Goal: Task Accomplishment & Management: Manage account settings

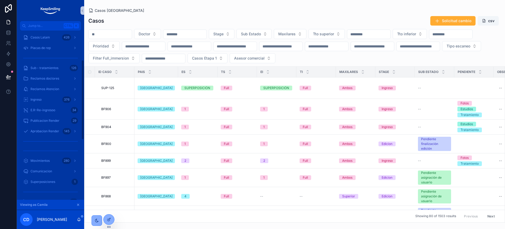
scroll to position [66, 0]
click at [77, 204] on icon "scrollable content" at bounding box center [78, 204] width 4 height 4
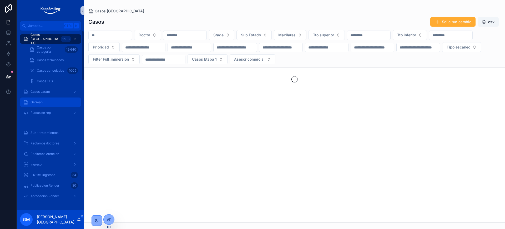
click at [7, 77] on icon at bounding box center [8, 76] width 4 height 3
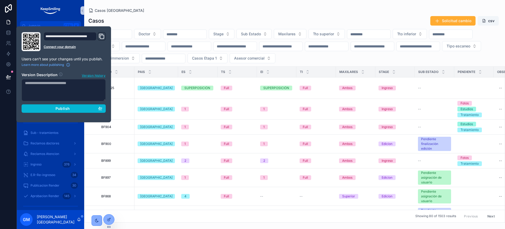
click at [64, 93] on textarea at bounding box center [64, 90] width 84 height 22
type textarea "**********"
click at [67, 109] on span "Publish" at bounding box center [62, 108] width 14 height 5
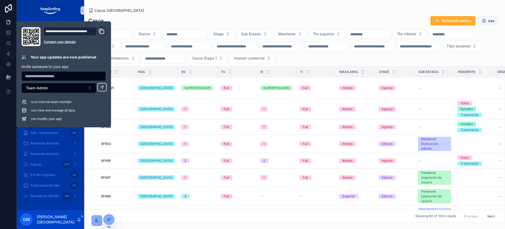
drag, startPoint x: 155, startPoint y: 3, endPoint x: 101, endPoint y: 34, distance: 62.1
click at [155, 3] on div "Casos Argentina Casos Solicitud cambio csv Doctor Stage Sub Estado Maxilares Tt…" at bounding box center [294, 111] width 421 height 222
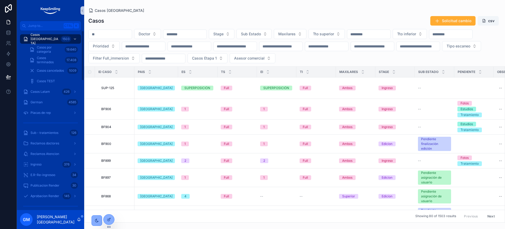
click at [153, 15] on div "Casos Solicitud cambio csv Doctor Stage Sub Estado Maxilares Tto superior Tto i…" at bounding box center [294, 118] width 421 height 210
click at [109, 207] on icon at bounding box center [109, 208] width 4 height 4
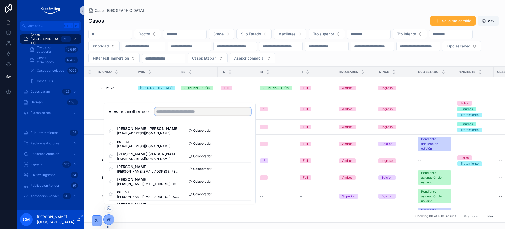
click at [160, 113] on input "text" at bounding box center [202, 111] width 97 height 8
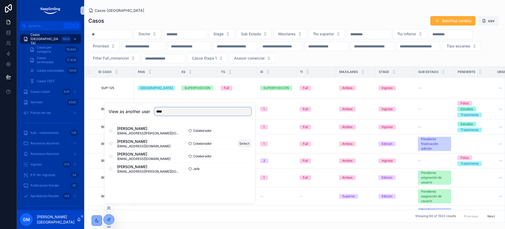
type input "****"
click at [243, 143] on button "Select" at bounding box center [244, 143] width 14 height 8
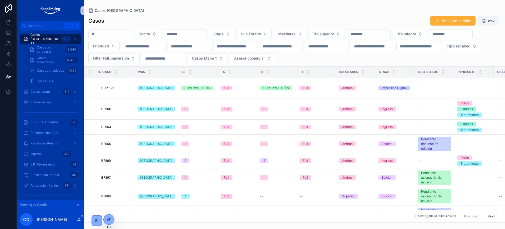
click at [78, 204] on icon "scrollable content" at bounding box center [78, 205] width 2 height 2
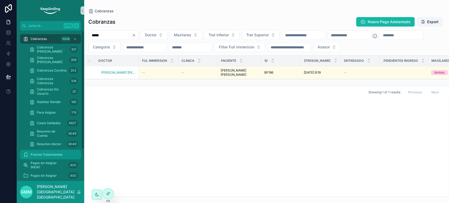
drag, startPoint x: 107, startPoint y: 195, endPoint x: 24, endPoint y: 158, distance: 91.0
click at [108, 195] on icon at bounding box center [108, 193] width 4 height 4
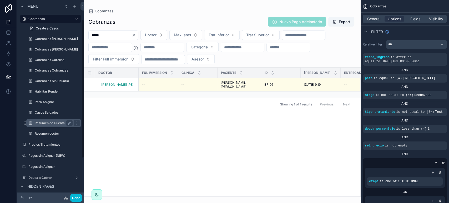
scroll to position [82, 0]
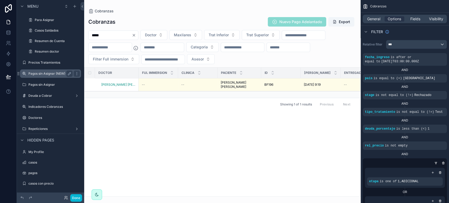
click at [50, 74] on label "Pagos sin Asignar (NEW)" at bounding box center [49, 74] width 42 height 4
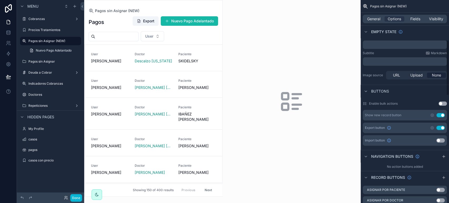
scroll to position [146, 0]
click at [155, 69] on div "scrollable content" at bounding box center [153, 98] width 138 height 196
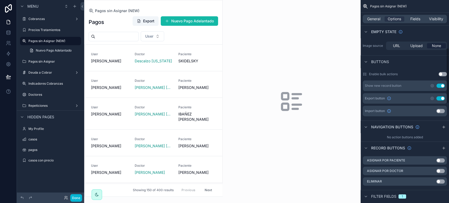
scroll to position [234, 0]
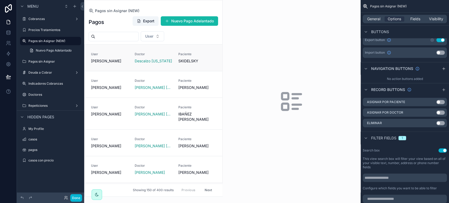
click at [196, 51] on link "User Jimena Espinola Doctor Descalzo Virginia Paciente SKIDELSKY" at bounding box center [154, 58] width 138 height 26
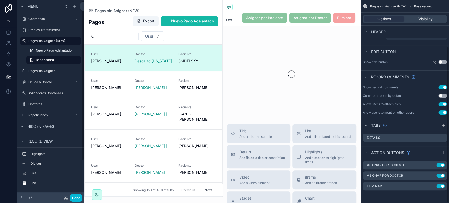
scroll to position [60, 0]
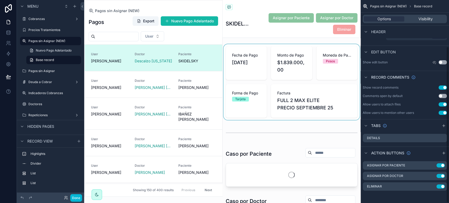
click at [319, 64] on div "scrollable content" at bounding box center [291, 82] width 138 height 76
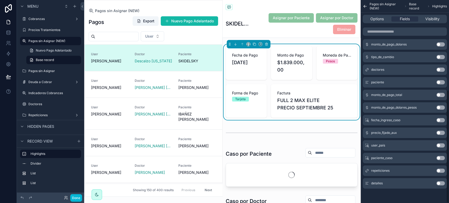
click at [307, 26] on div "Asignar por Paciente Asignar por Doctor Eliminar" at bounding box center [304, 24] width 106 height 22
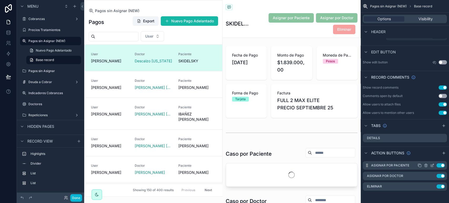
click at [432, 165] on icon "scrollable content" at bounding box center [433, 165] width 2 height 2
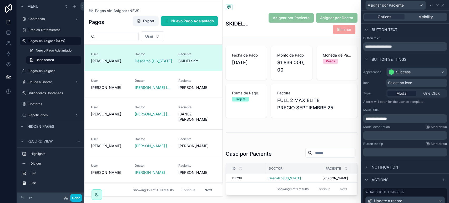
scroll to position [83, 0]
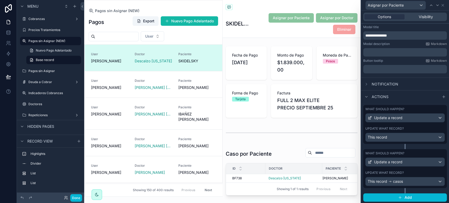
click at [398, 124] on div "What should happen? Update a record Update what record? This record" at bounding box center [405, 124] width 84 height 39
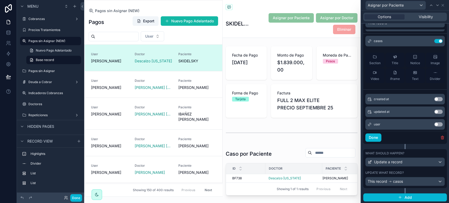
scroll to position [0, 0]
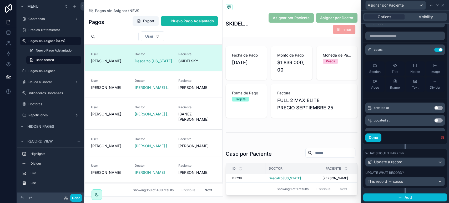
click at [405, 171] on div "Update what record?" at bounding box center [404, 173] width 79 height 4
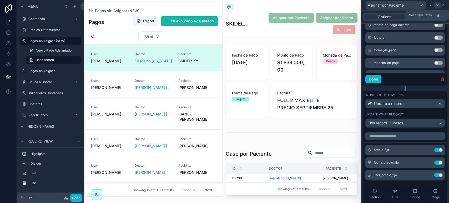
click at [436, 6] on icon at bounding box center [437, 5] width 4 height 4
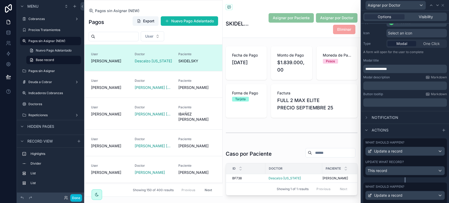
scroll to position [83, 0]
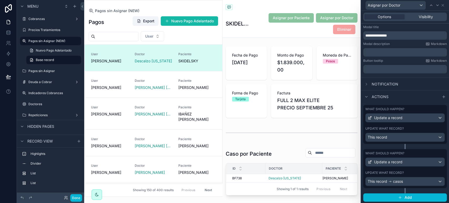
click at [397, 127] on label "Update what record?" at bounding box center [384, 128] width 38 height 4
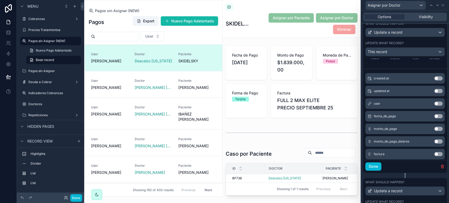
scroll to position [197, 0]
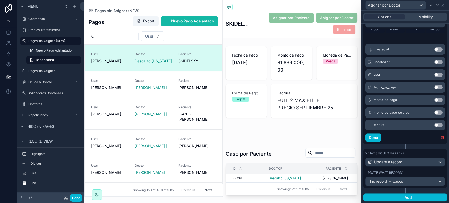
click at [401, 171] on label "Update what record?" at bounding box center [384, 173] width 38 height 4
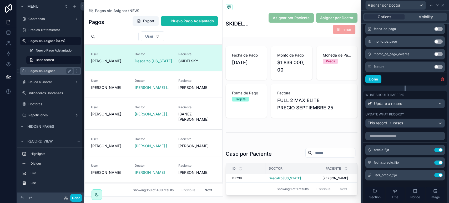
click at [36, 69] on label "Pagos sin Asignar" at bounding box center [49, 71] width 42 height 4
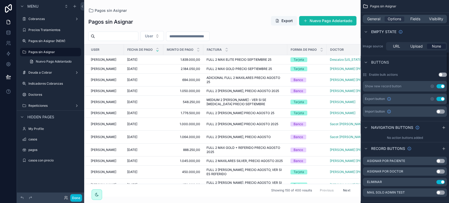
scroll to position [206, 0]
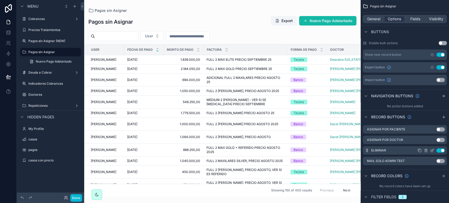
click at [431, 148] on icon "scrollable content" at bounding box center [432, 150] width 4 height 4
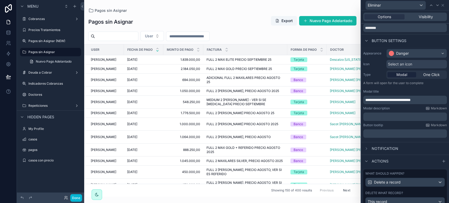
scroll to position [0, 0]
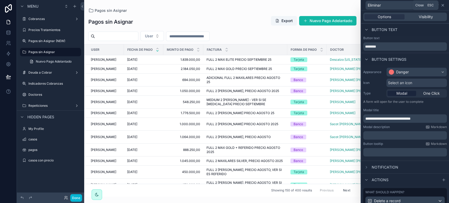
click at [441, 6] on icon at bounding box center [442, 5] width 2 height 2
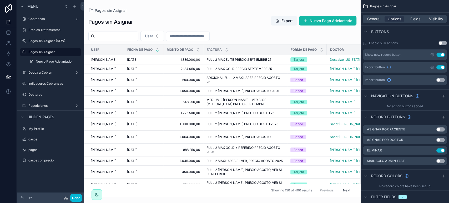
click at [82, 201] on div "Done" at bounding box center [71, 198] width 21 height 8
click at [82, 199] on button "Done" at bounding box center [76, 198] width 12 height 8
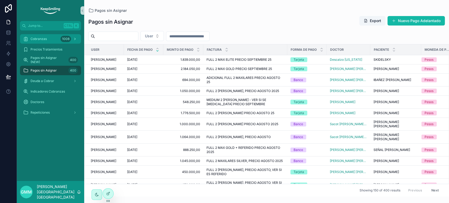
click at [42, 42] on div "Cobranzas 1008" at bounding box center [50, 39] width 55 height 8
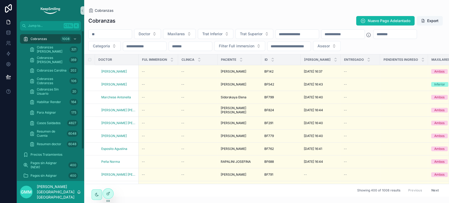
drag, startPoint x: 46, startPoint y: 40, endPoint x: 115, endPoint y: 187, distance: 162.6
click at [46, 40] on span "Cobranzas" at bounding box center [39, 39] width 16 height 4
click at [108, 180] on icon at bounding box center [108, 182] width 4 height 4
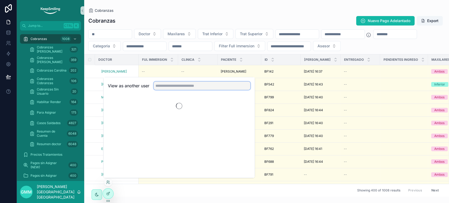
click at [180, 87] on input "text" at bounding box center [202, 86] width 97 height 8
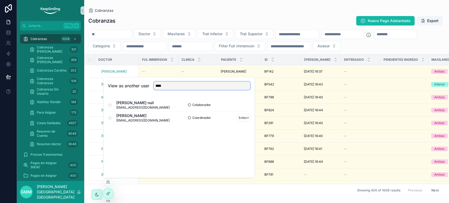
type input "****"
click at [239, 122] on div "Carolina Pacheco Pacheco carolinapacheco@keepsmiling.com.ar Coordinador Select" at bounding box center [179, 117] width 143 height 13
click at [240, 120] on button "Select" at bounding box center [244, 118] width 14 height 8
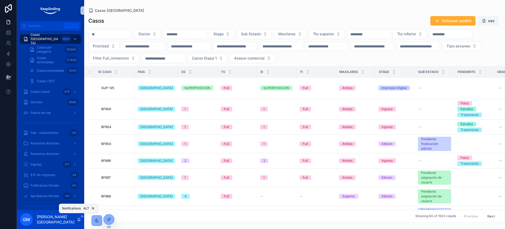
click at [80, 219] on icon "scrollable content" at bounding box center [79, 219] width 4 height 4
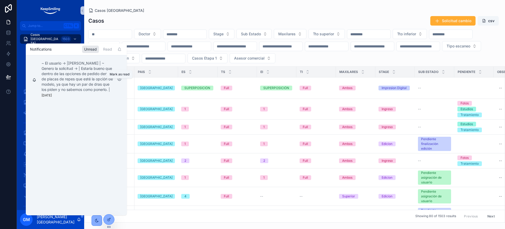
click at [120, 79] on icon "scrollable content" at bounding box center [119, 79] width 1 height 1
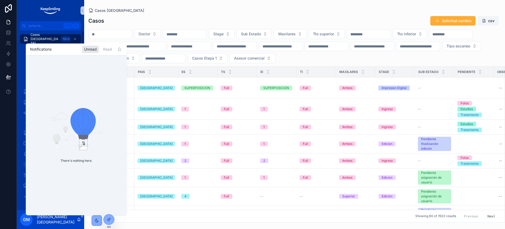
drag, startPoint x: 135, startPoint y: 25, endPoint x: 143, endPoint y: 24, distance: 8.0
click at [135, 25] on div "Casos Solicitud cambio csv" at bounding box center [294, 21] width 412 height 10
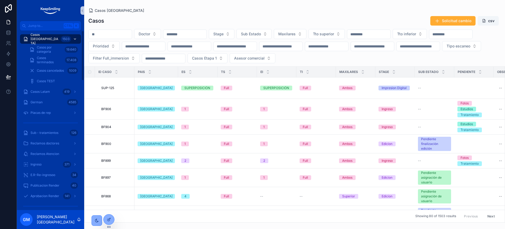
click at [68, 37] on div "1503" at bounding box center [66, 39] width 10 height 6
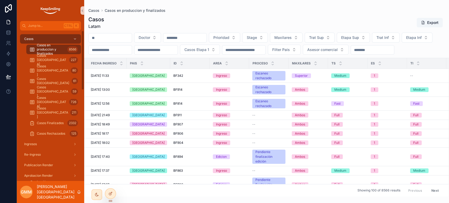
click at [45, 37] on div "Casos" at bounding box center [50, 39] width 55 height 8
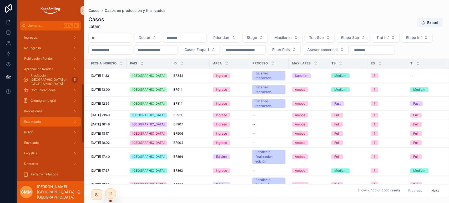
scroll to position [146, 0]
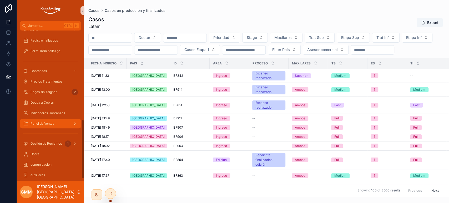
scroll to position [243, 0]
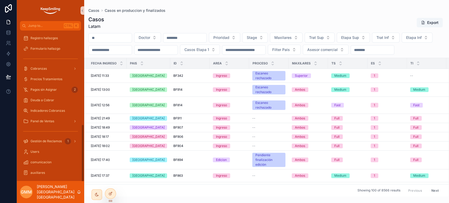
click at [74, 63] on div "scrollable content" at bounding box center [50, 58] width 67 height 9
click at [73, 66] on div "scrollable content" at bounding box center [74, 68] width 7 height 8
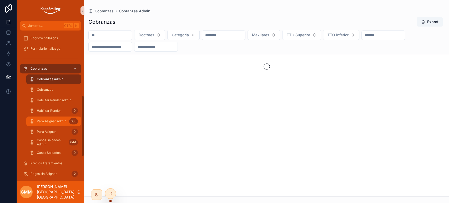
scroll to position [177, 0]
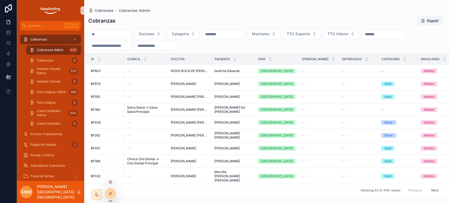
click at [111, 181] on icon at bounding box center [110, 182] width 4 height 4
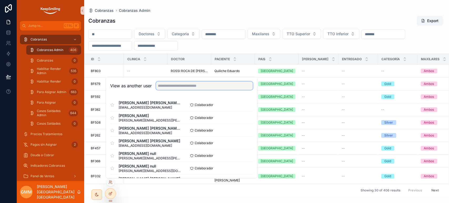
click at [167, 85] on input "text" at bounding box center [204, 86] width 97 height 8
type input "*"
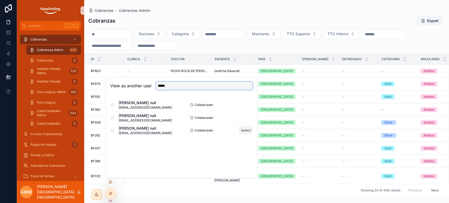
type input "*****"
click at [250, 131] on button "Select" at bounding box center [246, 130] width 14 height 8
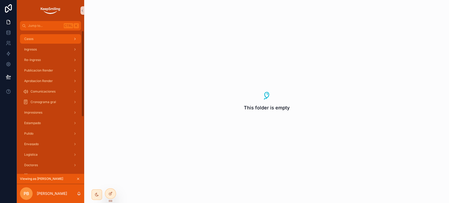
click at [54, 41] on div "Casos" at bounding box center [50, 39] width 55 height 8
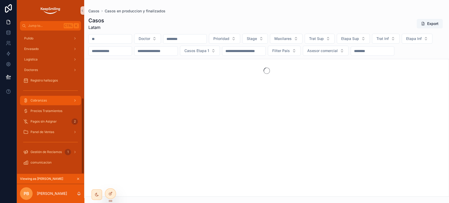
click at [55, 99] on div "Cobranzas" at bounding box center [50, 100] width 55 height 8
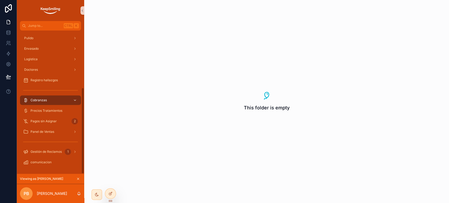
scroll to position [95, 0]
click at [112, 184] on icon at bounding box center [111, 183] width 1 height 1
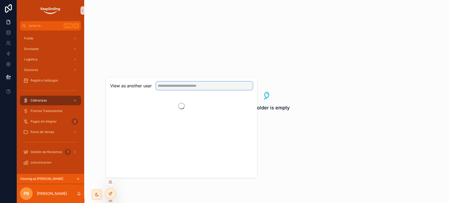
click at [165, 82] on input "text" at bounding box center [204, 86] width 97 height 8
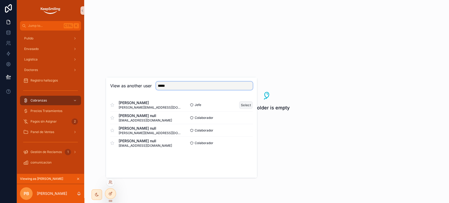
type input "*****"
click at [244, 105] on button "Select" at bounding box center [246, 105] width 14 height 8
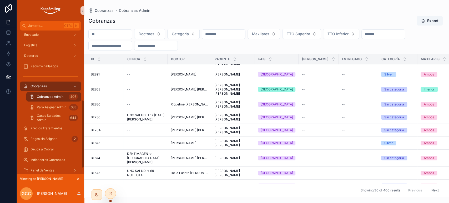
scroll to position [146, 0]
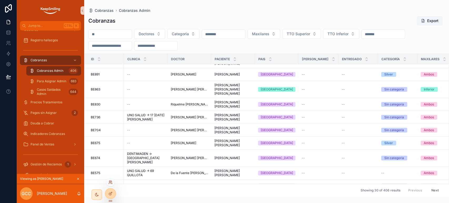
click at [112, 181] on icon at bounding box center [110, 182] width 4 height 4
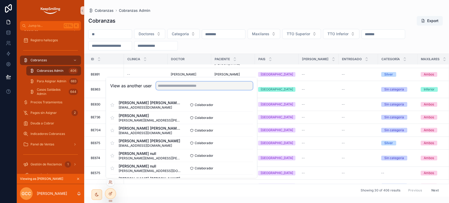
click at [166, 85] on input "text" at bounding box center [204, 86] width 97 height 8
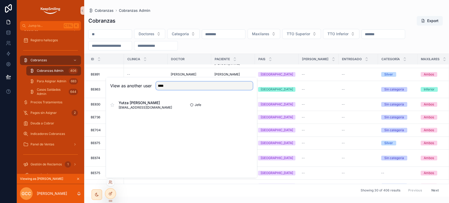
type input "****"
click at [238, 104] on div "Jefe Select" at bounding box center [216, 105] width 71 height 4
click at [243, 104] on button "Select" at bounding box center [246, 105] width 14 height 8
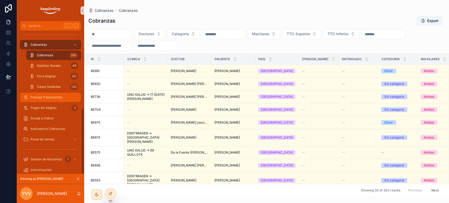
scroll to position [140, 0]
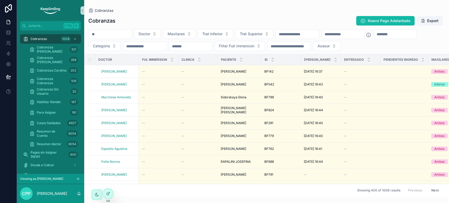
click at [120, 33] on input "scrollable content" at bounding box center [110, 34] width 43 height 7
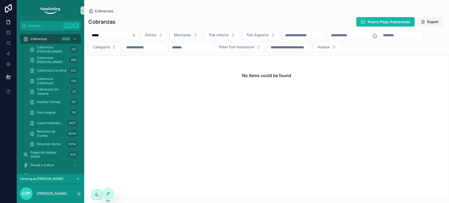
click at [92, 32] on input "*****" at bounding box center [110, 35] width 43 height 7
type input "*****"
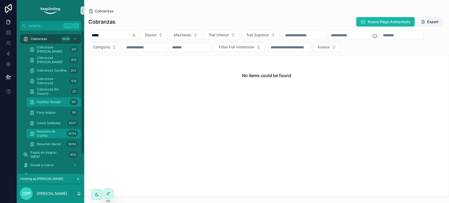
drag, startPoint x: 52, startPoint y: 138, endPoint x: 65, endPoint y: 99, distance: 40.6
click at [52, 138] on span "Resumen de Cuenta" at bounding box center [51, 133] width 28 height 8
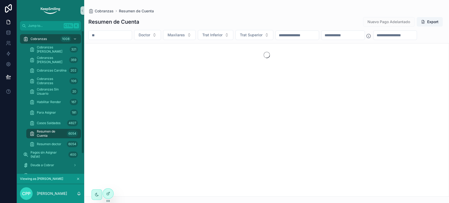
click at [123, 33] on input "scrollable content" at bounding box center [110, 35] width 43 height 7
paste input "*****"
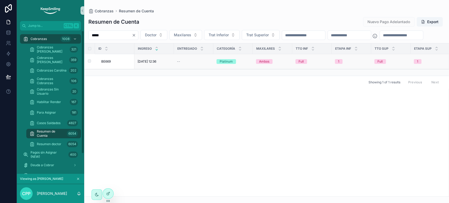
type input "*****"
click at [110, 64] on span "BE669" at bounding box center [105, 61] width 9 height 4
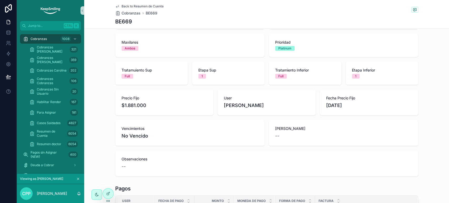
scroll to position [88, 0]
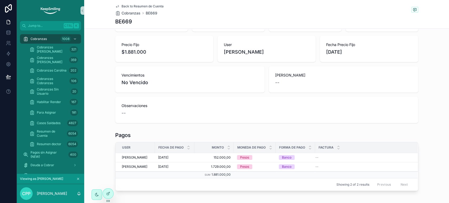
click at [146, 58] on div "Precio Fijo $1.881.000" at bounding box center [164, 49] width 98 height 26
drag, startPoint x: 325, startPoint y: 54, endPoint x: 343, endPoint y: 52, distance: 18.2
click at [343, 52] on span "25/8/2025" at bounding box center [368, 51] width 85 height 7
click at [107, 195] on icon at bounding box center [108, 193] width 4 height 4
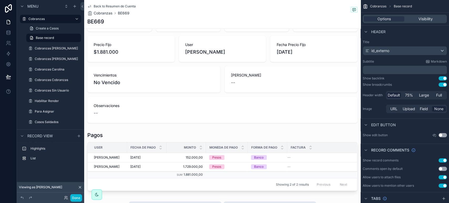
click at [308, 70] on div "scrollable content" at bounding box center [222, 36] width 276 height 178
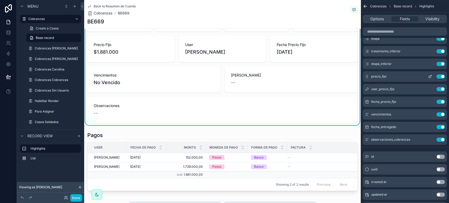
click at [429, 75] on icon "scrollable content" at bounding box center [430, 76] width 4 height 4
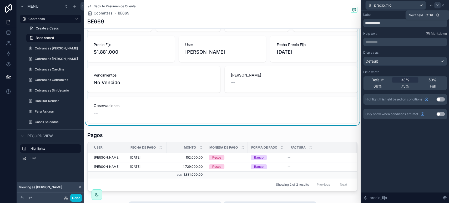
click at [437, 5] on icon at bounding box center [437, 5] width 4 height 4
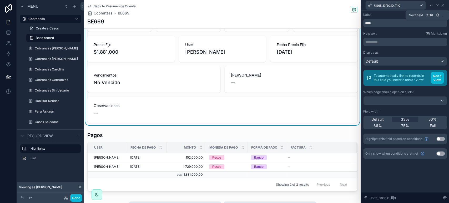
click at [437, 5] on icon at bounding box center [437, 5] width 4 height 4
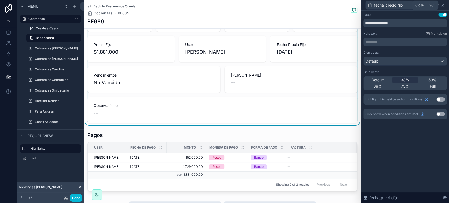
click at [442, 5] on icon at bounding box center [442, 5] width 2 height 2
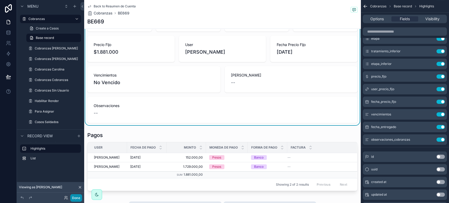
click at [76, 201] on button "Done" at bounding box center [76, 198] width 12 height 8
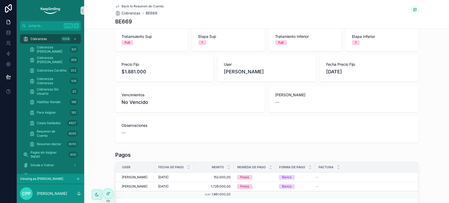
scroll to position [58, 0]
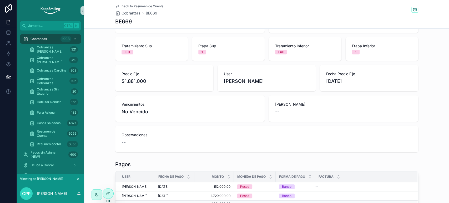
click at [124, 18] on h1 "BE669" at bounding box center [123, 21] width 17 height 7
click at [124, 22] on h1 "BE669" at bounding box center [123, 21] width 17 height 7
click at [6, 29] on link at bounding box center [8, 32] width 17 height 11
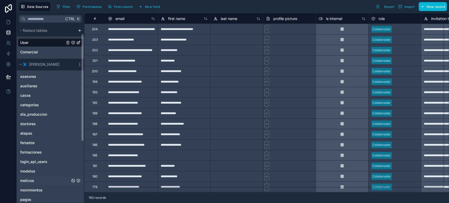
scroll to position [29, 0]
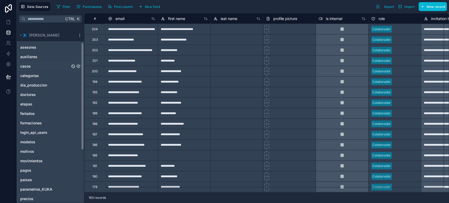
click at [29, 66] on span "casos" at bounding box center [25, 66] width 11 height 5
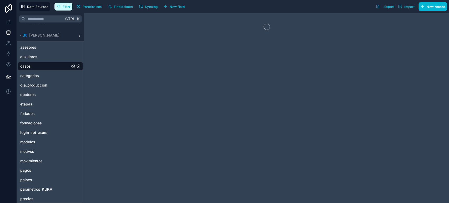
click at [61, 4] on button "Filter" at bounding box center [63, 7] width 18 height 8
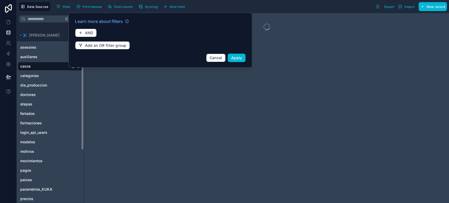
drag, startPoint x: 84, startPoint y: 27, endPoint x: 85, endPoint y: 32, distance: 4.6
click at [84, 27] on div "Learn more about filters AND Add an OR filter group Cancel Apply" at bounding box center [160, 40] width 177 height 50
click at [84, 31] on button "AND" at bounding box center [86, 33] width 22 height 8
click at [86, 32] on div "Learn more about filters AND Add an OR filter group Cancel Apply" at bounding box center [160, 40] width 177 height 50
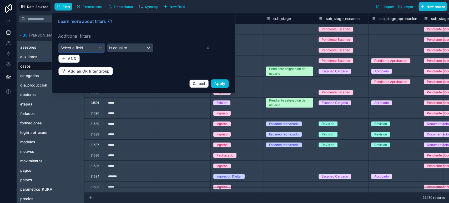
click at [75, 46] on span "Select a field" at bounding box center [71, 47] width 22 height 4
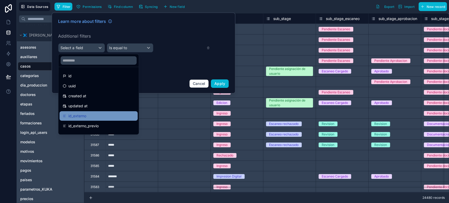
click at [89, 118] on div "id_externo" at bounding box center [99, 116] width 72 height 6
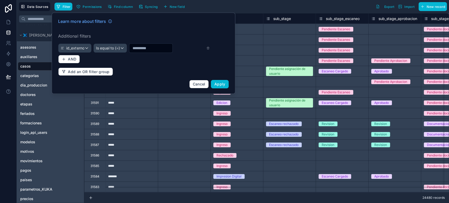
click at [157, 51] on input "text" at bounding box center [150, 47] width 43 height 7
paste input "*****"
type input "*****"
click at [220, 88] on button "Apply" at bounding box center [220, 84] width 18 height 8
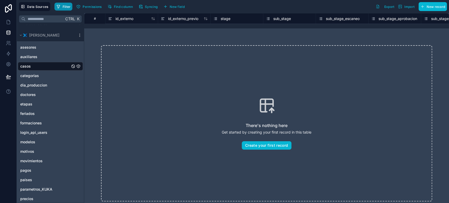
click at [65, 9] on button "Filter" at bounding box center [63, 7] width 18 height 8
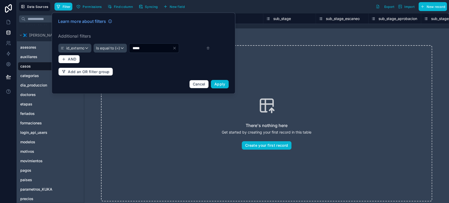
click at [155, 45] on input "*****" at bounding box center [150, 47] width 43 height 7
type input "*****"
click at [187, 34] on label "Additional filters" at bounding box center [143, 36] width 170 height 6
click at [215, 82] on span "Apply" at bounding box center [219, 84] width 11 height 4
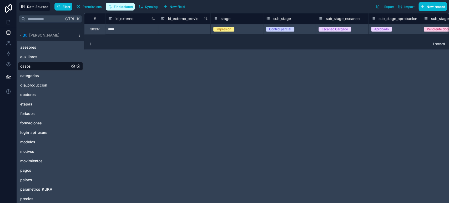
click at [119, 7] on span "Find column" at bounding box center [123, 7] width 19 height 4
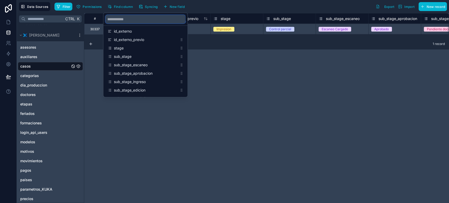
click at [124, 21] on input "scrollable content" at bounding box center [145, 19] width 80 height 8
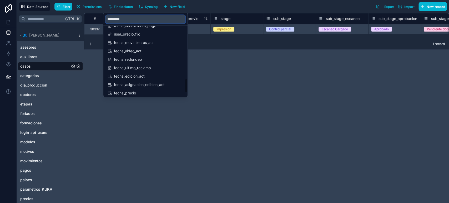
scroll to position [388, 0]
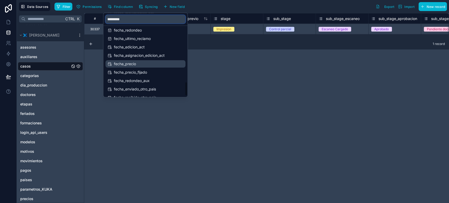
type input "*********"
click at [140, 63] on span "fecha_precio" at bounding box center [146, 63] width 64 height 5
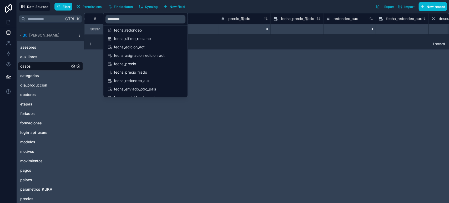
scroll to position [0, 10097]
click at [203, 54] on div "# full_immersion referencia fecha_precio precios precio_fijado fecha_precio_fij…" at bounding box center [266, 108] width 365 height 190
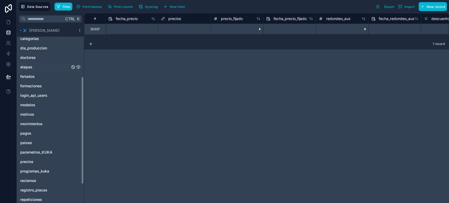
scroll to position [88, 0]
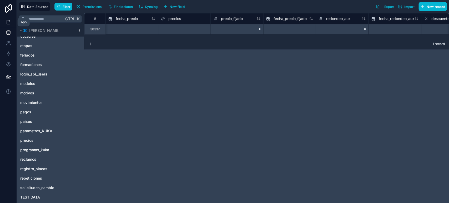
click at [11, 20] on icon at bounding box center [8, 21] width 5 height 5
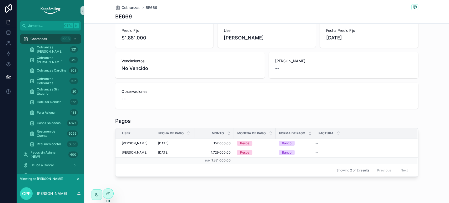
scroll to position [106, 0]
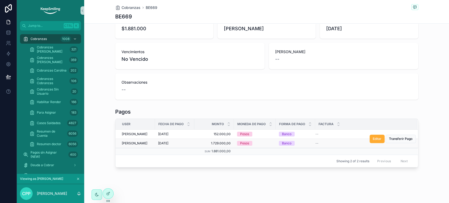
drag, startPoint x: 151, startPoint y: 143, endPoint x: 173, endPoint y: 146, distance: 21.6
click at [167, 143] on tr "Jimena Espinola 22/8/2025 22/8/2025 1.729.000,00 1.729.000,00 Pesos Banco -- Ed…" at bounding box center [266, 143] width 302 height 9
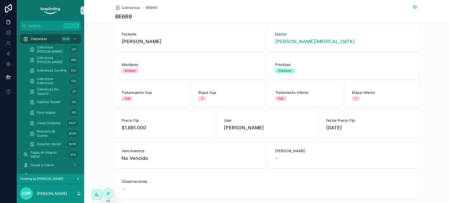
scroll to position [0, 0]
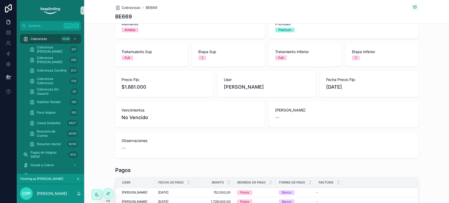
click at [189, 153] on div "Observaciones --" at bounding box center [266, 145] width 303 height 26
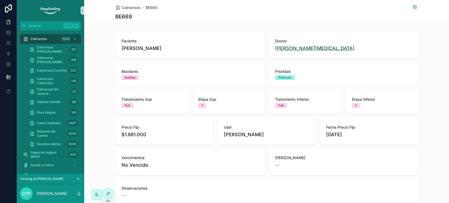
click at [302, 47] on span "[PERSON_NAME] [PERSON_NAME]" at bounding box center [314, 48] width 79 height 7
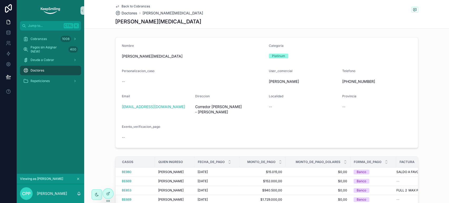
click at [122, 6] on span "Back to Cobranzas" at bounding box center [135, 6] width 28 height 4
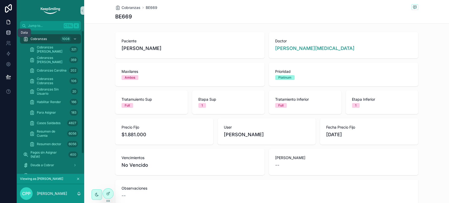
click at [6, 33] on icon at bounding box center [8, 32] width 5 height 5
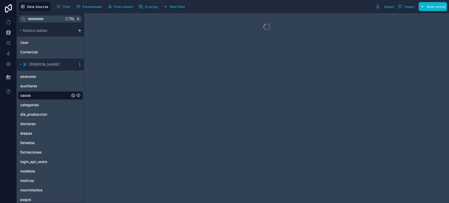
click at [34, 95] on link "casos" at bounding box center [45, 95] width 50 height 5
click at [63, 7] on span "Filter" at bounding box center [67, 7] width 8 height 4
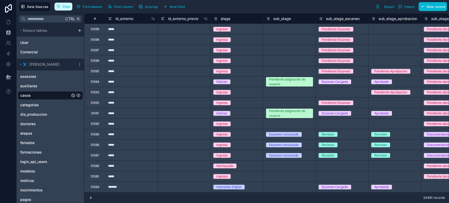
click at [63, 7] on span "Filter" at bounding box center [67, 7] width 8 height 4
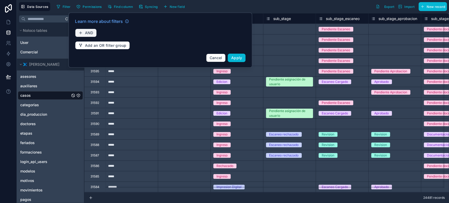
drag, startPoint x: 86, startPoint y: 29, endPoint x: 86, endPoint y: 32, distance: 3.4
click at [86, 29] on button "AND" at bounding box center [86, 33] width 22 height 8
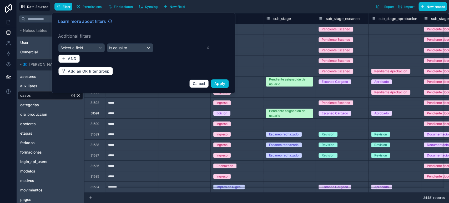
drag, startPoint x: 85, startPoint y: 42, endPoint x: 82, endPoint y: 51, distance: 10.4
click at [85, 44] on div "Learn more about filters Additional filters Select a field Is equal to AND Add …" at bounding box center [143, 53] width 177 height 76
click at [82, 51] on div "Select a field" at bounding box center [81, 48] width 46 height 8
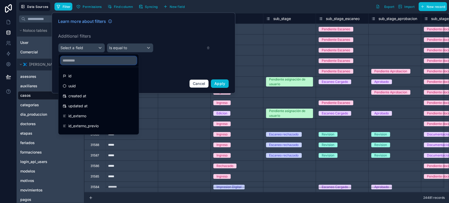
click at [81, 62] on input "text" at bounding box center [98, 60] width 76 height 8
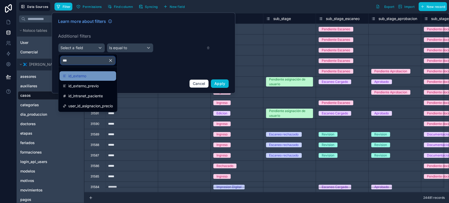
type input "***"
click at [82, 74] on span "id_externo" at bounding box center [77, 76] width 18 height 6
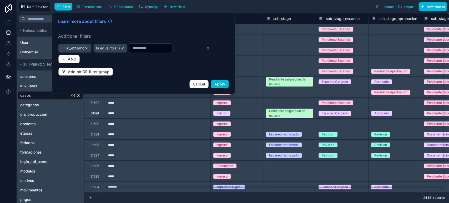
click at [172, 49] on input "text" at bounding box center [150, 47] width 43 height 7
paste input "*****"
type input "*****"
drag, startPoint x: 197, startPoint y: 34, endPoint x: 206, endPoint y: 48, distance: 16.1
click at [197, 34] on label "Additional filters" at bounding box center [143, 36] width 170 height 6
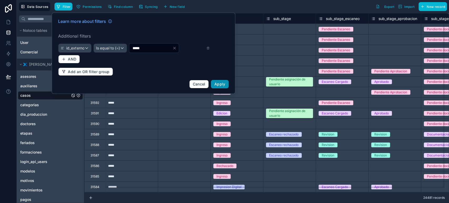
click at [218, 84] on span "Apply" at bounding box center [219, 84] width 11 height 4
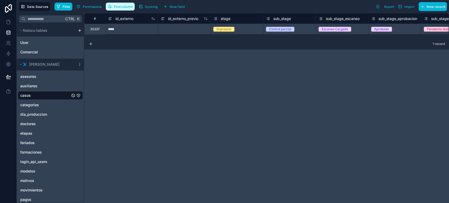
click at [126, 8] on button "Find column" at bounding box center [120, 7] width 29 height 8
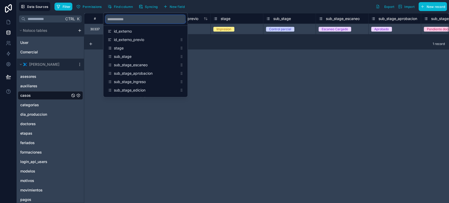
click at [126, 16] on input "scrollable content" at bounding box center [145, 19] width 80 height 8
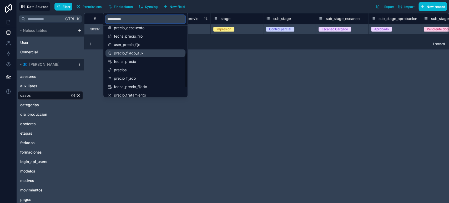
scroll to position [109, 0]
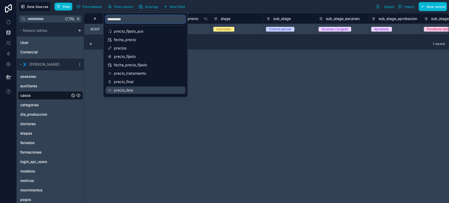
type input "**********"
click at [142, 89] on span "precio_lista" at bounding box center [146, 90] width 64 height 5
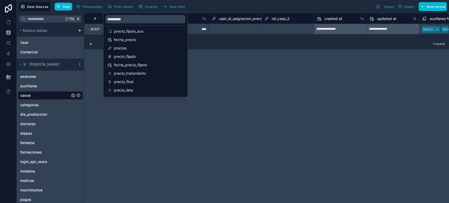
scroll to position [0, 11202]
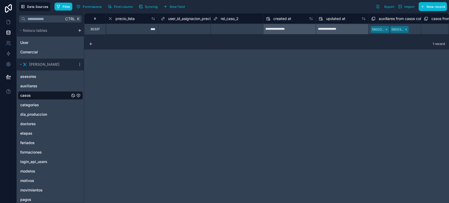
click at [253, 84] on div "**********" at bounding box center [266, 108] width 365 height 190
click at [129, 18] on span "precio_lista" at bounding box center [124, 18] width 19 height 5
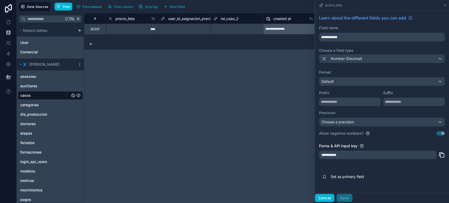
click at [326, 196] on button "Cancel" at bounding box center [324, 198] width 19 height 8
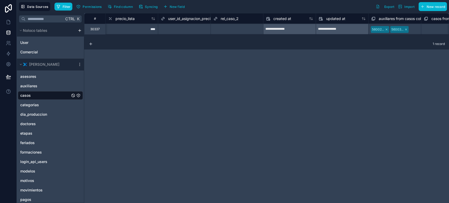
click at [137, 30] on div "****" at bounding box center [131, 29] width 53 height 11
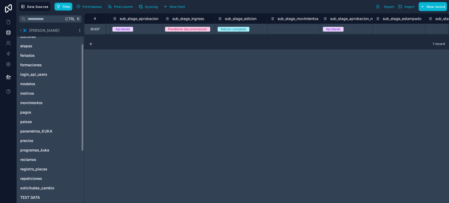
scroll to position [88, 0]
click at [8, 20] on icon at bounding box center [8, 22] width 3 height 4
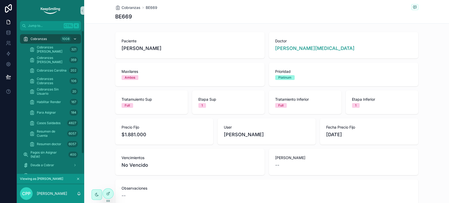
click at [56, 36] on div "Cobranzas 1008" at bounding box center [50, 39] width 55 height 8
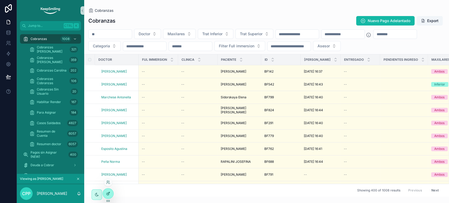
click at [111, 194] on div at bounding box center [108, 194] width 11 height 10
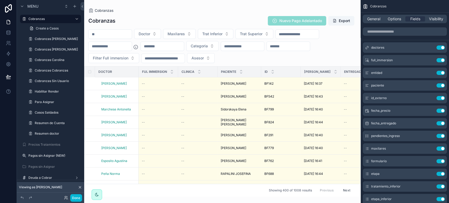
drag, startPoint x: 153, startPoint y: 194, endPoint x: 189, endPoint y: 194, distance: 35.8
click at [189, 194] on div "scrollable content" at bounding box center [222, 101] width 276 height 203
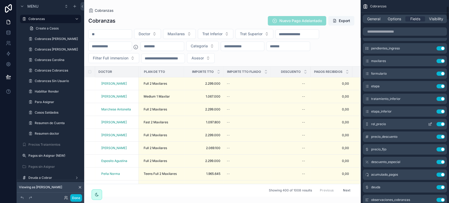
scroll to position [175, 0]
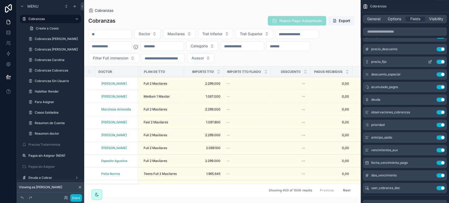
click at [429, 60] on icon "scrollable content" at bounding box center [430, 62] width 4 height 4
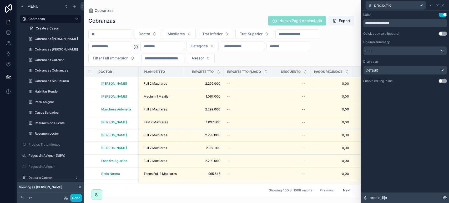
click at [380, 196] on span "precio_fijo" at bounding box center [377, 197] width 17 height 5
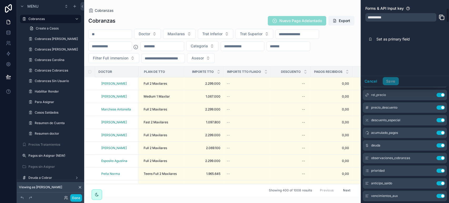
scroll to position [0, 0]
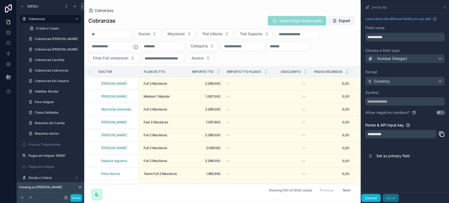
click at [369, 199] on button "Cancel" at bounding box center [370, 198] width 19 height 8
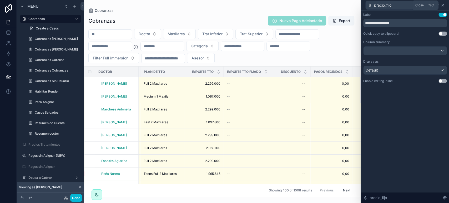
click at [444, 4] on icon at bounding box center [442, 5] width 4 height 4
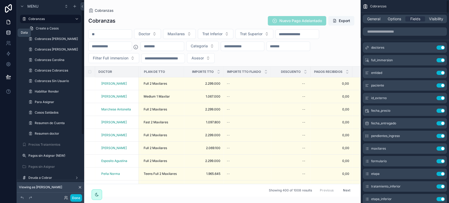
click at [6, 30] on icon at bounding box center [8, 32] width 5 height 5
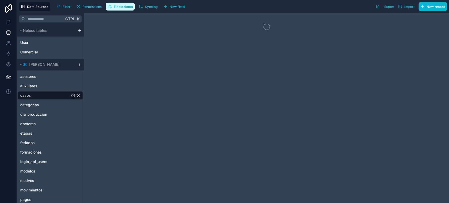
click at [120, 4] on button "Find column" at bounding box center [120, 7] width 29 height 8
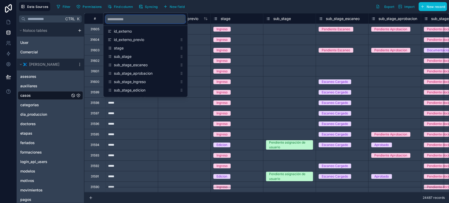
click at [128, 18] on input "scrollable content" at bounding box center [145, 19] width 80 height 8
type input "**********"
click at [126, 66] on span "precio_fijo" at bounding box center [146, 64] width 64 height 5
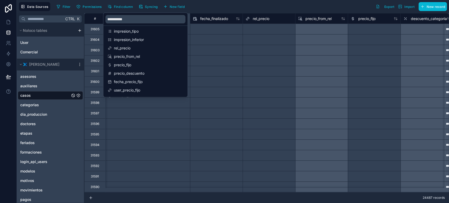
scroll to position [0, 7415]
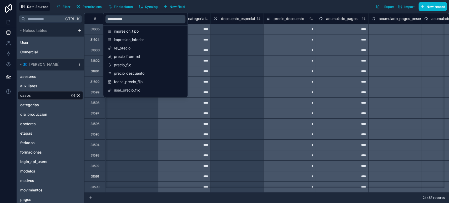
click at [222, 26] on div at bounding box center [236, 29] width 53 height 11
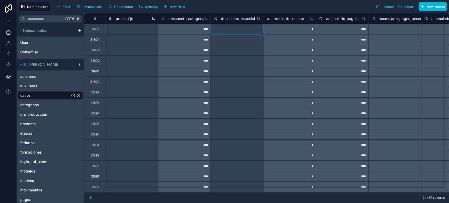
click at [124, 17] on span "precio_fijo" at bounding box center [123, 18] width 17 height 5
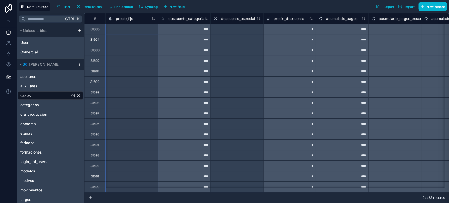
click at [124, 14] on div "precio_fijo" at bounding box center [131, 18] width 53 height 11
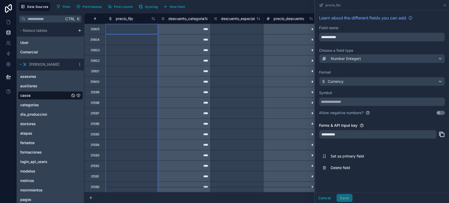
click at [179, 16] on span "descuento_categoria" at bounding box center [186, 18] width 36 height 5
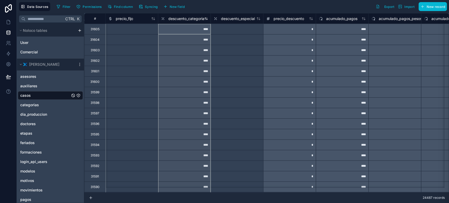
click at [184, 16] on span "descuento_categoria" at bounding box center [186, 18] width 36 height 5
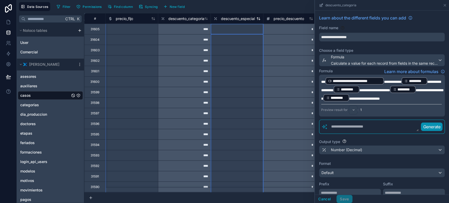
click at [224, 18] on span "descuento_especial" at bounding box center [238, 18] width 34 height 5
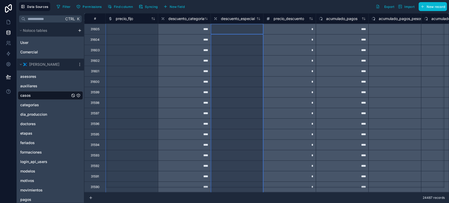
click at [225, 15] on div "descuento_especial" at bounding box center [236, 18] width 53 height 11
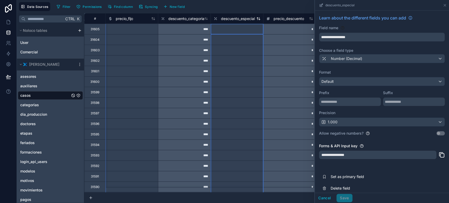
click at [229, 17] on span "descuento_especial" at bounding box center [238, 18] width 34 height 5
click at [128, 18] on span "precio_fijo" at bounding box center [123, 18] width 17 height 5
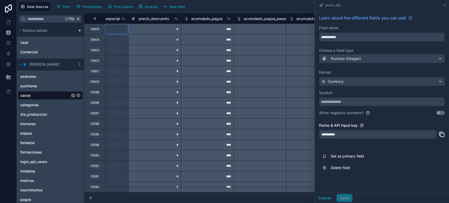
scroll to position [0, 7520]
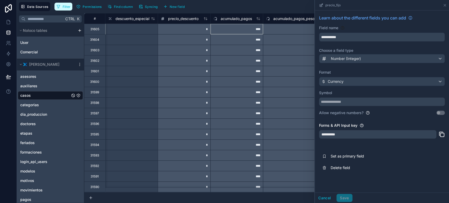
drag, startPoint x: 59, startPoint y: 5, endPoint x: 77, endPoint y: 15, distance: 20.8
click at [59, 5] on icon "button" at bounding box center [58, 6] width 3 height 3
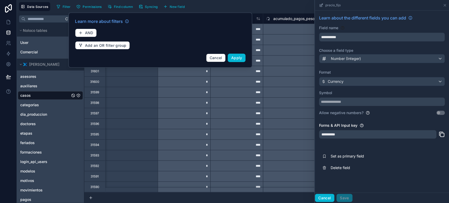
click at [322, 196] on button "Cancel" at bounding box center [324, 198] width 19 height 8
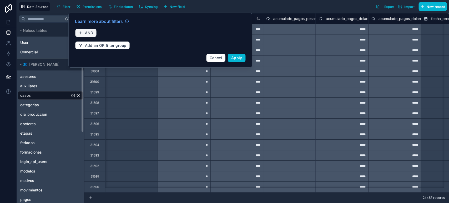
click at [87, 31] on span "AND" at bounding box center [89, 33] width 8 height 5
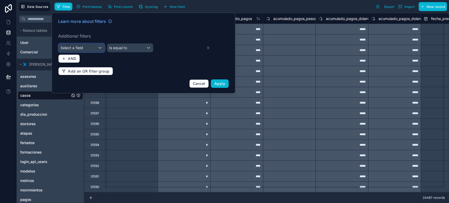
click at [87, 48] on div "Select a field" at bounding box center [81, 48] width 46 height 8
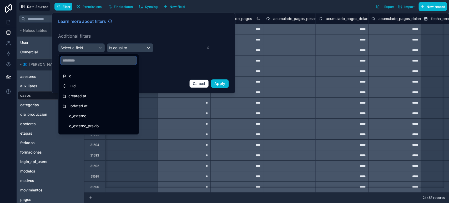
click at [84, 58] on input "text" at bounding box center [98, 60] width 76 height 8
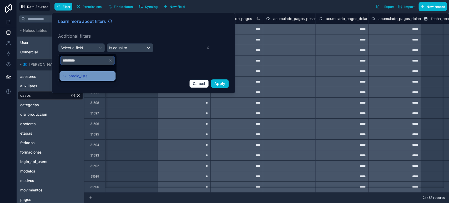
type input "*********"
click at [93, 75] on div "precio_lista" at bounding box center [88, 76] width 50 height 6
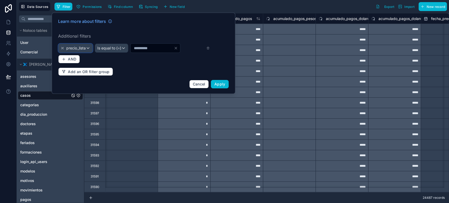
click at [78, 46] on span "precio_lista" at bounding box center [75, 47] width 19 height 5
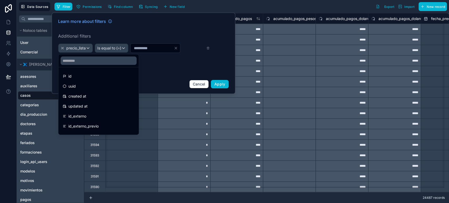
click at [80, 60] on input "text" at bounding box center [98, 61] width 76 height 8
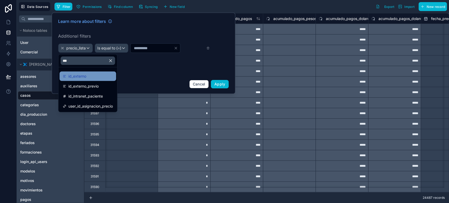
type input "***"
click at [82, 76] on span "id_externo" at bounding box center [77, 76] width 18 height 6
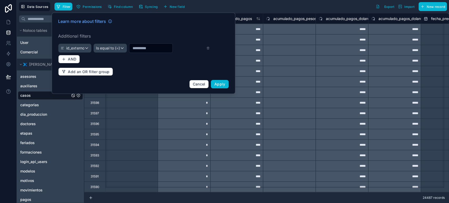
click at [142, 48] on input "*" at bounding box center [150, 47] width 43 height 7
paste input "*****"
type input "*****"
click at [215, 82] on span "Apply" at bounding box center [219, 84] width 11 height 4
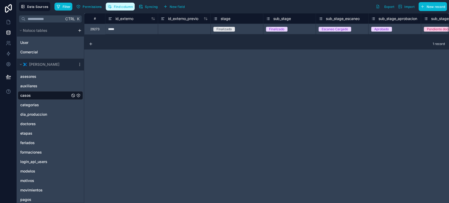
click at [114, 8] on span "Find column" at bounding box center [123, 7] width 19 height 4
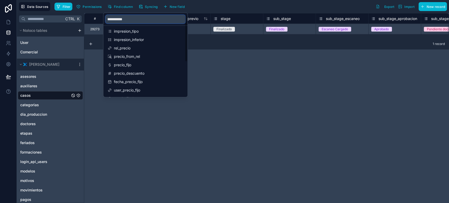
click at [119, 21] on input "**********" at bounding box center [145, 19] width 80 height 8
click at [130, 19] on input "**********" at bounding box center [145, 19] width 80 height 8
type input "**********"
click at [145, 92] on span "precio_lista" at bounding box center [146, 90] width 64 height 5
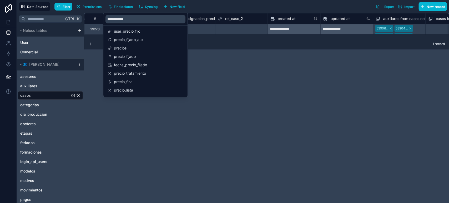
scroll to position [0, 11202]
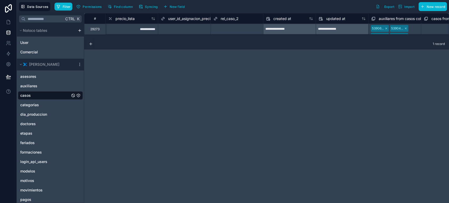
click at [242, 48] on div "1 record" at bounding box center [266, 44] width 365 height 11
click at [130, 27] on div "**********" at bounding box center [131, 29] width 53 height 11
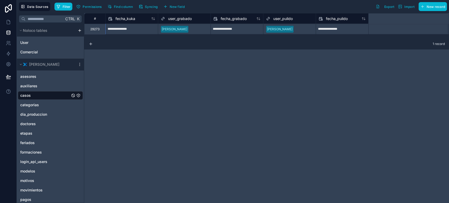
scroll to position [0, 5364]
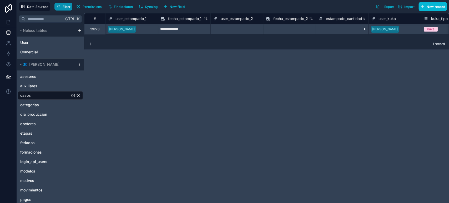
click at [68, 5] on span "Filter" at bounding box center [67, 7] width 8 height 4
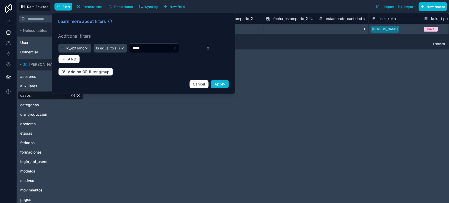
click at [140, 48] on input "*****" at bounding box center [150, 47] width 43 height 7
click at [143, 49] on input "*****" at bounding box center [150, 47] width 43 height 7
click at [227, 88] on button "Apply" at bounding box center [220, 84] width 18 height 8
click at [222, 86] on div "**********" at bounding box center [266, 108] width 365 height 190
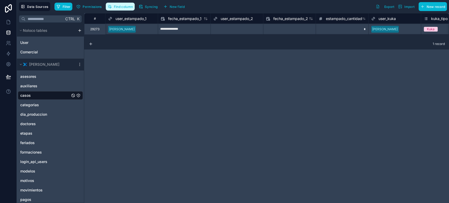
click at [120, 5] on span "Find column" at bounding box center [123, 7] width 19 height 4
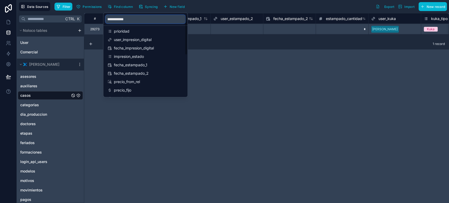
click at [119, 19] on input "**********" at bounding box center [145, 19] width 80 height 8
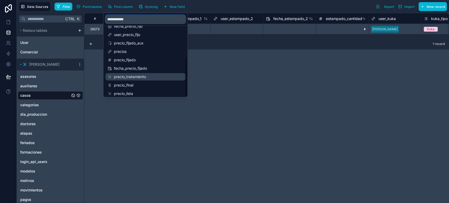
scroll to position [84, 0]
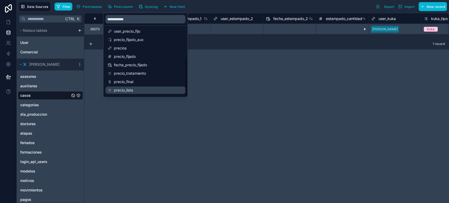
click at [123, 88] on span "precio_lista" at bounding box center [146, 90] width 64 height 5
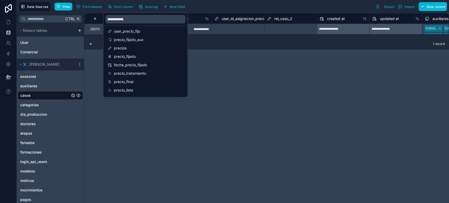
scroll to position [0, 11202]
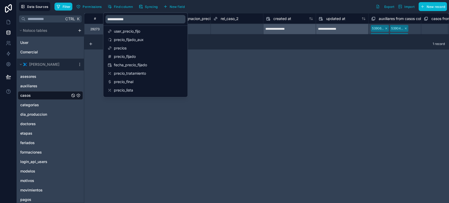
click at [241, 50] on div "**********" at bounding box center [266, 108] width 365 height 190
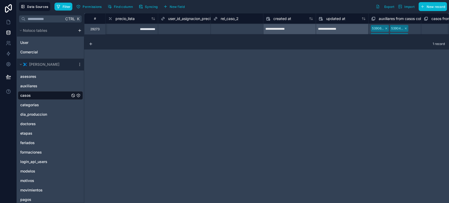
click at [133, 28] on div "**********" at bounding box center [131, 29] width 53 height 11
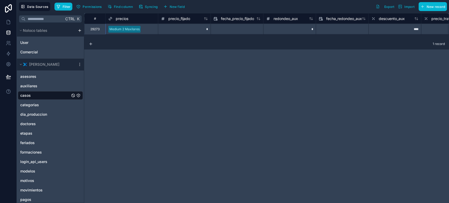
scroll to position [0, 10097]
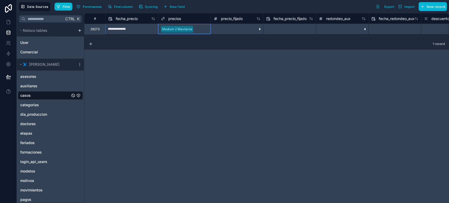
drag, startPoint x: 167, startPoint y: 16, endPoint x: 172, endPoint y: 18, distance: 5.4
click at [167, 16] on div "precios" at bounding box center [171, 19] width 20 height 6
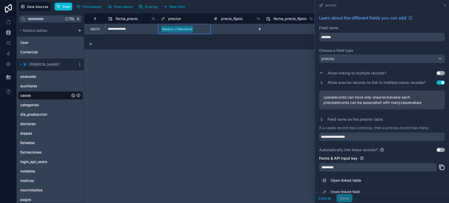
click at [200, 31] on div at bounding box center [201, 29] width 13 height 5
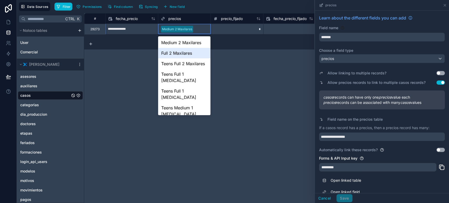
click at [194, 50] on div "Full 2 Maxilares" at bounding box center [184, 53] width 52 height 11
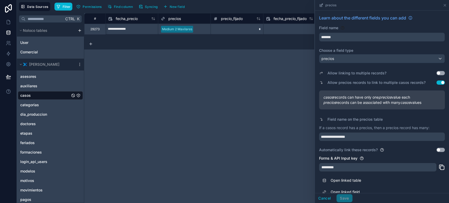
click at [241, 60] on div "**********" at bounding box center [266, 108] width 365 height 190
click at [201, 33] on div "Medium 2 Maxilares" at bounding box center [184, 29] width 52 height 8
click at [210, 31] on div "*" at bounding box center [236, 29] width 53 height 11
click at [203, 29] on div at bounding box center [201, 29] width 13 height 5
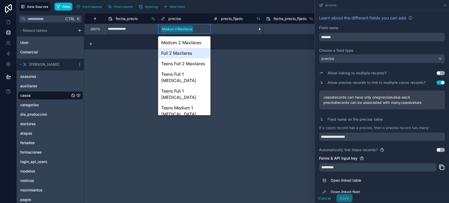
click at [189, 54] on div "Full 2 Maxilares" at bounding box center [184, 53] width 52 height 11
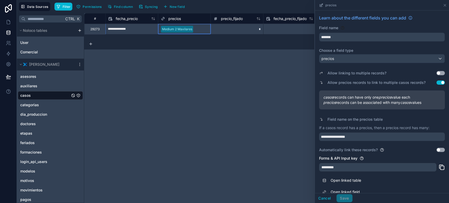
click at [230, 62] on div "**********" at bounding box center [266, 108] width 365 height 190
click at [324, 197] on button "Cancel" at bounding box center [324, 198] width 19 height 8
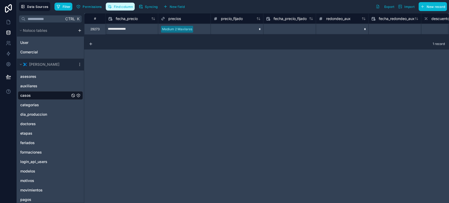
click at [123, 6] on span "Find column" at bounding box center [123, 7] width 19 height 4
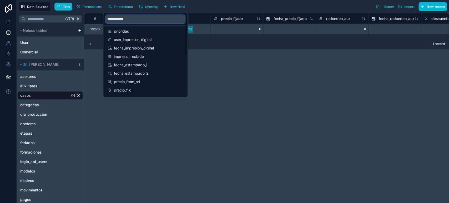
drag, startPoint x: 130, startPoint y: 18, endPoint x: 75, endPoint y: 18, distance: 54.7
click at [75, 18] on div "**********" at bounding box center [233, 101] width 432 height 203
type input "*"
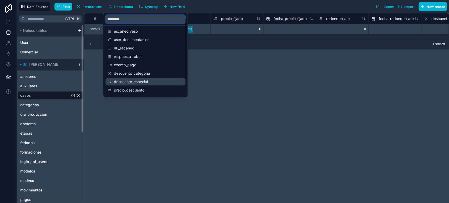
scroll to position [25, 0]
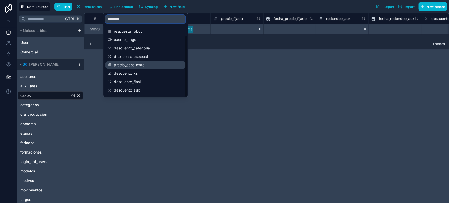
type input "*********"
click at [145, 64] on span "precio_descuento" at bounding box center [146, 64] width 64 height 5
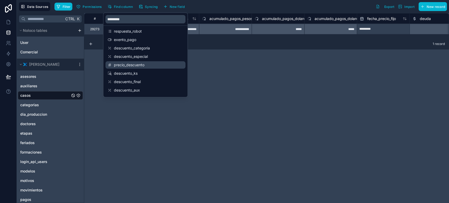
scroll to position [0, 7573]
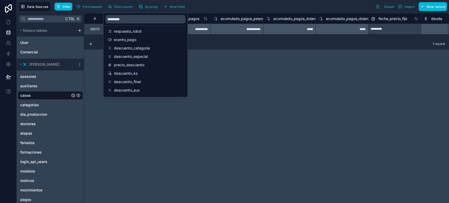
click at [215, 60] on div "**********" at bounding box center [266, 108] width 365 height 190
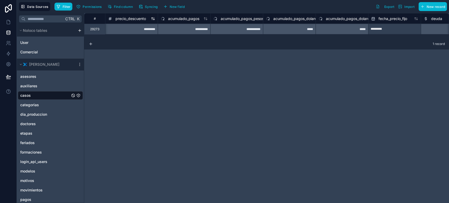
click at [128, 17] on span "precio_descuento" at bounding box center [130, 18] width 31 height 5
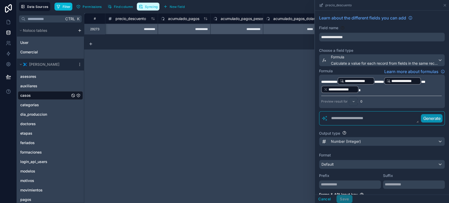
click at [139, 7] on icon "button" at bounding box center [139, 8] width 1 height 2
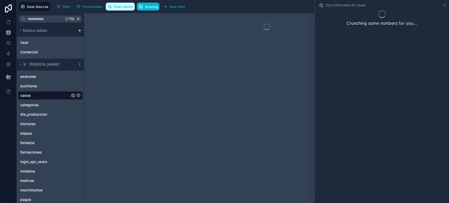
click at [108, 4] on button "Find column" at bounding box center [120, 7] width 29 height 8
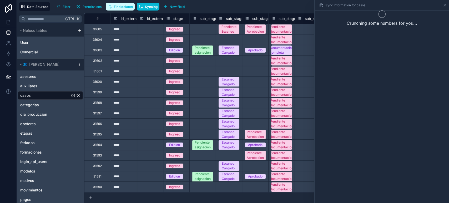
click at [128, 6] on span "Find column" at bounding box center [123, 7] width 19 height 4
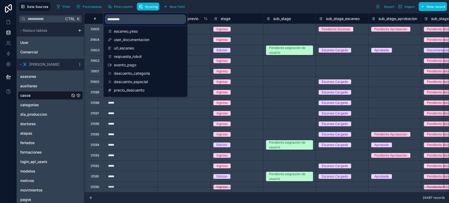
click at [123, 18] on input "*********" at bounding box center [145, 19] width 80 height 8
click at [125, 18] on input "*********" at bounding box center [145, 19] width 80 height 8
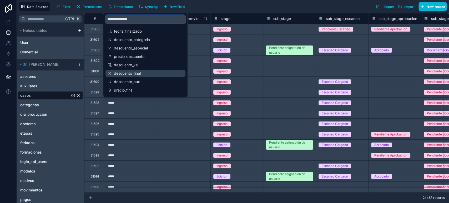
type input "**********"
click at [136, 73] on span "descuento_final" at bounding box center [146, 73] width 64 height 5
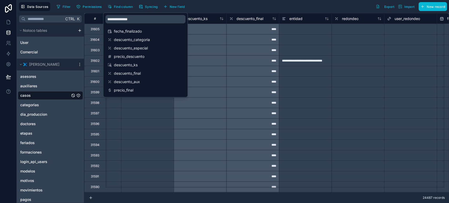
scroll to position [0, 8677]
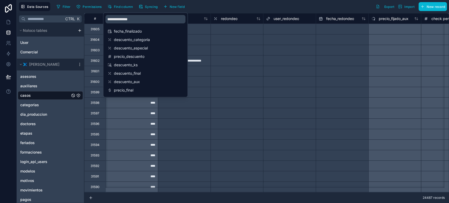
click at [211, 27] on div at bounding box center [236, 29] width 53 height 11
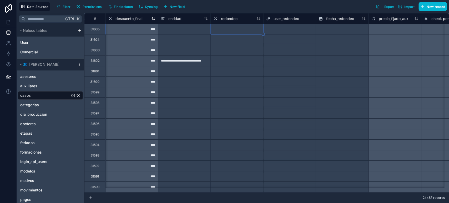
click at [125, 15] on div "descuento_final" at bounding box center [131, 18] width 53 height 11
click at [124, 18] on span "descuento_final" at bounding box center [128, 18] width 27 height 5
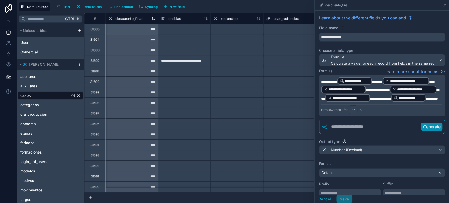
click at [124, 18] on span "descuento_final" at bounding box center [128, 18] width 27 height 5
click at [119, 7] on span "Find column" at bounding box center [123, 7] width 19 height 4
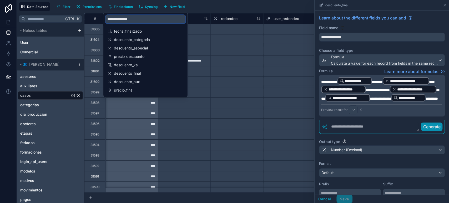
drag, startPoint x: 125, startPoint y: 18, endPoint x: 156, endPoint y: 18, distance: 31.0
click at [156, 18] on input "**********" at bounding box center [145, 19] width 80 height 8
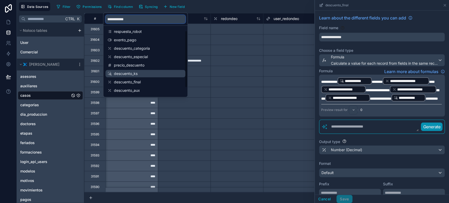
scroll to position [34, 0]
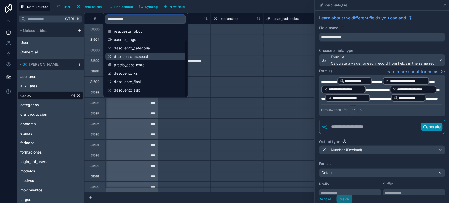
type input "**********"
click at [139, 54] on span "descuento_especial" at bounding box center [146, 56] width 64 height 5
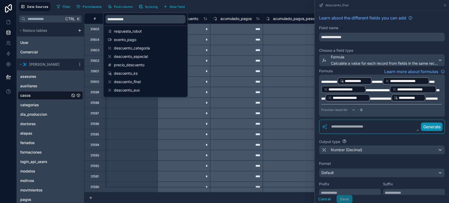
scroll to position [0, 7520]
click at [130, 113] on div at bounding box center [131, 113] width 53 height 11
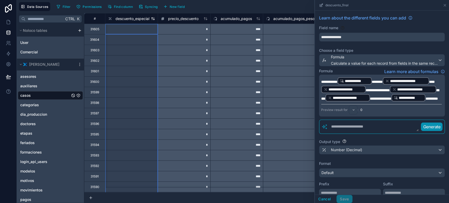
click at [133, 17] on span "descuento_especial" at bounding box center [132, 18] width 34 height 5
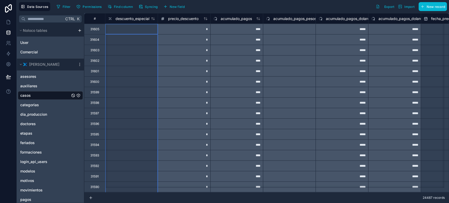
click at [132, 14] on div "descuento_especial" at bounding box center [131, 18] width 53 height 11
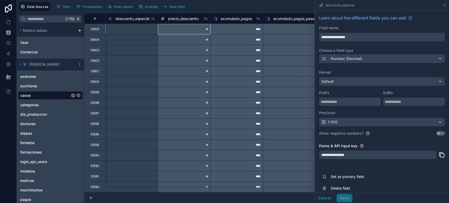
click at [180, 30] on div "*" at bounding box center [184, 29] width 53 height 11
click at [150, 22] on div "descuento_especial" at bounding box center [131, 18] width 53 height 11
click at [119, 6] on span "Find column" at bounding box center [123, 7] width 19 height 4
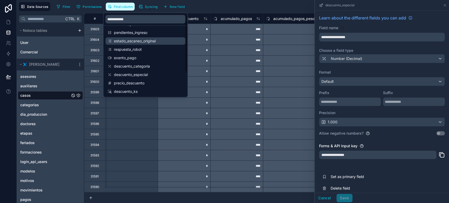
scroll to position [29, 0]
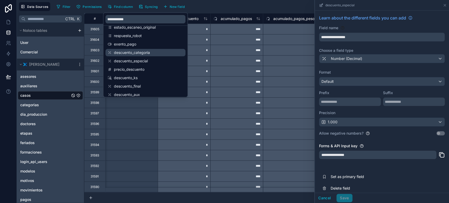
click at [140, 52] on span "descuento_categoria" at bounding box center [146, 52] width 64 height 5
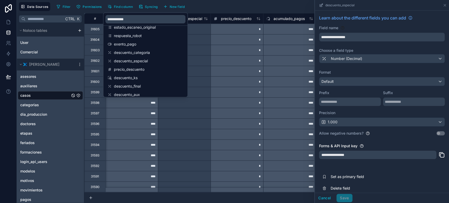
click at [215, 93] on div "*" at bounding box center [236, 92] width 53 height 11
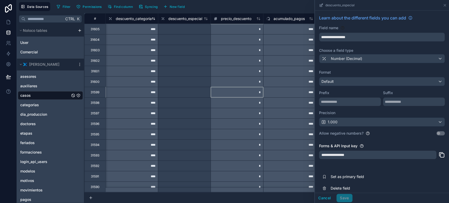
click at [137, 18] on span "descuento_categoria" at bounding box center [133, 18] width 36 height 5
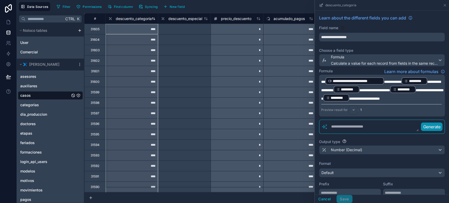
click at [136, 16] on div "descuento_categoria" at bounding box center [129, 19] width 43 height 6
drag, startPoint x: 175, startPoint y: 17, endPoint x: 136, endPoint y: 18, distance: 38.4
click at [175, 17] on span "descuento_especial" at bounding box center [185, 18] width 34 height 5
click at [176, 17] on span "descuento_especial" at bounding box center [185, 18] width 34 height 5
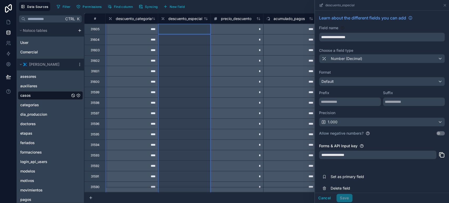
click at [232, 36] on div "*" at bounding box center [236, 39] width 53 height 11
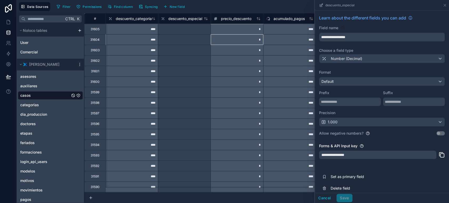
click at [133, 25] on div "****" at bounding box center [131, 29] width 53 height 11
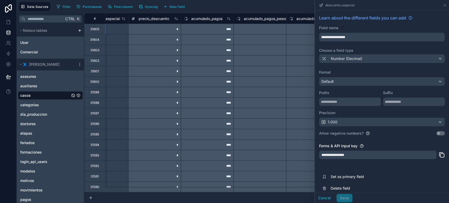
scroll to position [0, 7602]
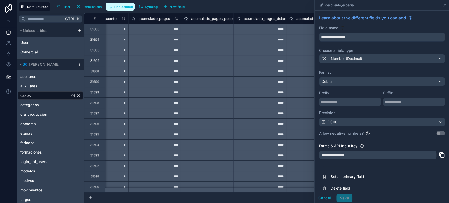
click at [120, 5] on span "Find column" at bounding box center [123, 7] width 19 height 4
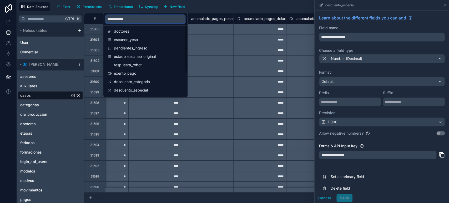
click at [136, 17] on input "**********" at bounding box center [145, 19] width 80 height 8
type input "**********"
click at [135, 89] on span "descuento_final" at bounding box center [146, 90] width 64 height 5
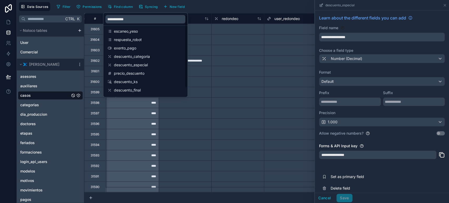
scroll to position [0, 8677]
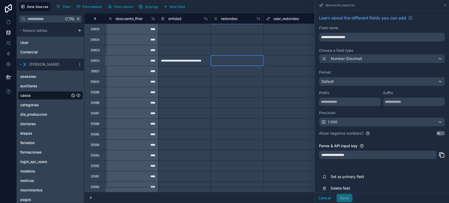
click at [229, 65] on div at bounding box center [236, 60] width 53 height 11
click at [129, 16] on div "descuento_final" at bounding box center [125, 19] width 34 height 6
click at [128, 16] on span "descuento_final" at bounding box center [128, 18] width 27 height 5
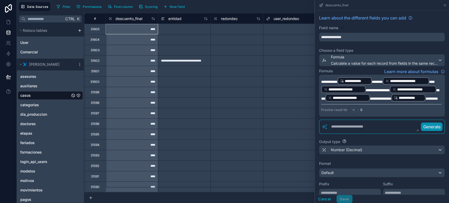
click at [147, 31] on div "****" at bounding box center [131, 29] width 53 height 11
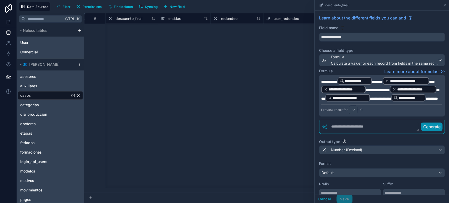
scroll to position [0, 8677]
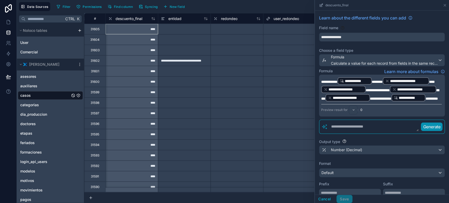
click at [146, 93] on div "****" at bounding box center [131, 92] width 53 height 11
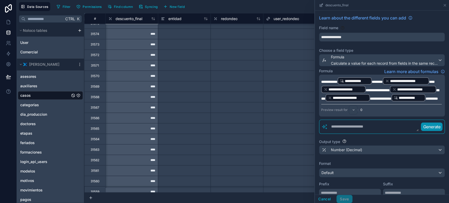
scroll to position [351, 8677]
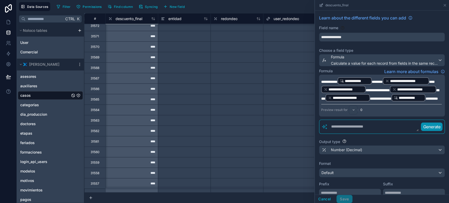
click at [320, 194] on div "Prefix" at bounding box center [350, 187] width 62 height 20
click at [322, 200] on button "Cancel" at bounding box center [324, 199] width 19 height 8
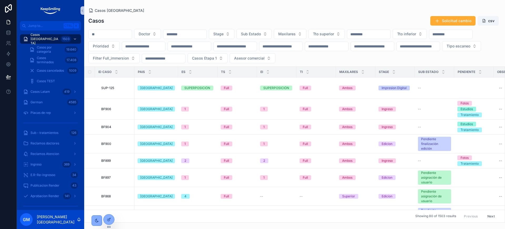
click at [132, 36] on input "scrollable content" at bounding box center [110, 34] width 43 height 7
paste input "*****"
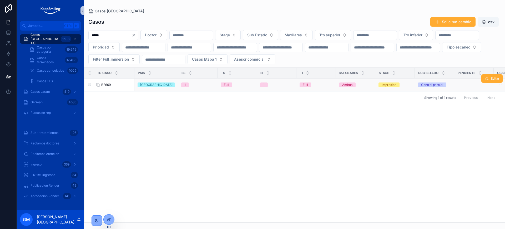
type input "*****"
click at [109, 85] on span "BE669" at bounding box center [105, 85] width 9 height 4
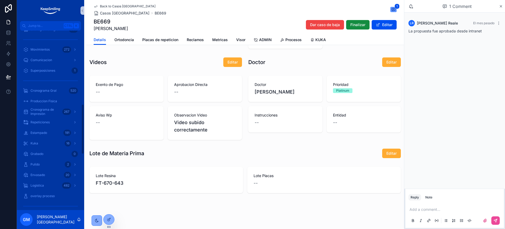
scroll to position [263, 0]
click at [501, 6] on icon "scrollable content" at bounding box center [501, 6] width 4 height 4
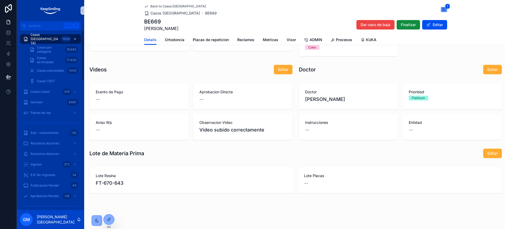
click at [74, 37] on div "1508" at bounding box center [69, 39] width 17 height 8
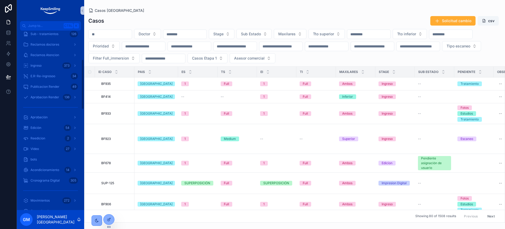
scroll to position [131, 0]
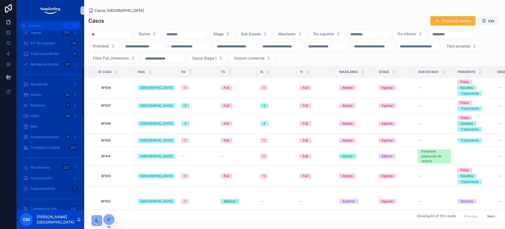
click at [97, 34] on input "scrollable content" at bounding box center [110, 34] width 43 height 7
paste input "*****"
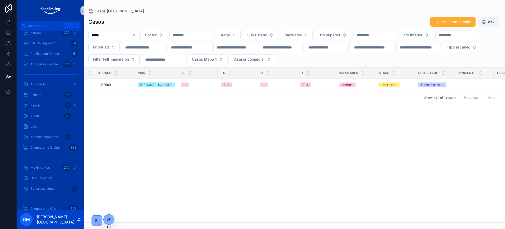
type input "*****"
click at [162, 3] on div "Casos Argentina Casos Solicitud cambio csv ***** Doctor Stage Sub Estado Maxila…" at bounding box center [294, 111] width 421 height 222
click at [121, 32] on input "*****" at bounding box center [110, 35] width 43 height 7
click at [105, 87] on td "BE669 BE669" at bounding box center [114, 84] width 39 height 13
click at [107, 84] on span "BE669" at bounding box center [105, 85] width 9 height 4
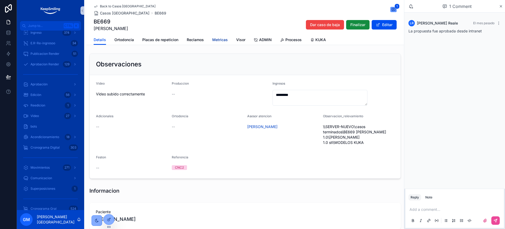
click at [216, 42] on span "Metricas" at bounding box center [220, 39] width 16 height 5
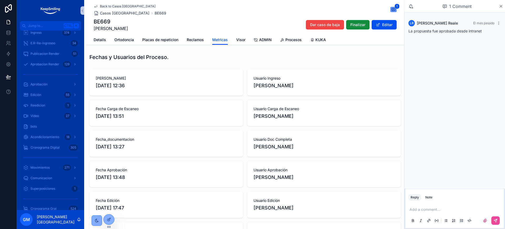
click at [99, 3] on div "Back to Casos Argentina Casos Argentina BE669 1 BE669 Pereyra Zorraquin Maria D…" at bounding box center [245, 17] width 303 height 35
click at [106, 7] on span "Back to Casos Argentina" at bounding box center [127, 6] width 55 height 4
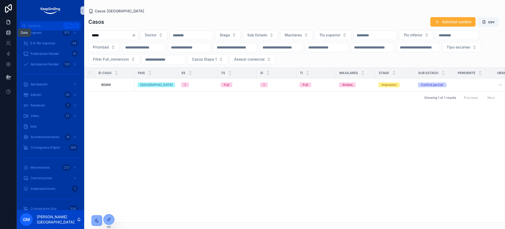
click at [5, 34] on link at bounding box center [8, 32] width 17 height 11
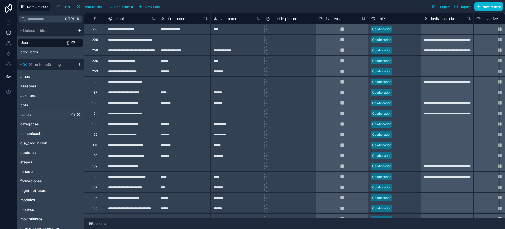
click at [32, 115] on link "casos" at bounding box center [45, 114] width 50 height 5
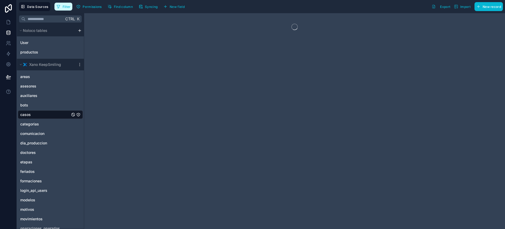
click at [63, 6] on span "Filter" at bounding box center [67, 7] width 8 height 4
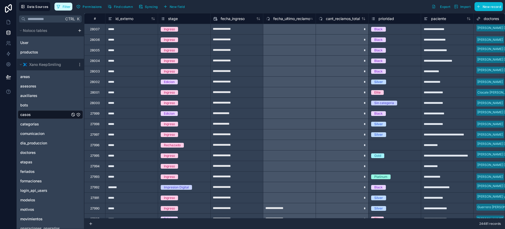
click at [60, 8] on button "Filter" at bounding box center [63, 7] width 18 height 8
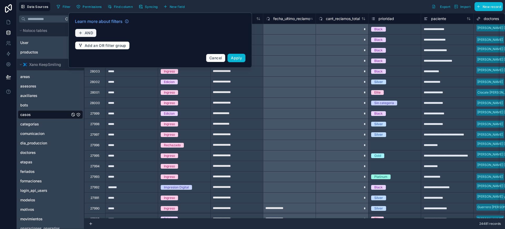
click at [82, 30] on button "AND" at bounding box center [86, 33] width 22 height 8
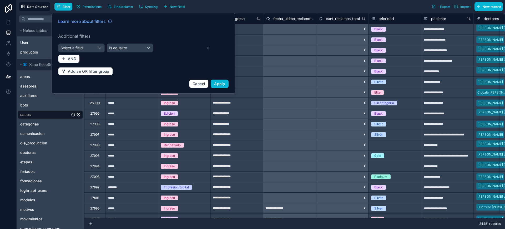
click at [85, 31] on div "Learn more about filters Additional filters Select a field Is equal to AND Add …" at bounding box center [143, 53] width 177 height 76
click at [82, 46] on span "Select a field" at bounding box center [71, 47] width 22 height 4
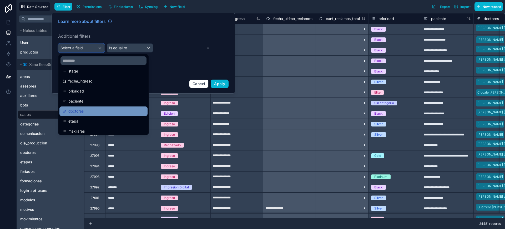
scroll to position [66, 0]
click at [33, 113] on link "casos" at bounding box center [45, 114] width 50 height 5
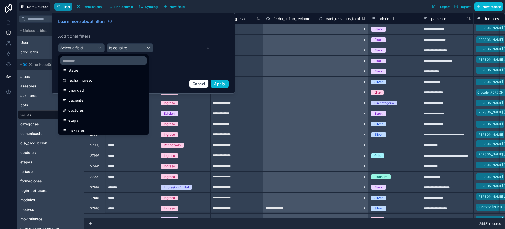
click at [59, 7] on icon "button" at bounding box center [58, 6] width 3 height 3
click at [60, 4] on icon "button" at bounding box center [58, 6] width 4 height 4
click at [195, 84] on div at bounding box center [144, 53] width 184 height 81
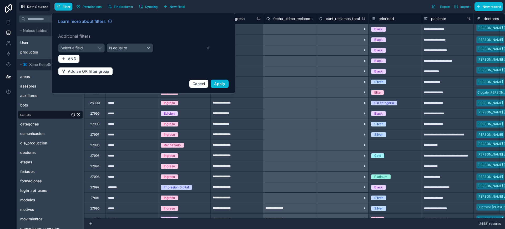
click at [326, 47] on div "*" at bounding box center [342, 50] width 53 height 11
click at [196, 82] on span "Cancel" at bounding box center [198, 83] width 13 height 4
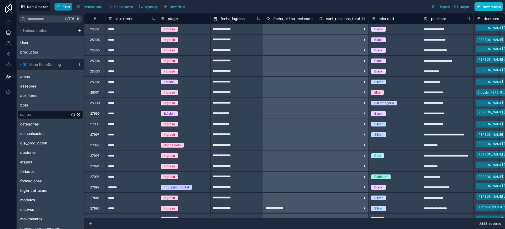
click at [61, 3] on button "Filter" at bounding box center [63, 7] width 18 height 8
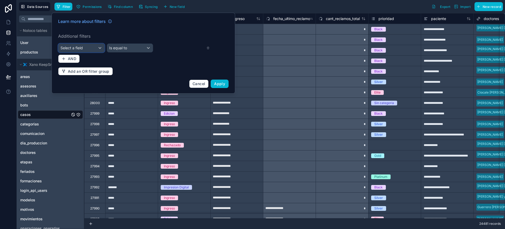
click at [73, 51] on div "Select a field" at bounding box center [81, 48] width 46 height 8
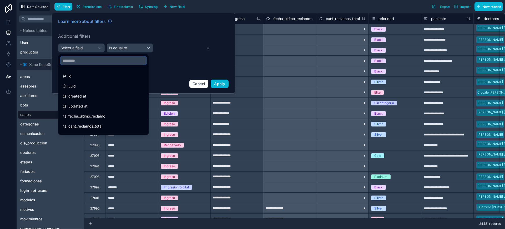
click at [74, 58] on input "text" at bounding box center [103, 60] width 86 height 8
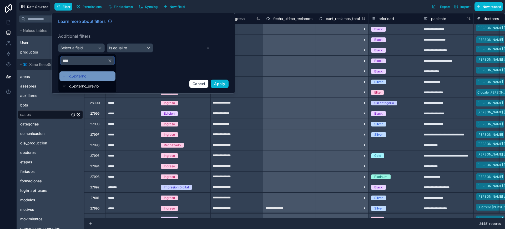
type input "****"
click at [84, 78] on span "id_externo" at bounding box center [77, 76] width 18 height 6
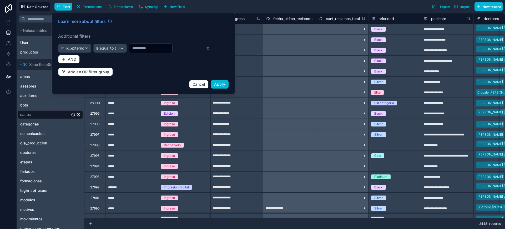
click at [153, 50] on input "text" at bounding box center [150, 47] width 43 height 7
paste input "*****"
type input "*****"
click at [220, 83] on span "Apply" at bounding box center [219, 84] width 11 height 4
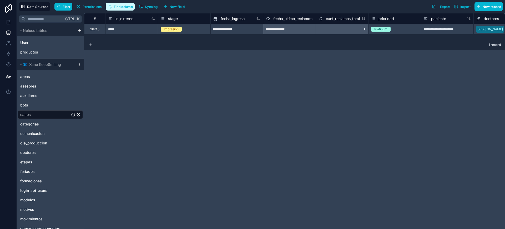
click at [123, 8] on span "Find column" at bounding box center [123, 7] width 19 height 4
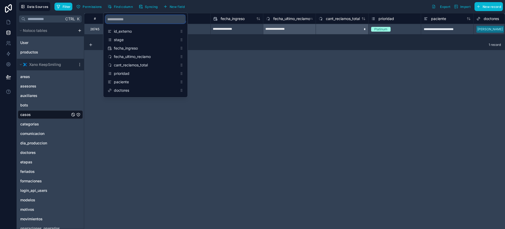
click at [124, 22] on input "scrollable content" at bounding box center [145, 19] width 80 height 8
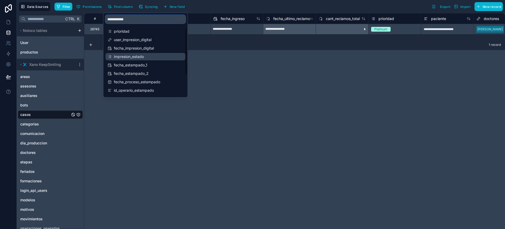
scroll to position [59, 0]
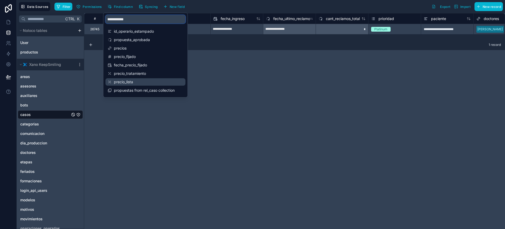
type input "**********"
click at [136, 81] on span "precio_lista" at bounding box center [146, 81] width 64 height 5
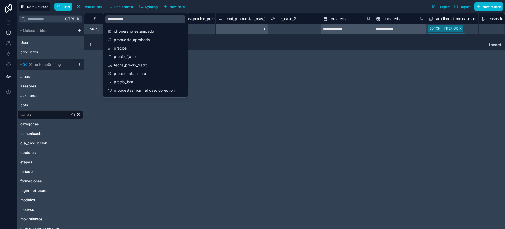
scroll to position [0, 12411]
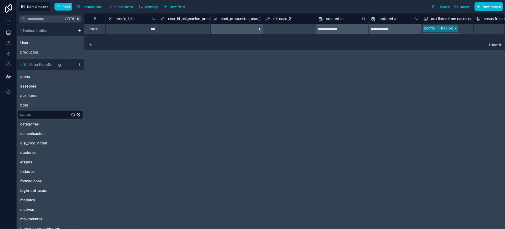
click at [356, 67] on div "**********" at bounding box center [294, 120] width 421 height 215
click at [9, 26] on link at bounding box center [8, 22] width 17 height 11
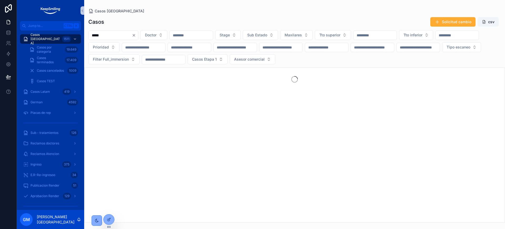
click at [110, 35] on input "*****" at bounding box center [110, 35] width 43 height 7
type input "*****"
click at [51, 49] on span "Casos por categoria" at bounding box center [50, 49] width 26 height 8
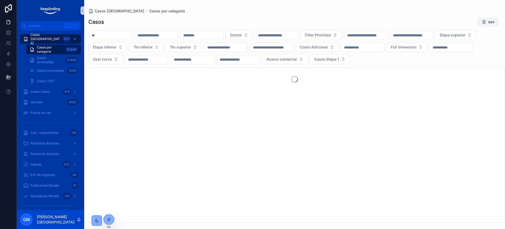
click at [97, 37] on input "scrollable content" at bounding box center [110, 35] width 43 height 7
paste input "*****"
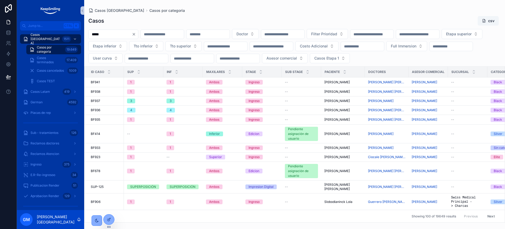
type input "*****"
click at [223, 34] on input "scrollable content" at bounding box center [201, 34] width 43 height 7
paste input "*****"
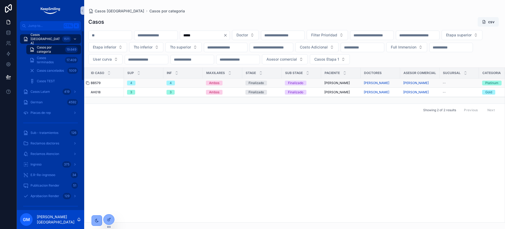
type input "*****"
click at [88, 85] on icon "scrollable content" at bounding box center [87, 83] width 4 height 4
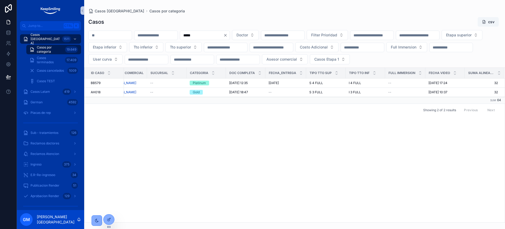
scroll to position [0, 29]
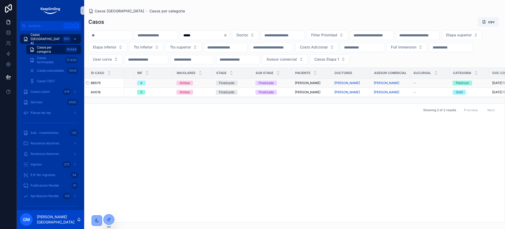
click at [97, 85] on span "BB579" at bounding box center [96, 83] width 10 height 4
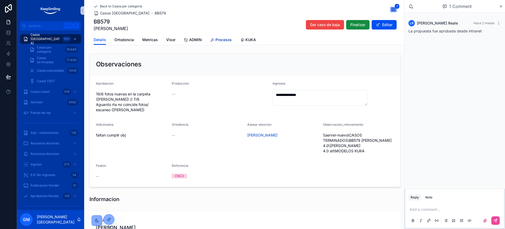
click at [215, 40] on span "Procesos" at bounding box center [223, 39] width 16 height 5
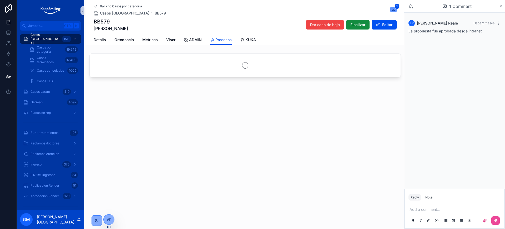
click at [202, 39] on div "Details Ortodoncia Metricas Visor ADMIN Procesos KUKA" at bounding box center [245, 40] width 303 height 10
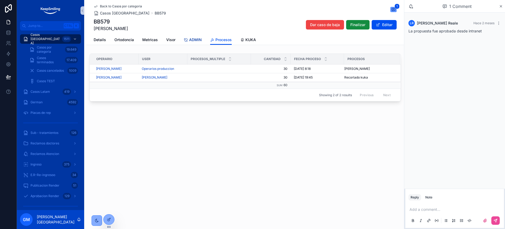
click at [200, 39] on span "ADMIN" at bounding box center [195, 39] width 13 height 5
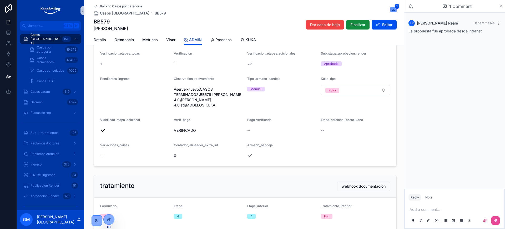
scroll to position [99, 0]
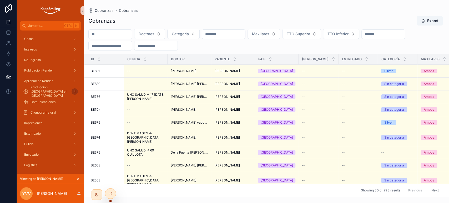
scroll to position [140, 0]
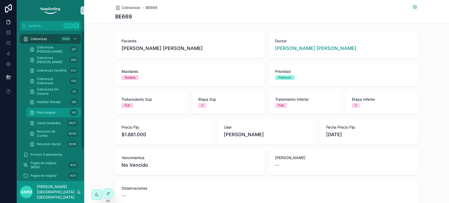
click at [53, 109] on div "Para Asignar 183" at bounding box center [53, 112] width 48 height 8
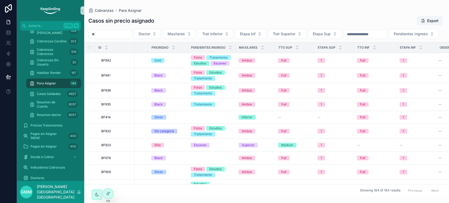
scroll to position [0, 98]
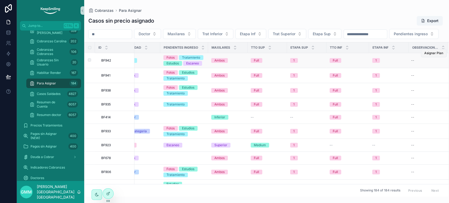
click at [428, 55] on span "Asignar Plan" at bounding box center [433, 53] width 19 height 4
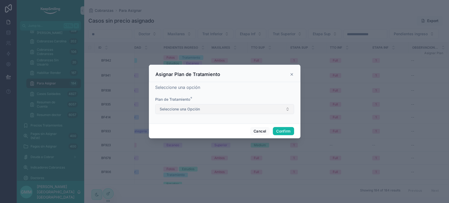
click at [186, 110] on span "Seleccione una Opción" at bounding box center [180, 108] width 40 height 5
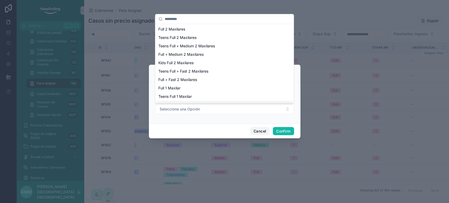
click at [258, 134] on button "Cancel" at bounding box center [259, 131] width 19 height 8
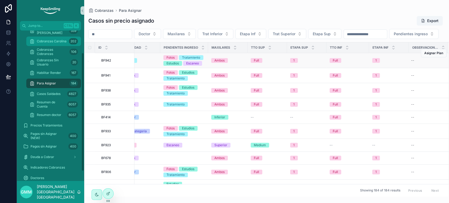
scroll to position [0, 0]
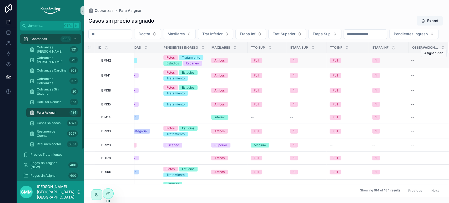
click at [50, 42] on div "Cobranzas 1008" at bounding box center [50, 39] width 55 height 8
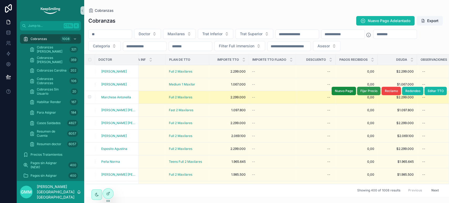
scroll to position [0, 464]
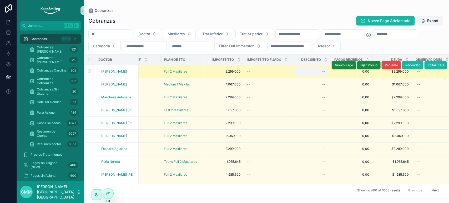
click at [311, 70] on div "--" at bounding box center [310, 71] width 33 height 8
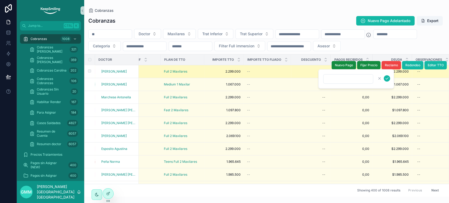
click at [228, 71] on span "2.299.000" at bounding box center [223, 71] width 33 height 4
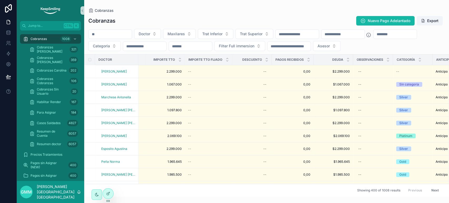
scroll to position [0, 529]
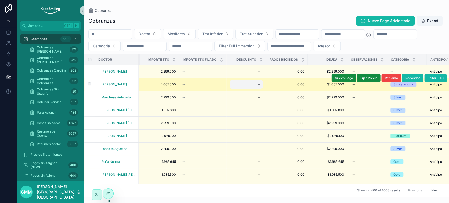
click at [250, 84] on div "--" at bounding box center [246, 84] width 33 height 8
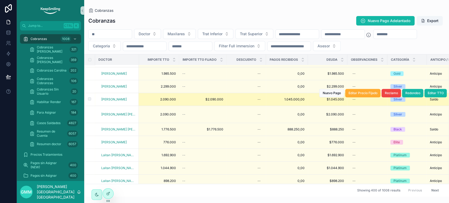
scroll to position [175, 529]
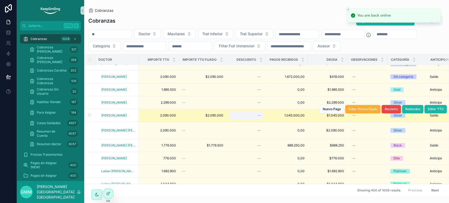
click at [247, 111] on div "--" at bounding box center [246, 115] width 33 height 8
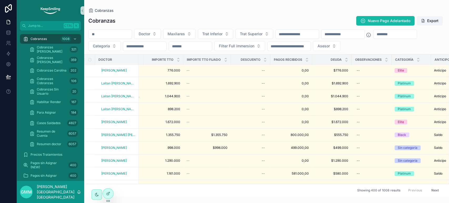
scroll to position [292, 529]
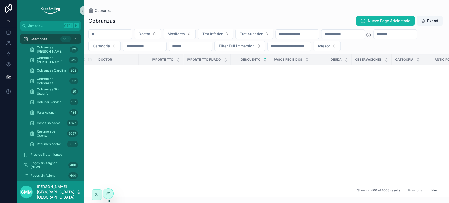
click at [269, 57] on div "scrollable content" at bounding box center [270, 59] width 2 height 11
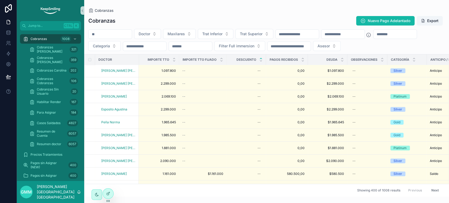
scroll to position [0, 529]
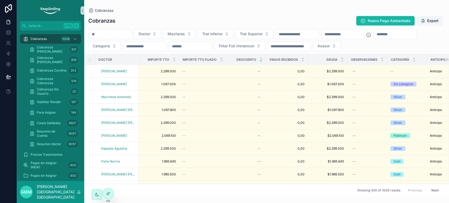
click at [260, 61] on icon "scrollable content" at bounding box center [261, 60] width 2 height 1
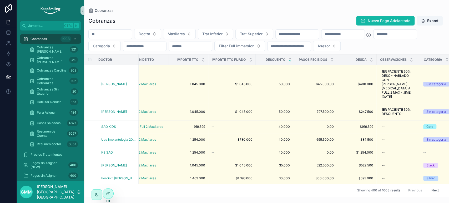
scroll to position [0, 482]
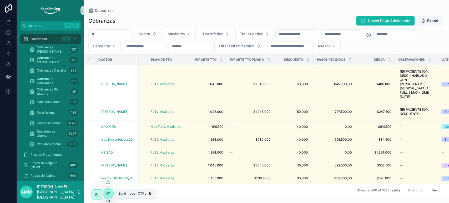
click at [107, 193] on icon at bounding box center [108, 193] width 4 height 4
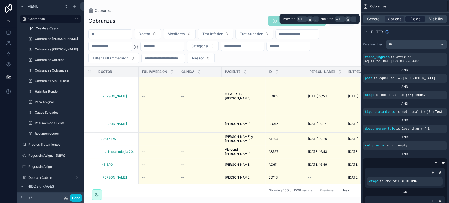
click at [414, 20] on span "Fields" at bounding box center [415, 18] width 10 height 5
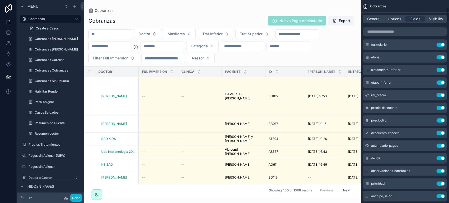
scroll to position [117, 0]
drag, startPoint x: 148, startPoint y: 193, endPoint x: 166, endPoint y: 193, distance: 18.4
click at [166, 193] on div "scrollable content" at bounding box center [222, 101] width 276 height 203
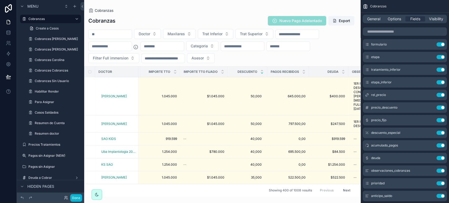
scroll to position [0, 513]
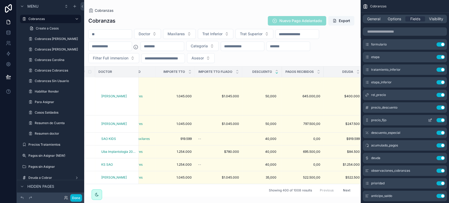
click at [432, 121] on icon "scrollable content" at bounding box center [430, 120] width 4 height 4
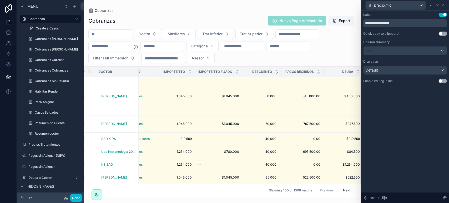
click at [445, 6] on div "precio_fijo" at bounding box center [405, 5] width 84 height 10
click at [444, 6] on icon at bounding box center [442, 5] width 4 height 4
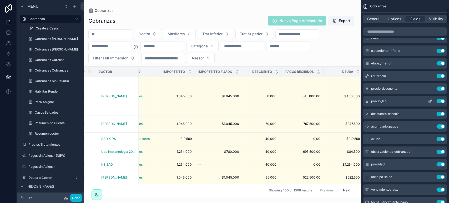
scroll to position [146, 0]
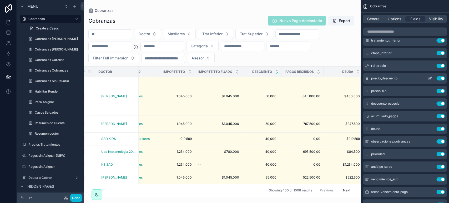
click at [428, 77] on icon "scrollable content" at bounding box center [430, 78] width 4 height 4
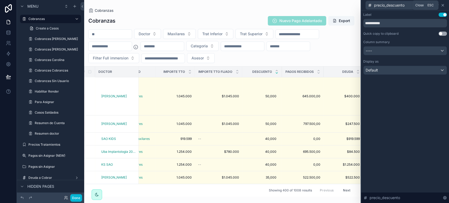
click at [443, 5] on icon at bounding box center [442, 5] width 4 height 4
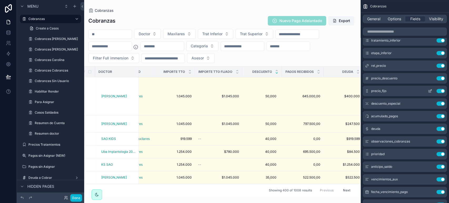
click at [429, 91] on icon "scrollable content" at bounding box center [430, 90] width 2 height 2
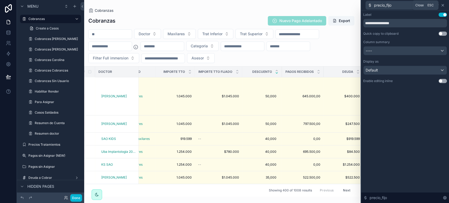
click at [443, 3] on icon at bounding box center [442, 5] width 4 height 4
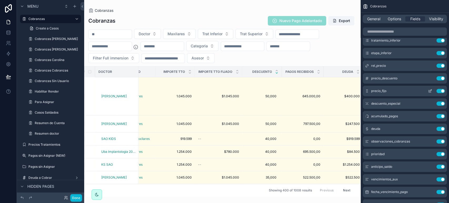
click at [429, 91] on icon "scrollable content" at bounding box center [430, 91] width 4 height 4
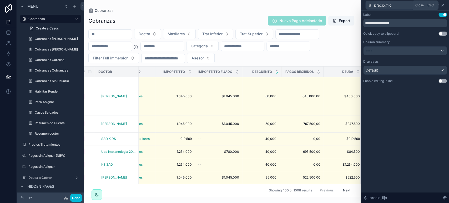
click at [443, 4] on icon at bounding box center [442, 5] width 4 height 4
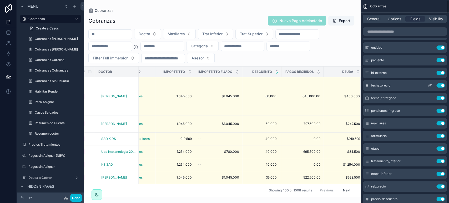
scroll to position [0, 0]
click at [5, 31] on link at bounding box center [8, 32] width 17 height 11
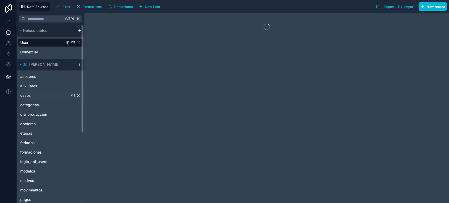
click at [27, 97] on span "casos" at bounding box center [25, 95] width 11 height 5
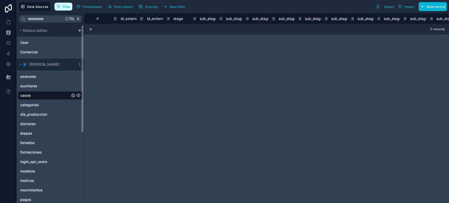
click at [65, 6] on span "Filter" at bounding box center [67, 7] width 8 height 4
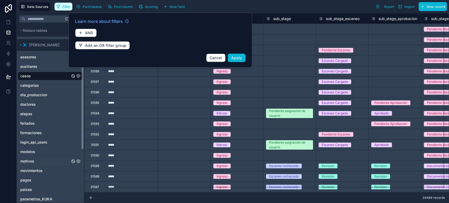
scroll to position [29, 0]
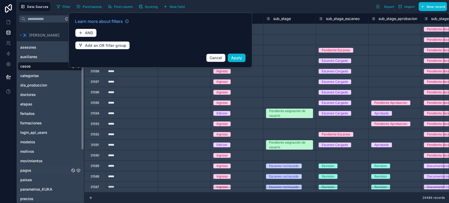
click at [27, 173] on div "pagos" at bounding box center [50, 170] width 65 height 8
click at [128, 3] on button "Find column" at bounding box center [120, 7] width 29 height 8
click at [210, 57] on span "Cancel" at bounding box center [216, 57] width 13 height 4
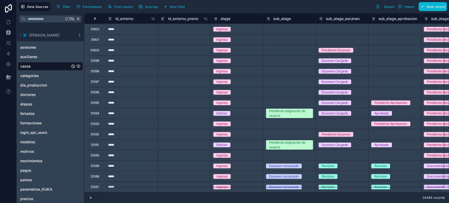
click at [219, 58] on div "Ingreso" at bounding box center [221, 60] width 11 height 5
click at [115, 7] on span "Find column" at bounding box center [123, 7] width 19 height 4
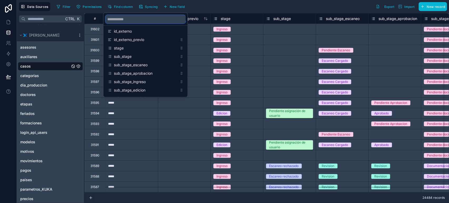
click at [126, 23] on input "scrollable content" at bounding box center [145, 19] width 80 height 8
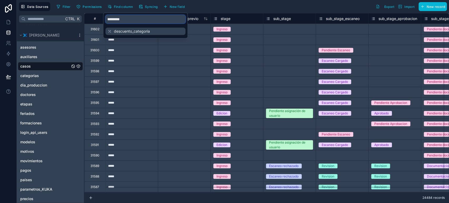
type input "*********"
click at [134, 31] on span "descuento_categoria" at bounding box center [146, 31] width 64 height 5
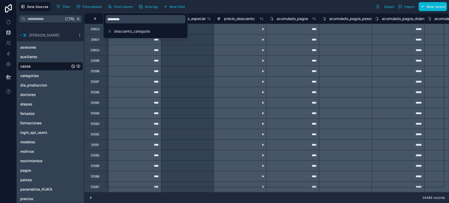
scroll to position [0, 7468]
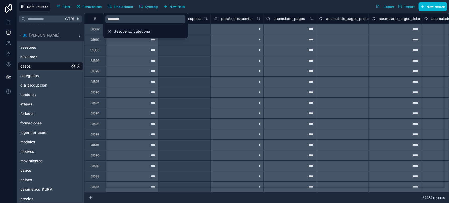
click at [177, 50] on div at bounding box center [184, 50] width 53 height 11
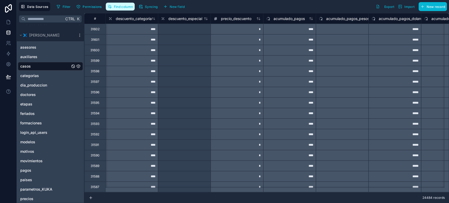
click at [119, 4] on button "Find column" at bounding box center [120, 7] width 29 height 8
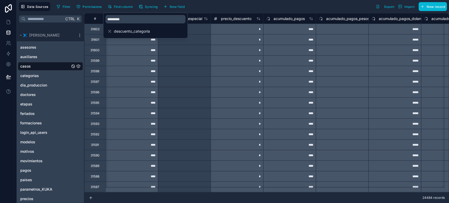
click at [200, 42] on div at bounding box center [184, 39] width 53 height 11
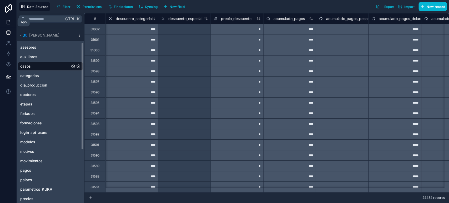
click at [9, 22] on icon at bounding box center [8, 21] width 5 height 5
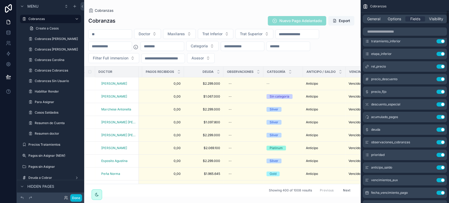
scroll to position [146, 0]
click at [429, 104] on icon "scrollable content" at bounding box center [430, 104] width 2 height 2
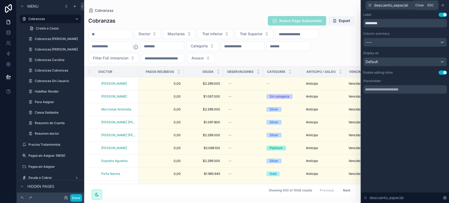
click at [443, 4] on icon at bounding box center [442, 5] width 2 height 2
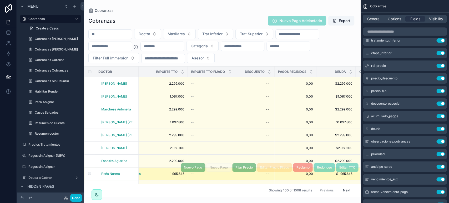
scroll to position [0, 522]
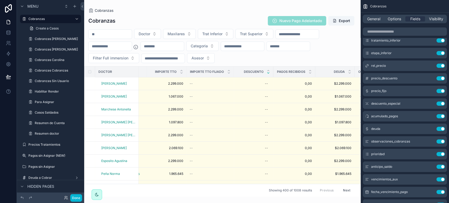
click at [266, 73] on icon "scrollable content" at bounding box center [267, 72] width 3 height 3
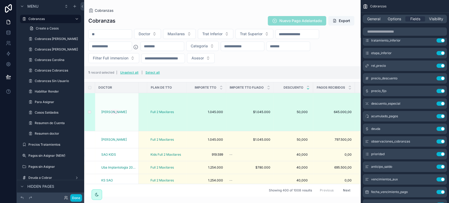
scroll to position [0, 520]
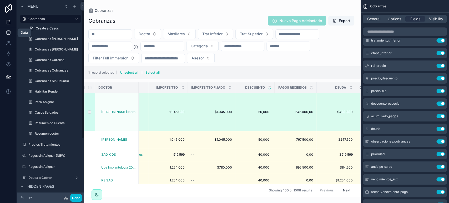
drag, startPoint x: 9, startPoint y: 30, endPoint x: 0, endPoint y: 32, distance: 8.9
click at [9, 30] on icon at bounding box center [8, 32] width 5 height 5
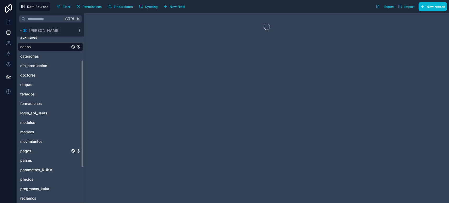
scroll to position [58, 0]
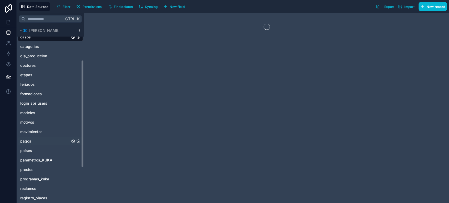
click at [32, 139] on link "pagos" at bounding box center [45, 141] width 50 height 5
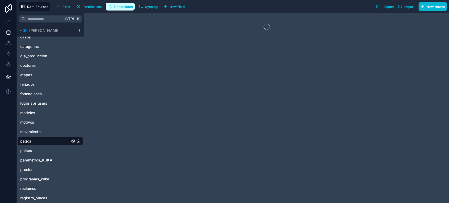
click at [119, 4] on button "Find column" at bounding box center [120, 7] width 29 height 8
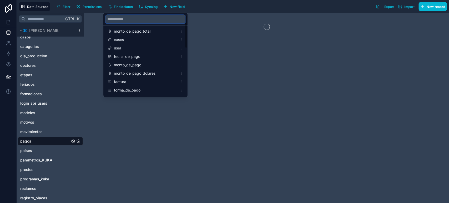
click at [140, 19] on input "scrollable content" at bounding box center [145, 19] width 80 height 8
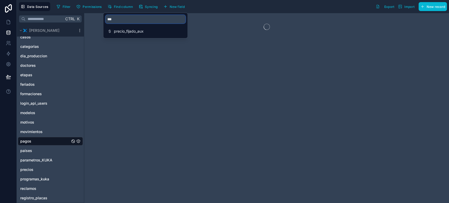
type input "****"
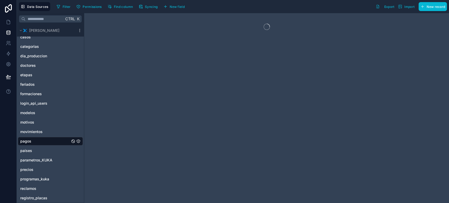
click at [241, 31] on div at bounding box center [266, 108] width 365 height 190
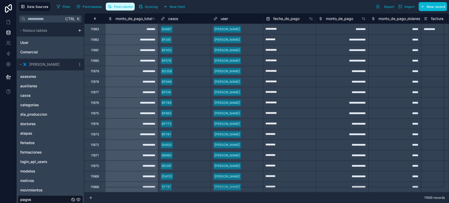
click at [123, 9] on button "Find column" at bounding box center [120, 7] width 29 height 8
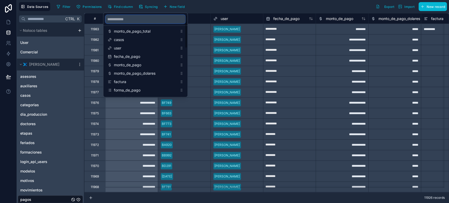
click at [139, 20] on input "scrollable content" at bounding box center [145, 19] width 80 height 8
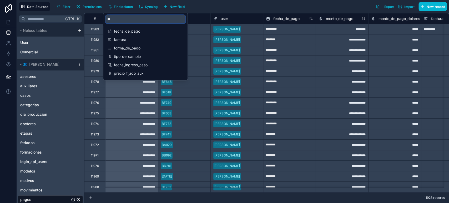
type input "*"
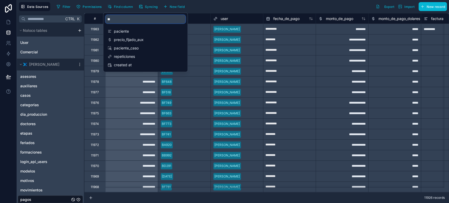
type input "*"
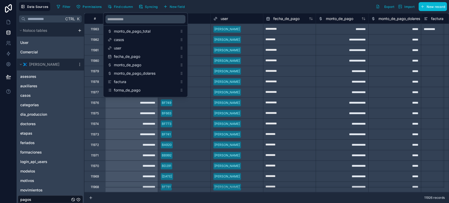
click at [355, 74] on div "**********" at bounding box center [342, 71] width 53 height 11
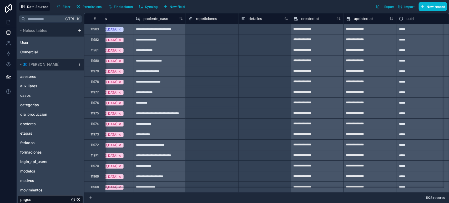
scroll to position [0, 240]
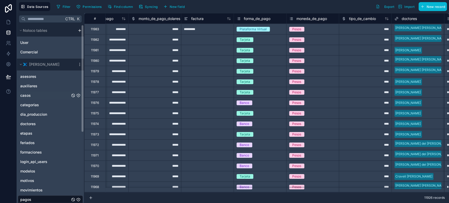
click at [38, 94] on link "casos" at bounding box center [45, 95] width 50 height 5
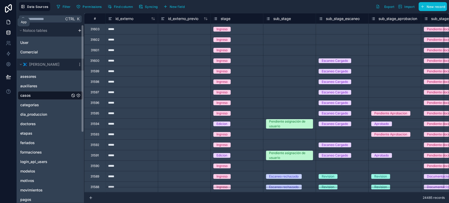
click at [8, 21] on icon at bounding box center [8, 21] width 5 height 5
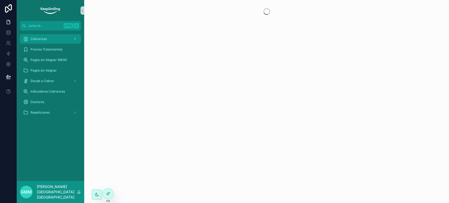
click at [36, 43] on div "Cobranzas" at bounding box center [50, 39] width 55 height 8
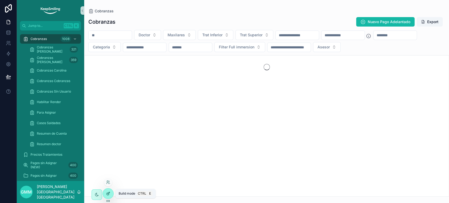
click at [106, 194] on icon at bounding box center [108, 193] width 4 height 4
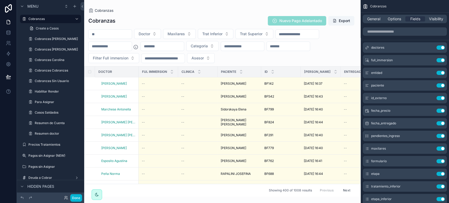
drag, startPoint x: 154, startPoint y: 194, endPoint x: 178, endPoint y: 193, distance: 23.9
click at [178, 193] on div "scrollable content" at bounding box center [222, 101] width 276 height 203
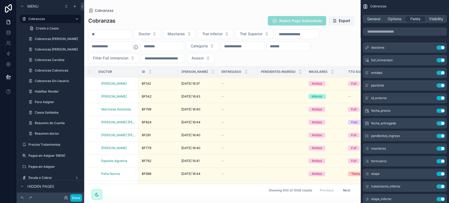
drag, startPoint x: 180, startPoint y: 197, endPoint x: 201, endPoint y: 197, distance: 21.3
click at [201, 197] on div "Cobranzas Cobranzas Nuevo Pago Adelantado Export Doctor Maxilares Trat Inferior…" at bounding box center [222, 101] width 276 height 203
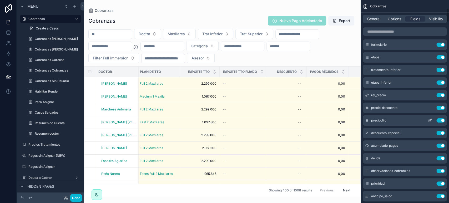
scroll to position [117, 0]
click at [430, 107] on icon "scrollable content" at bounding box center [430, 107] width 2 height 2
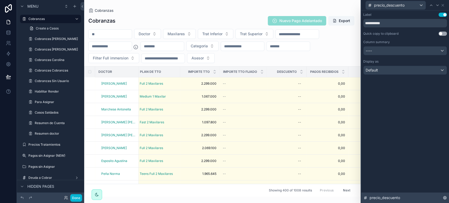
click at [388, 196] on span "precio_descuento" at bounding box center [384, 197] width 31 height 5
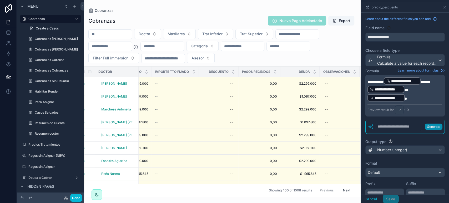
scroll to position [0, 517]
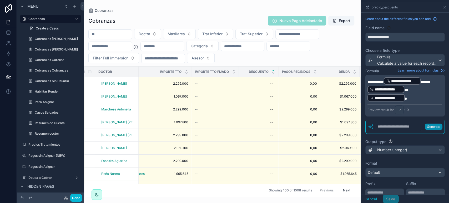
click at [273, 71] on icon "scrollable content" at bounding box center [272, 72] width 3 height 3
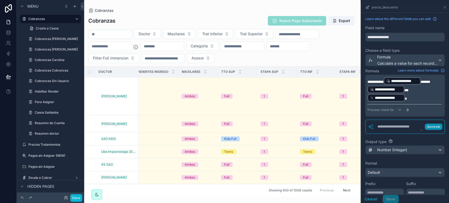
scroll to position [0, 491]
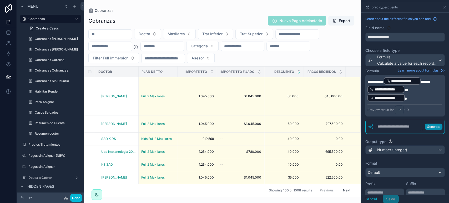
drag, startPoint x: 236, startPoint y: 191, endPoint x: 261, endPoint y: 187, distance: 25.6
click at [260, 187] on div "Showing 400 of 1008 results Previous Next" at bounding box center [222, 190] width 276 height 13
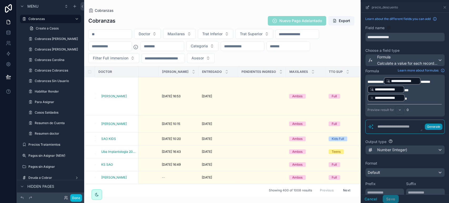
scroll to position [0, 0]
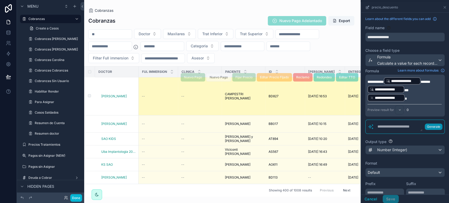
click at [248, 89] on div "Nuevo Pago Nuevo Pago Fijar Precio Editar Precio Fijado Reclamo Redondeo Editar…" at bounding box center [269, 77] width 177 height 38
click at [247, 88] on div "Nuevo Pago Nuevo Pago Fijar Precio Editar Precio Fijado Reclamo Redondeo Editar…" at bounding box center [269, 77] width 177 height 38
click at [246, 91] on div "Nuevo Pago Nuevo Pago Fijar Precio Editar Precio Fijado Reclamo Redondeo Editar…" at bounding box center [269, 77] width 177 height 38
click at [276, 91] on div "Nuevo Pago Nuevo Pago Fijar Precio Editar Precio Fijado Reclamo Redondeo Editar…" at bounding box center [269, 77] width 177 height 38
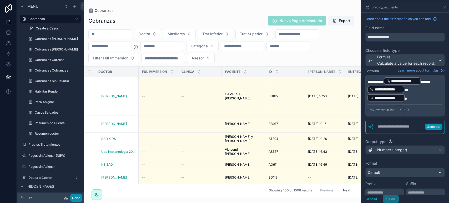
click at [73, 200] on button "Done" at bounding box center [76, 198] width 12 height 8
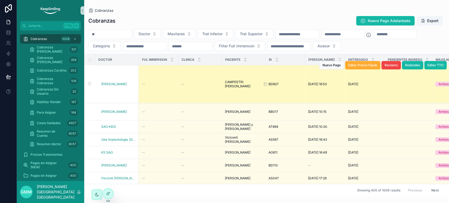
click at [273, 82] on span "BD827" at bounding box center [273, 84] width 10 height 4
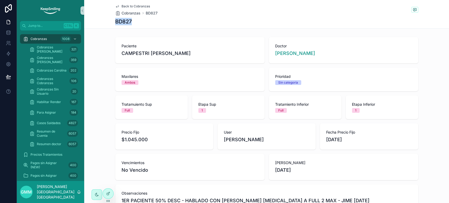
drag, startPoint x: 113, startPoint y: 21, endPoint x: 130, endPoint y: 23, distance: 16.9
click at [130, 23] on div "BD827" at bounding box center [266, 21] width 303 height 7
copy h1 "BD827"
click at [8, 33] on icon at bounding box center [8, 32] width 5 height 5
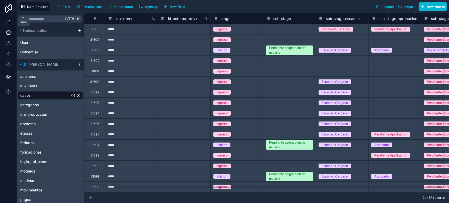
click at [10, 24] on icon at bounding box center [8, 21] width 5 height 5
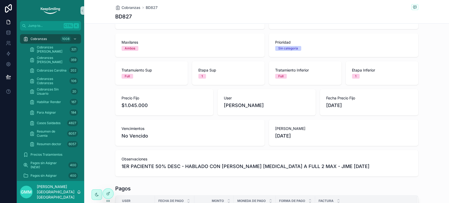
scroll to position [58, 0]
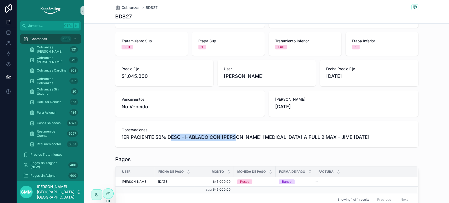
drag, startPoint x: 167, startPoint y: 142, endPoint x: 233, endPoint y: 143, distance: 65.7
click at [233, 143] on div "Observaciones 1ER PACIENTE 50% DESC - HABLADO CON [PERSON_NAME] [MEDICAL_DATA] …" at bounding box center [266, 134] width 303 height 26
drag, startPoint x: 276, startPoint y: 143, endPoint x: 303, endPoint y: 140, distance: 27.2
click at [276, 142] on div "Observaciones 1ER PACIENTE 50% DESC - HABLADO CON [PERSON_NAME] [MEDICAL_DATA] …" at bounding box center [266, 134] width 303 height 26
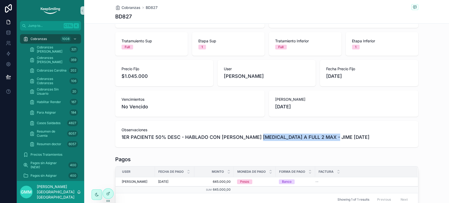
drag, startPoint x: 256, startPoint y: 138, endPoint x: 329, endPoint y: 135, distance: 72.9
click at [329, 135] on span "1ER PACIENTE 50% DESC - HABLADO CON [PERSON_NAME] [MEDICAL_DATA] A FULL 2 MAX -…" at bounding box center [266, 137] width 290 height 7
click at [380, 145] on div "Observaciones 1ER PACIENTE 50% DESC - HABLADO CON [PERSON_NAME] [MEDICAL_DATA] …" at bounding box center [266, 134] width 303 height 26
drag, startPoint x: 326, startPoint y: 137, endPoint x: 363, endPoint y: 137, distance: 37.3
click at [363, 137] on span "1ER PACIENTE 50% DESC - HABLADO CON [PERSON_NAME] [MEDICAL_DATA] A FULL 2 MAX -…" at bounding box center [266, 137] width 290 height 7
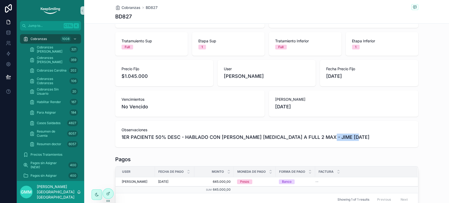
click at [364, 138] on span "1ER PACIENTE 50% DESC - HABLADO CON [PERSON_NAME] [MEDICAL_DATA] A FULL 2 MAX -…" at bounding box center [266, 137] width 290 height 7
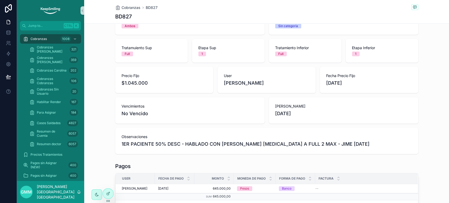
scroll to position [0, 0]
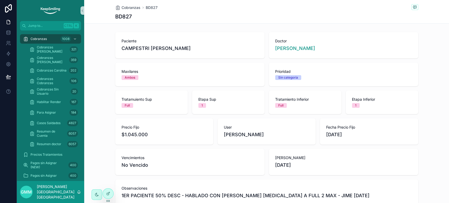
click at [123, 14] on h1 "BD827" at bounding box center [123, 16] width 17 height 7
copy h1 "BD827"
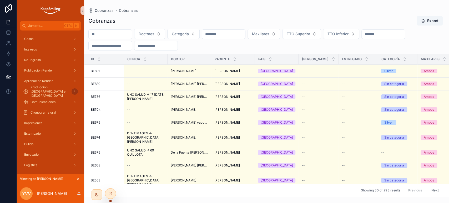
scroll to position [140, 0]
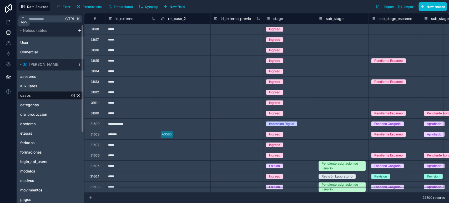
click at [10, 25] on link at bounding box center [8, 22] width 17 height 11
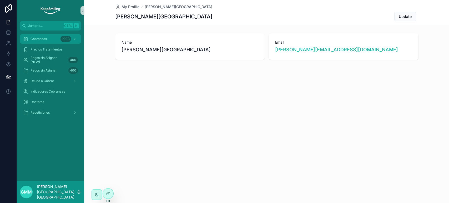
click at [33, 39] on span "Cobranzas" at bounding box center [39, 39] width 16 height 4
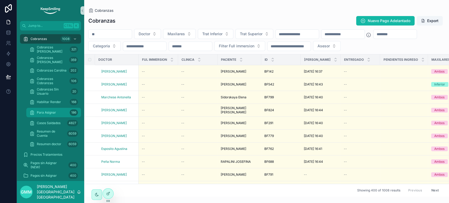
click at [60, 113] on div "Para Asignar 186" at bounding box center [53, 112] width 48 height 8
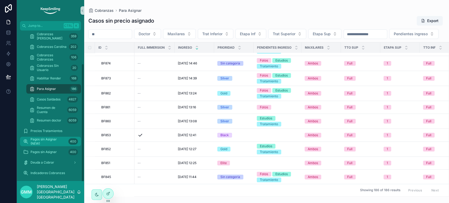
scroll to position [45, 0]
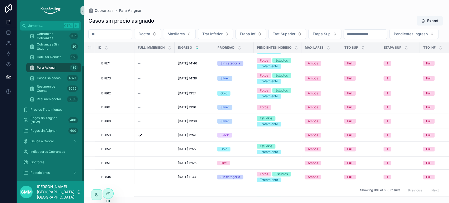
click at [119, 35] on input "scrollable content" at bounding box center [110, 34] width 43 height 7
paste input "*****"
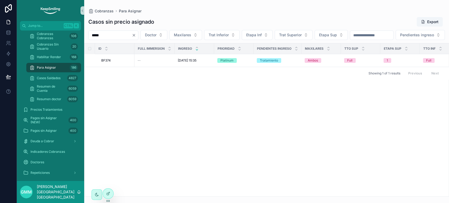
type input "*****"
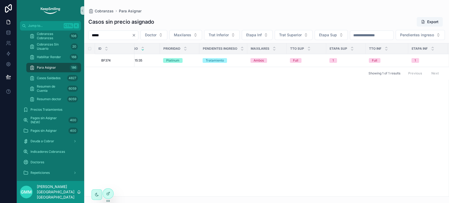
scroll to position [0, 94]
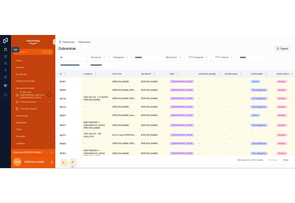
scroll to position [140, 0]
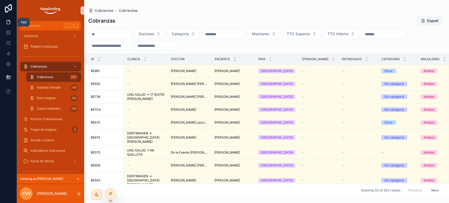
click at [7, 21] on icon at bounding box center [8, 21] width 5 height 5
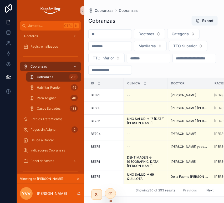
click at [172, 7] on div "Cobranzas Cobranzas Cobranzas Export Doctores Categoria Maxilares TTO Superior …" at bounding box center [154, 98] width 140 height 197
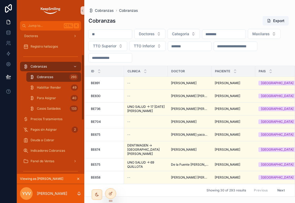
scroll to position [52, 0]
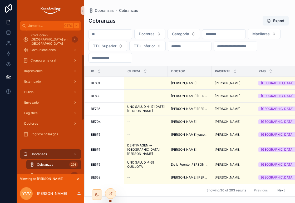
click at [146, 22] on div "Cobranzas Export" at bounding box center [189, 21] width 202 height 10
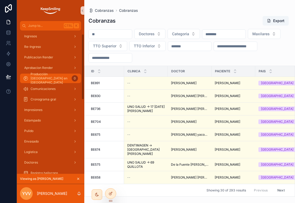
scroll to position [0, 0]
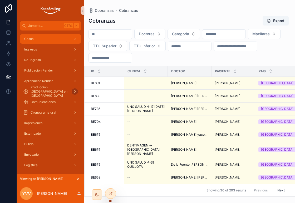
click at [67, 40] on div "Casos" at bounding box center [50, 39] width 55 height 8
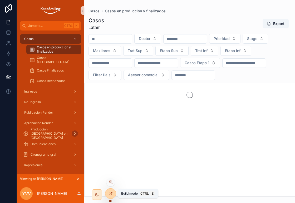
click at [109, 196] on div at bounding box center [110, 194] width 11 height 10
click at [55, 48] on span "Casos en produccion y finalizados" at bounding box center [56, 49] width 39 height 8
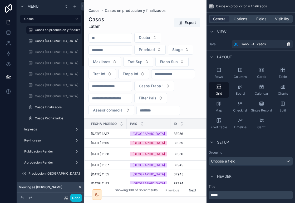
click at [80, 186] on icon at bounding box center [80, 187] width 4 height 4
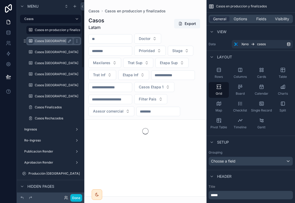
click at [33, 42] on div "scrollable content" at bounding box center [30, 41] width 6 height 6
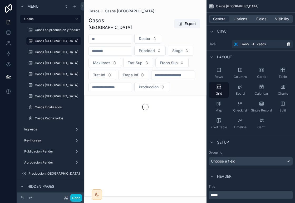
click at [153, 23] on div "scrollable content" at bounding box center [145, 101] width 122 height 203
click at [50, 39] on label "Casos [GEOGRAPHIC_DATA]" at bounding box center [56, 41] width 43 height 4
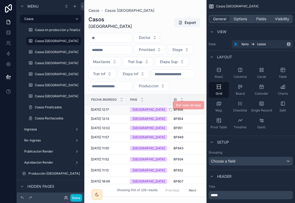
click at [173, 112] on span "BF956" at bounding box center [177, 110] width 9 height 4
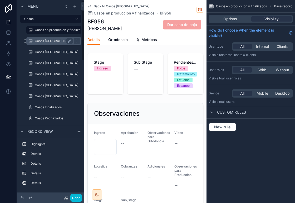
click at [43, 44] on div "Casos [GEOGRAPHIC_DATA]" at bounding box center [53, 41] width 53 height 8
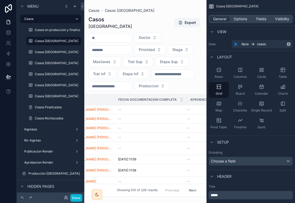
scroll to position [0, 522]
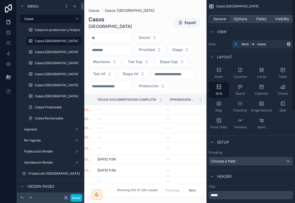
click at [263, 22] on div "General Options Fields Visibility" at bounding box center [250, 19] width 84 height 8
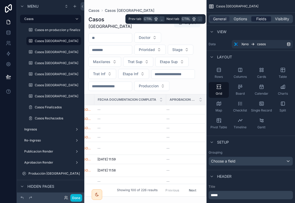
click at [261, 18] on span "Fields" at bounding box center [261, 18] width 10 height 5
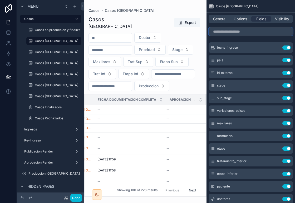
click at [251, 32] on input "scrollable content" at bounding box center [250, 31] width 84 height 8
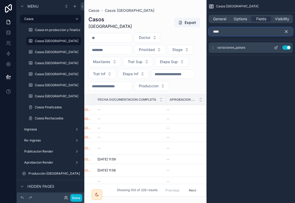
type input "****"
click at [275, 48] on icon "scrollable content" at bounding box center [275, 47] width 4 height 4
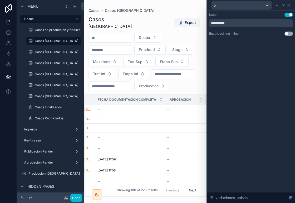
click at [286, 33] on button "Use setting" at bounding box center [288, 34] width 8 height 4
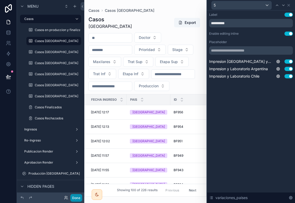
click at [74, 198] on button "Done" at bounding box center [76, 198] width 12 height 8
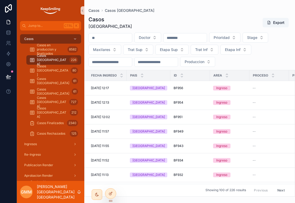
scroll to position [0, 438]
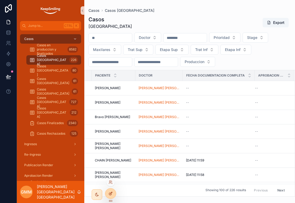
click at [111, 191] on icon at bounding box center [110, 193] width 4 height 4
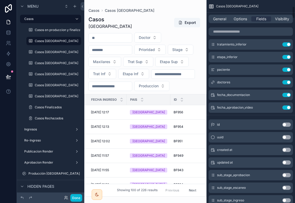
scroll to position [0, 0]
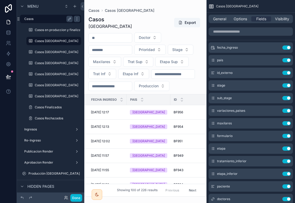
click at [42, 21] on label "Casos" at bounding box center [47, 19] width 46 height 4
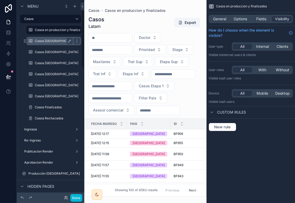
click at [42, 42] on label "Casos [GEOGRAPHIC_DATA]" at bounding box center [56, 41] width 43 height 4
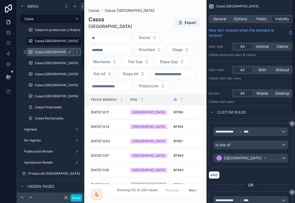
click at [46, 51] on label "Casos [GEOGRAPHIC_DATA]" at bounding box center [56, 52] width 43 height 4
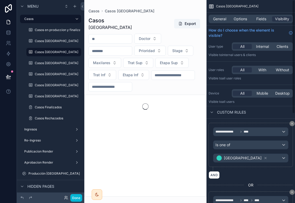
drag, startPoint x: 258, startPoint y: 19, endPoint x: 105, endPoint y: 37, distance: 153.9
click at [257, 19] on span "Fields" at bounding box center [261, 18] width 10 height 5
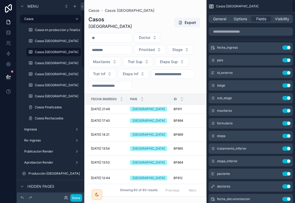
scroll to position [58, 0]
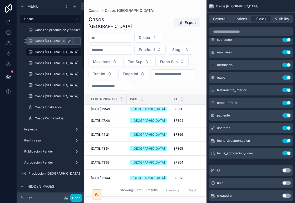
click at [43, 41] on label "Casos Chile" at bounding box center [56, 41] width 43 height 4
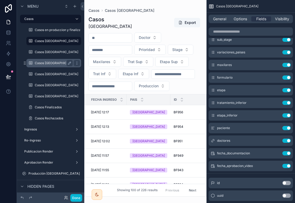
click at [41, 62] on label "Casos Colombia" at bounding box center [56, 63] width 43 height 4
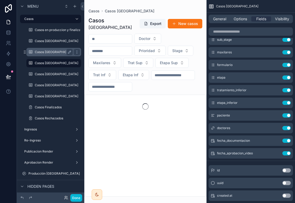
click at [44, 55] on div "Casos Mexico" at bounding box center [54, 52] width 38 height 6
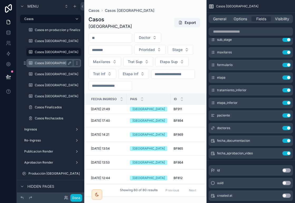
click at [44, 63] on label "Casos Colombia" at bounding box center [56, 63] width 43 height 4
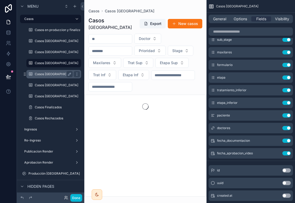
click at [44, 74] on label "Casos Peru" at bounding box center [56, 74] width 43 height 4
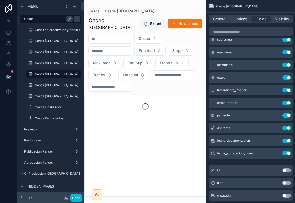
click at [43, 18] on label "Casos" at bounding box center [47, 19] width 46 height 4
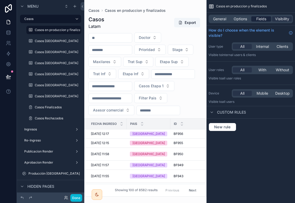
click at [263, 16] on span "Fields" at bounding box center [261, 18] width 10 height 5
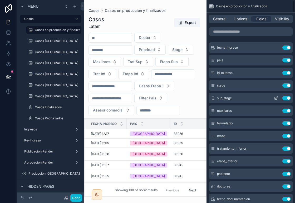
scroll to position [88, 0]
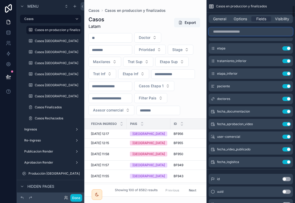
click at [232, 29] on input "scrollable content" at bounding box center [250, 31] width 84 height 8
type input "*"
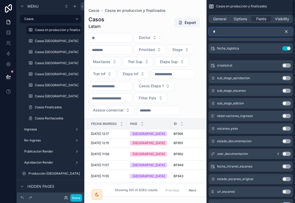
scroll to position [0, 0]
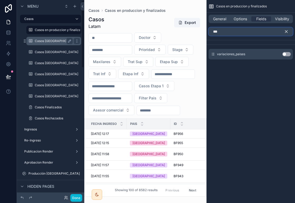
type input "***"
click at [40, 42] on label "Casos Chile" at bounding box center [56, 41] width 43 height 4
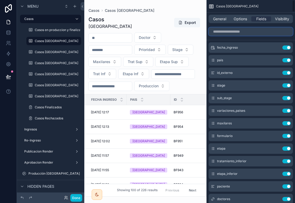
drag, startPoint x: 40, startPoint y: 42, endPoint x: 254, endPoint y: 30, distance: 214.4
click at [254, 30] on input "scrollable content" at bounding box center [250, 31] width 84 height 8
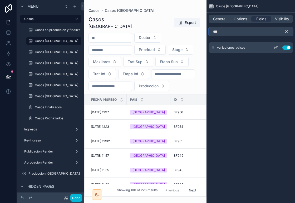
type input "***"
click at [276, 48] on icon "scrollable content" at bounding box center [275, 47] width 4 height 4
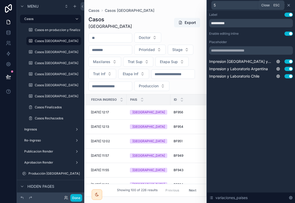
click at [288, 4] on icon at bounding box center [288, 5] width 2 height 2
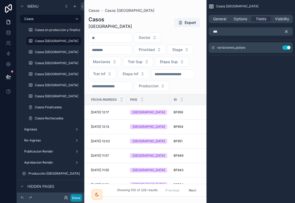
click at [72, 197] on button "Done" at bounding box center [76, 198] width 12 height 8
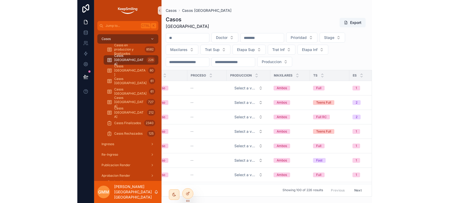
scroll to position [0, 81]
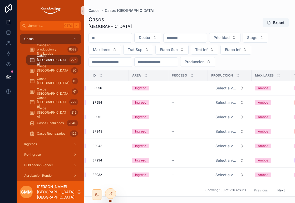
drag, startPoint x: 112, startPoint y: 35, endPoint x: 117, endPoint y: 37, distance: 5.4
click at [112, 35] on input "scrollable content" at bounding box center [110, 37] width 43 height 7
paste input "*****"
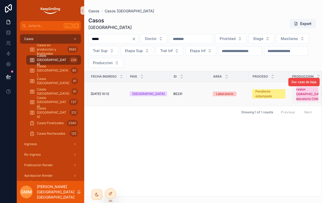
click at [294, 97] on span "Impresion Argentina y Laboratorio Chile" at bounding box center [307, 94] width 22 height 14
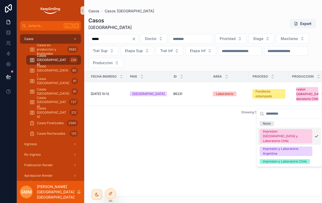
click at [217, 136] on div "Fecha ingreso Pais ID Area Proceso Produccion Maxilares TS ES TI EI Paciente Do…" at bounding box center [202, 133] width 237 height 125
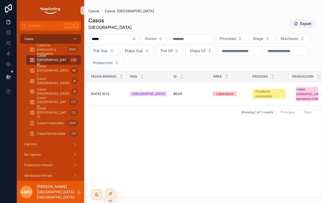
click at [96, 37] on input "*****" at bounding box center [110, 38] width 43 height 7
paste input "scrollable content"
click at [189, 125] on div "Fecha ingreso Pais ID Area Proceso Produccion Maxilares TS ES TI EI Paciente Do…" at bounding box center [202, 133] width 237 height 125
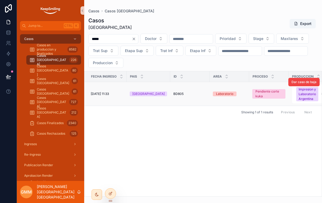
click at [294, 94] on div "Dar caso de baja" at bounding box center [303, 82] width 31 height 24
click at [294, 100] on div "Impresion y Laboratorio Argentina" at bounding box center [306, 94] width 17 height 14
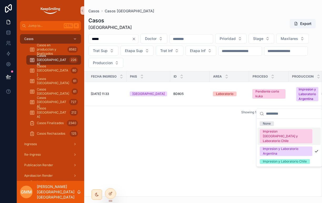
click at [286, 136] on div "Impresion Argentina y Laboratorio Chile" at bounding box center [286, 136] width 46 height 14
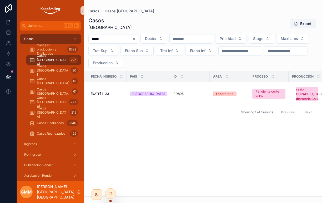
click at [95, 37] on input "*****" at bounding box center [110, 38] width 43 height 7
paste input "scrollable content"
click at [294, 101] on span "Impresion y Laboratorio Argentina" at bounding box center [307, 94] width 22 height 14
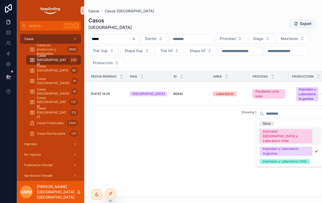
click at [294, 134] on div "Impresion Argentina y Laboratorio Chile" at bounding box center [286, 136] width 46 height 14
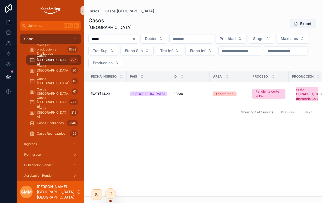
click at [98, 40] on input "*****" at bounding box center [110, 38] width 43 height 7
paste input "scrollable content"
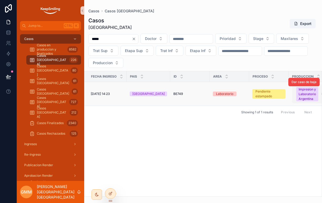
click at [294, 101] on div "Impresion y Laboratorio Argentina" at bounding box center [306, 94] width 17 height 14
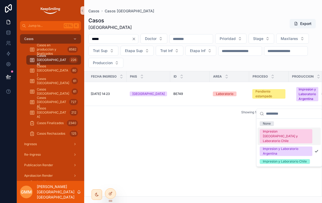
click at [294, 134] on div "Impresion Argentina y Laboratorio Chile" at bounding box center [286, 136] width 46 height 14
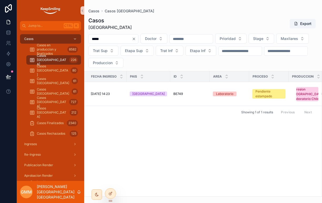
click at [105, 37] on input "*****" at bounding box center [110, 38] width 43 height 7
paste input "scrollable content"
click at [294, 99] on div "Impresion y Laboratorio Argentina" at bounding box center [306, 94] width 17 height 14
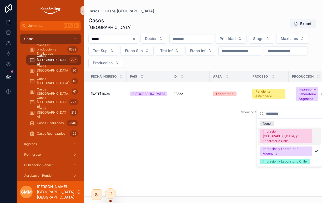
click at [290, 134] on div "Impresion Argentina y Laboratorio Chile" at bounding box center [286, 136] width 46 height 14
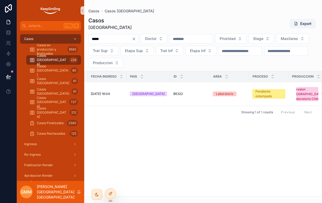
click at [120, 41] on input "*****" at bounding box center [110, 38] width 43 height 7
paste input "scrollable content"
click at [294, 96] on div "Impresion y Laboratorio Argentina" at bounding box center [306, 94] width 17 height 14
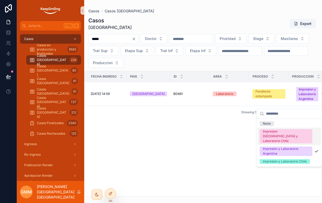
click at [290, 135] on div "Impresion Argentina y Laboratorio Chile" at bounding box center [286, 136] width 46 height 14
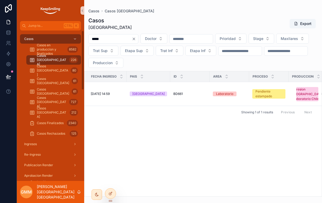
click at [97, 40] on input "*****" at bounding box center [110, 38] width 43 height 7
paste input "scrollable content"
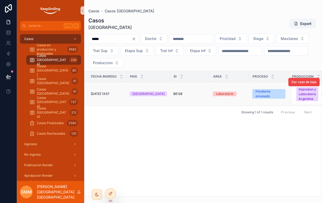
click at [294, 94] on div "Dar caso de baja" at bounding box center [303, 82] width 31 height 24
click at [294, 99] on div "Impresion y Laboratorio Argentina" at bounding box center [306, 94] width 17 height 14
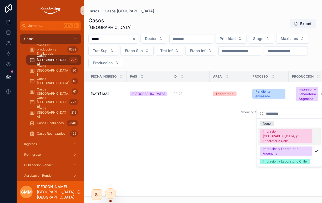
click at [291, 135] on div "Impresion Argentina y Laboratorio Chile" at bounding box center [286, 136] width 46 height 14
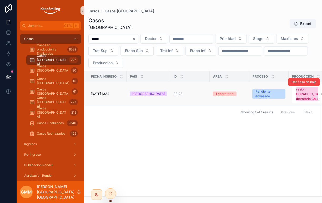
drag, startPoint x: 188, startPoint y: 126, endPoint x: 169, endPoint y: 94, distance: 37.4
click at [188, 126] on div "Fecha ingreso Pais ID Area Proceso Produccion Maxilares TS ES TI EI Paciente Do…" at bounding box center [202, 133] width 237 height 125
click at [113, 36] on input "*****" at bounding box center [110, 38] width 43 height 7
paste input "scrollable content"
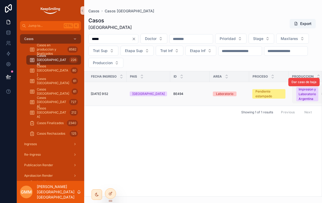
click at [294, 101] on div "Impresion y Laboratorio Argentina" at bounding box center [306, 94] width 17 height 14
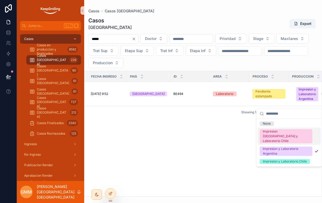
click at [294, 131] on div "Impresion Argentina y Laboratorio Chile" at bounding box center [286, 136] width 46 height 14
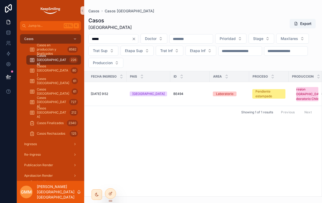
click at [97, 40] on input "*****" at bounding box center [110, 38] width 43 height 7
paste input "scrollable content"
click at [294, 101] on div "Impresion y Laboratorio Argentina" at bounding box center [306, 94] width 17 height 14
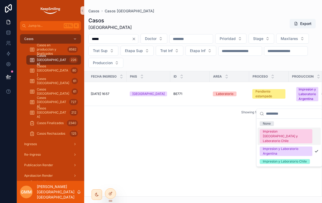
click at [294, 135] on div "Impresion Argentina y Laboratorio Chile" at bounding box center [286, 136] width 46 height 14
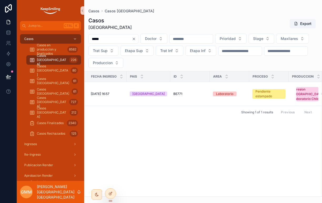
click at [95, 37] on input "*****" at bounding box center [110, 38] width 43 height 7
paste input "scrollable content"
click at [294, 101] on div "Impresion y Laboratorio Argentina" at bounding box center [306, 94] width 17 height 14
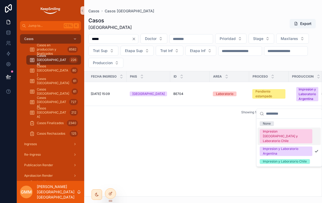
click at [294, 134] on div "Impresion Argentina y Laboratorio Chile" at bounding box center [286, 136] width 46 height 14
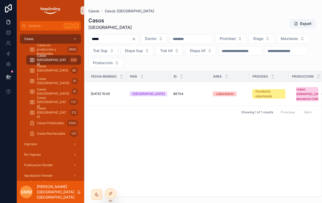
click at [129, 33] on div "Casos Chile Export ***** Doctor Prioridad Stage Maxilares Trat Sup Etapa Sup Tr…" at bounding box center [203, 105] width 238 height 183
click at [108, 37] on input "*****" at bounding box center [110, 38] width 43 height 7
paste input "scrollable content"
click at [294, 100] on div "Impresion y Laboratorio Argentina" at bounding box center [306, 94] width 17 height 14
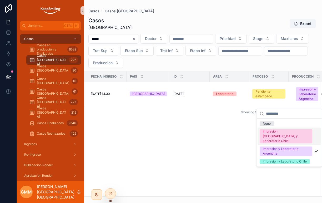
click at [294, 133] on div "Impresion Argentina y Laboratorio Chile" at bounding box center [286, 136] width 46 height 14
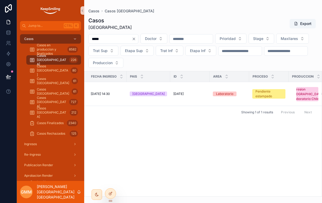
click at [116, 32] on div "Casos Chile Export ***** Doctor Prioridad Stage Maxilares Trat Sup Etapa Sup Tr…" at bounding box center [203, 105] width 238 height 183
click at [114, 37] on input "*****" at bounding box center [110, 38] width 43 height 7
paste input "scrollable content"
click at [293, 94] on div "Dar caso de baja" at bounding box center [303, 82] width 31 height 24
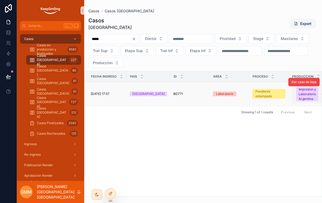
click at [294, 101] on div "Impresion y Laboratorio Argentina" at bounding box center [306, 94] width 17 height 14
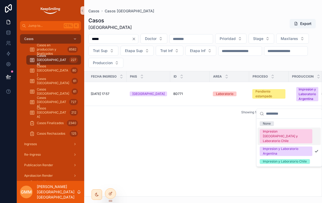
drag, startPoint x: 298, startPoint y: 132, endPoint x: 313, endPoint y: 139, distance: 16.8
click at [294, 132] on div "Impresion Argentina y Laboratorio Chile" at bounding box center [286, 136] width 46 height 14
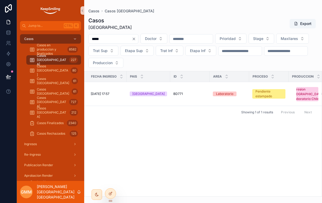
click at [97, 39] on input "*****" at bounding box center [110, 38] width 43 height 7
paste input "scrollable content"
type input "*****"
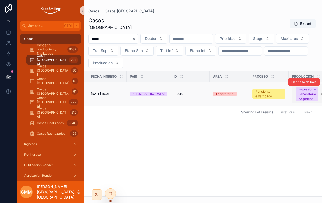
click at [294, 101] on div "Impresion y Laboratorio Argentina" at bounding box center [306, 94] width 17 height 14
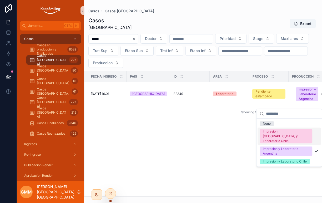
click at [294, 135] on div "Impresion Argentina y Laboratorio Chile" at bounding box center [286, 136] width 46 height 14
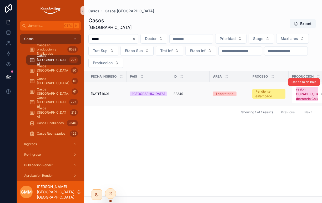
drag, startPoint x: 152, startPoint y: 141, endPoint x: 167, endPoint y: 97, distance: 46.8
click at [152, 141] on div "Fecha ingreso Pais ID Area Proceso Produccion Maxilares TS ES TI EI Paciente Do…" at bounding box center [202, 133] width 237 height 125
click at [114, 191] on div at bounding box center [110, 194] width 11 height 10
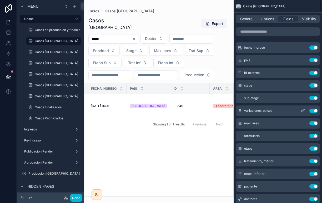
click at [294, 109] on icon "scrollable content" at bounding box center [303, 111] width 4 height 4
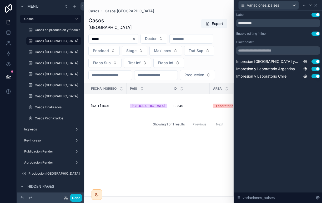
click at [294, 30] on div "**********" at bounding box center [278, 46] width 84 height 66
click at [294, 33] on button "Use setting" at bounding box center [315, 34] width 8 height 4
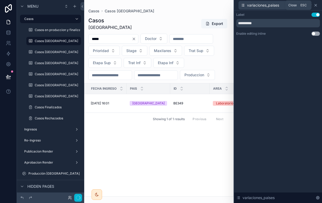
click at [294, 5] on icon at bounding box center [315, 5] width 4 height 4
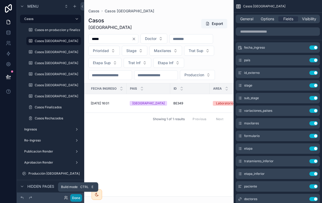
click at [78, 199] on button "Done" at bounding box center [76, 198] width 12 height 8
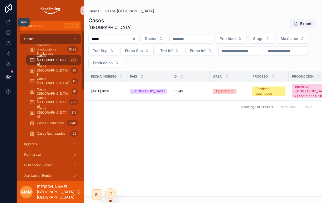
click at [11, 21] on link at bounding box center [8, 22] width 17 height 11
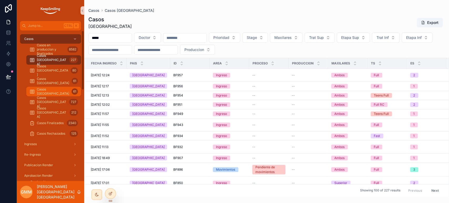
click at [49, 95] on div "Casos Peru 61" at bounding box center [53, 91] width 48 height 8
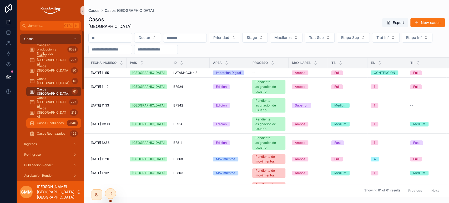
click at [68, 128] on link "Casos Finalizados 2340" at bounding box center [53, 122] width 55 height 9
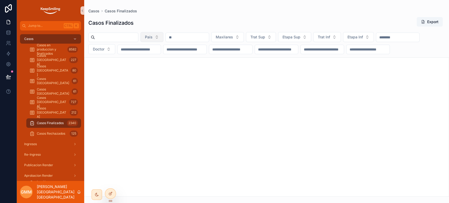
click at [163, 40] on button "Pais" at bounding box center [151, 37] width 23 height 10
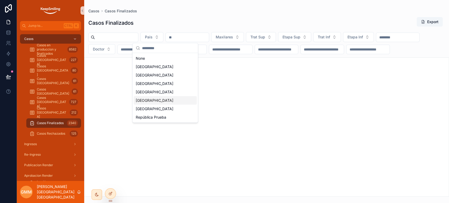
click at [160, 102] on div "Peru" at bounding box center [165, 100] width 63 height 8
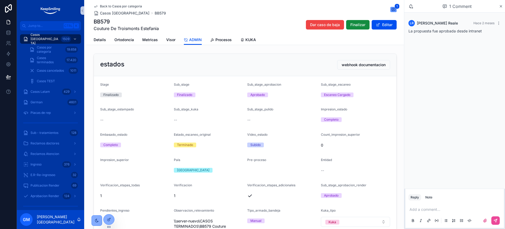
click at [500, 11] on div "1 Comment" at bounding box center [454, 6] width 101 height 13
click at [502, 7] on div "1 Comment" at bounding box center [454, 6] width 101 height 13
click at [502, 7] on icon "scrollable content" at bounding box center [501, 6] width 4 height 4
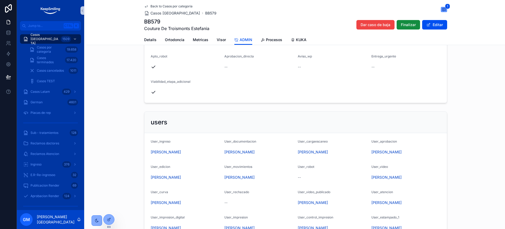
scroll to position [460, 0]
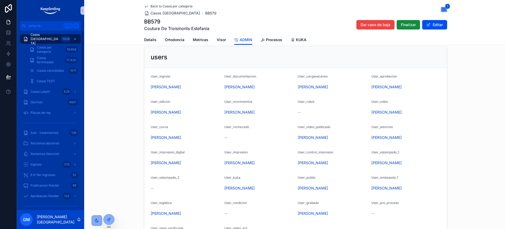
click at [55, 39] on span "Casos Argentina" at bounding box center [45, 39] width 28 height 13
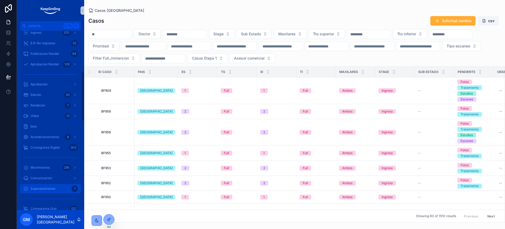
scroll to position [197, 0]
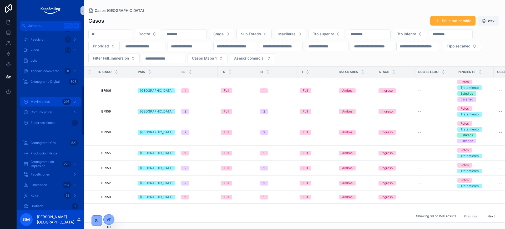
click at [38, 106] on link "Movimientos 295" at bounding box center [50, 101] width 61 height 9
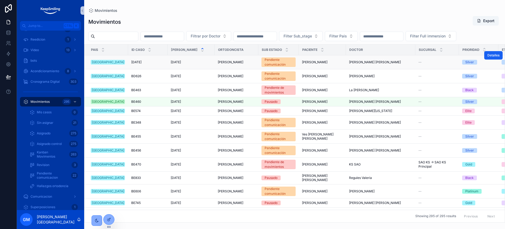
click at [487, 57] on span "Detalles" at bounding box center [493, 55] width 12 height 4
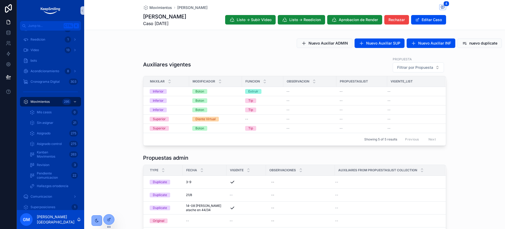
scroll to position [131, 0]
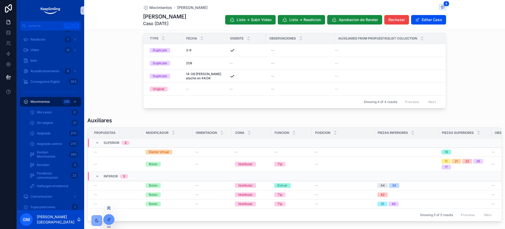
click at [108, 208] on icon at bounding box center [108, 208] width 2 height 1
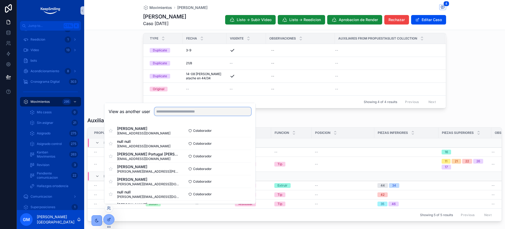
click at [197, 111] on input "text" at bounding box center [202, 111] width 97 height 8
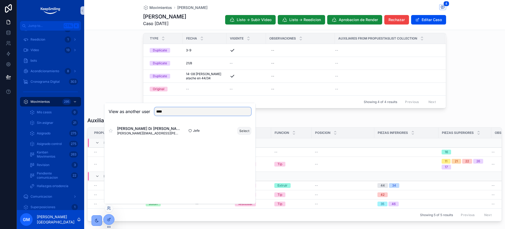
type input "****"
click at [239, 130] on button "Select" at bounding box center [244, 131] width 14 height 8
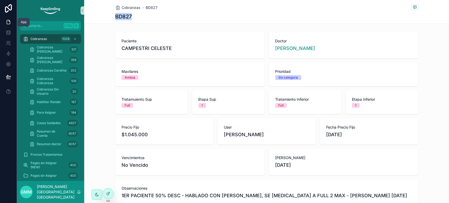
drag, startPoint x: 7, startPoint y: 21, endPoint x: 39, endPoint y: 4, distance: 36.7
click at [7, 21] on icon at bounding box center [8, 21] width 5 height 5
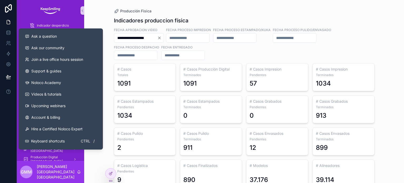
scroll to position [79, 0]
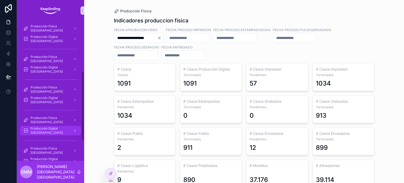
click at [60, 130] on span "Producción Digital [GEOGRAPHIC_DATA]" at bounding box center [50, 130] width 38 height 8
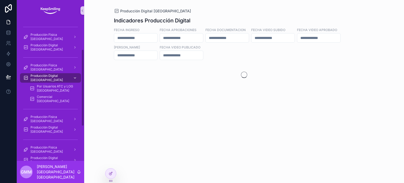
scroll to position [53, 0]
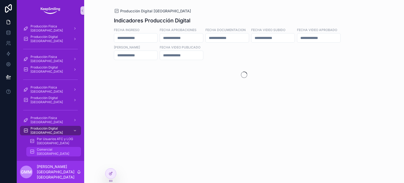
click at [54, 151] on span "Comercial [GEOGRAPHIC_DATA]" at bounding box center [56, 151] width 39 height 8
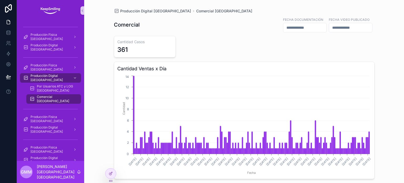
click at [283, 26] on input "scrollable content" at bounding box center [304, 27] width 43 height 7
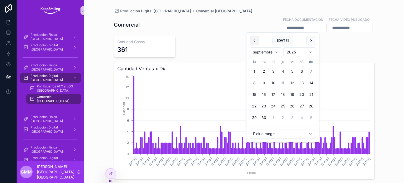
click at [252, 41] on button "scrollable content" at bounding box center [254, 40] width 9 height 9
click at [291, 71] on button "1" at bounding box center [291, 71] width 9 height 9
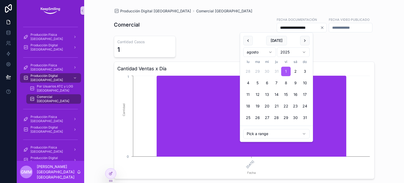
click at [305, 118] on button "31" at bounding box center [304, 117] width 9 height 9
type input "**********"
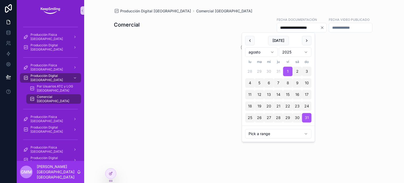
click at [356, 44] on div "scrollable content" at bounding box center [244, 47] width 261 height 23
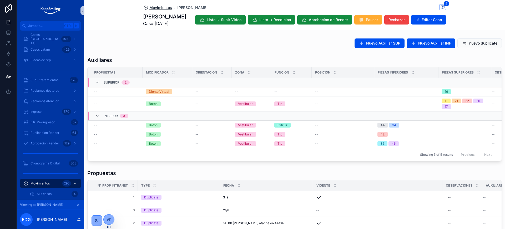
click at [162, 8] on span "Movimientos" at bounding box center [160, 7] width 23 height 5
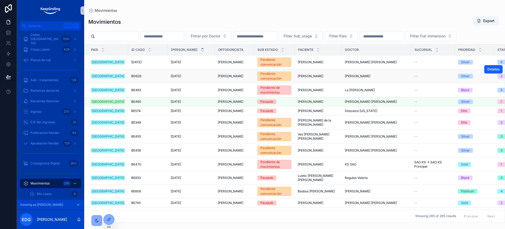
click at [487, 71] on span "Detalles" at bounding box center [493, 69] width 12 height 4
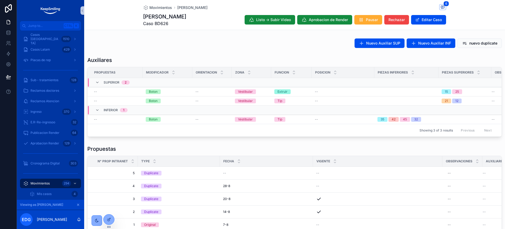
click at [160, 21] on span "Caso BD626" at bounding box center [164, 23] width 43 height 6
copy span "BD626"
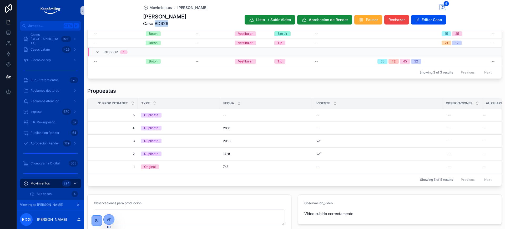
scroll to position [99, 0]
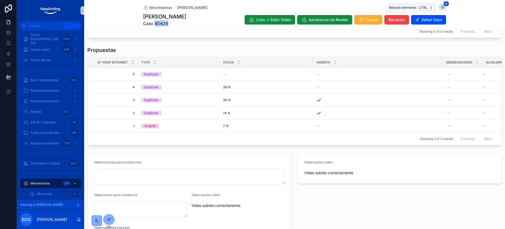
click at [440, 4] on span "scrollable content" at bounding box center [442, 7] width 7 height 6
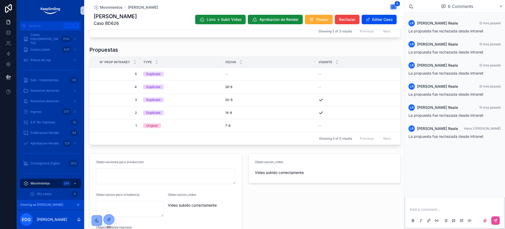
click at [499, 6] on icon "scrollable content" at bounding box center [501, 6] width 4 height 4
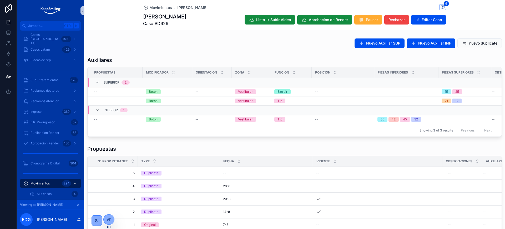
click at [158, 24] on span "Caso BD626" at bounding box center [164, 23] width 43 height 6
copy span "BD626"
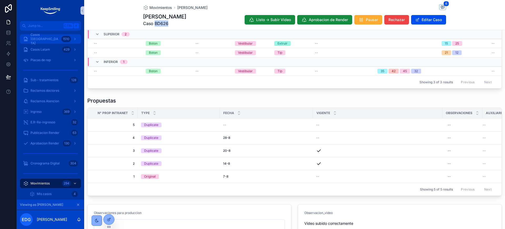
scroll to position [33, 0]
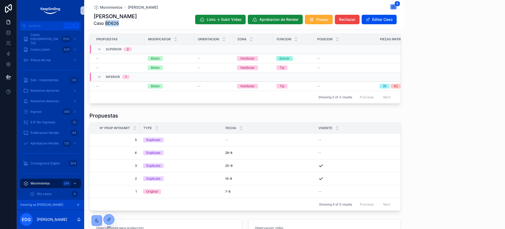
scroll to position [146, 0]
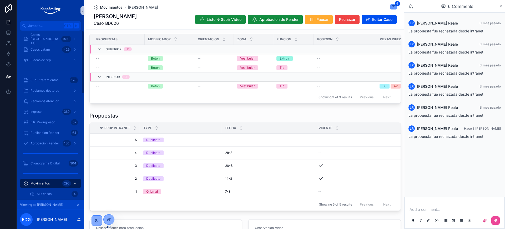
click at [109, 5] on span "Movimientos" at bounding box center [111, 7] width 23 height 5
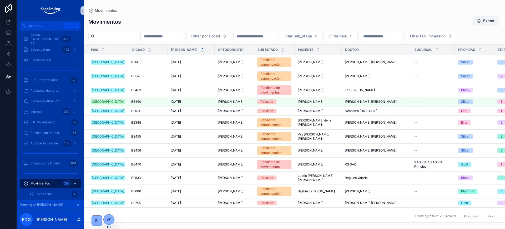
click at [0, 0] on button "Detalles" at bounding box center [0, 0] width 0 height 0
click at [487, 57] on span "Detalles" at bounding box center [493, 55] width 12 height 4
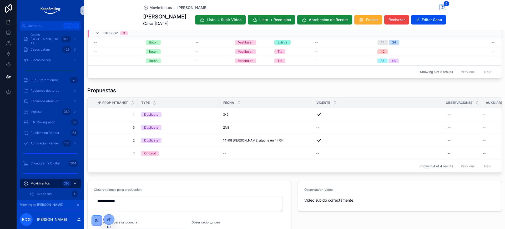
scroll to position [99, 0]
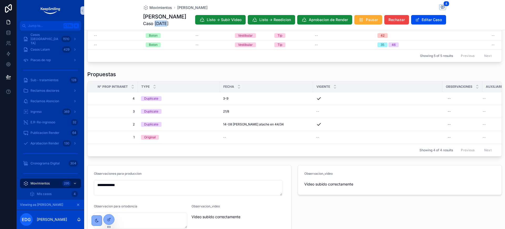
drag, startPoint x: 152, startPoint y: 29, endPoint x: 165, endPoint y: 28, distance: 12.9
click at [165, 27] on span "Caso [DATE]" at bounding box center [164, 23] width 43 height 6
copy span "[DATE]"
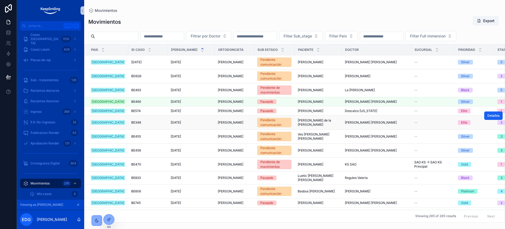
click at [491, 118] on span "Detalles" at bounding box center [493, 115] width 12 height 4
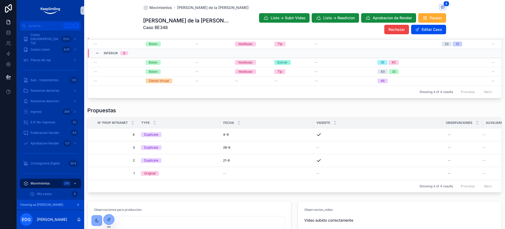
scroll to position [66, 0]
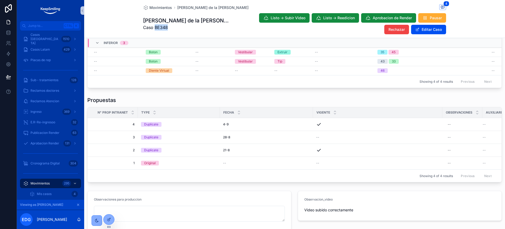
drag, startPoint x: 155, startPoint y: 27, endPoint x: 165, endPoint y: 27, distance: 9.7
click at [165, 27] on span "Caso BE348" at bounding box center [185, 27] width 85 height 6
copy span "BE348"
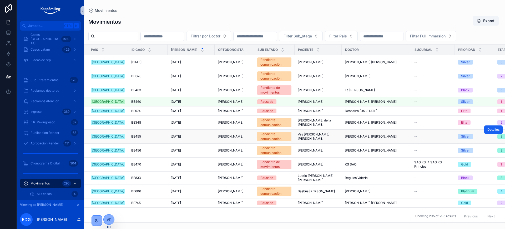
click at [487, 131] on span "Detalles" at bounding box center [493, 129] width 12 height 4
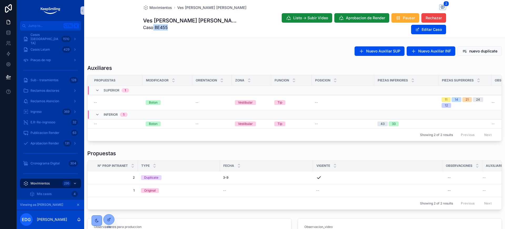
drag, startPoint x: 151, startPoint y: 23, endPoint x: 167, endPoint y: 23, distance: 16.3
click at [167, 24] on span "Caso BE455" at bounding box center [192, 27] width 98 height 6
click at [156, 24] on span "Caso BE455" at bounding box center [192, 27] width 98 height 6
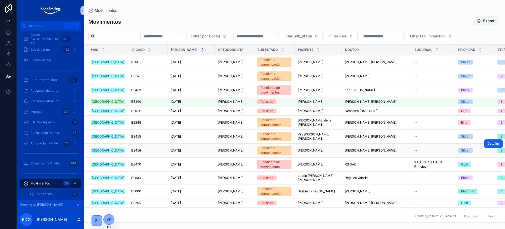
click at [492, 148] on button "Detalles" at bounding box center [493, 143] width 18 height 8
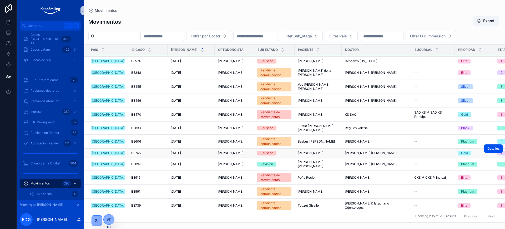
scroll to position [66, 0]
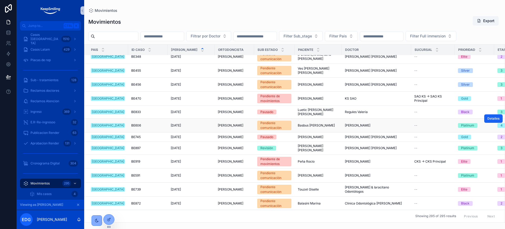
click at [488, 120] on span "Detalles" at bounding box center [493, 118] width 12 height 4
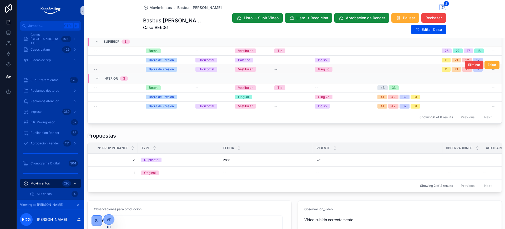
scroll to position [99, 0]
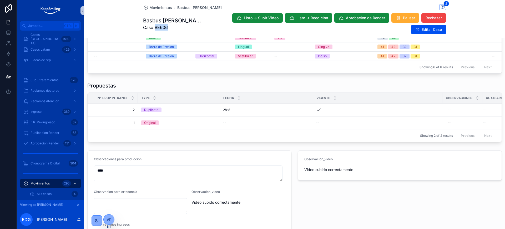
drag, startPoint x: 152, startPoint y: 28, endPoint x: 165, endPoint y: 26, distance: 13.6
click at [165, 26] on span "Caso BE606" at bounding box center [173, 27] width 60 height 6
copy span "BE606"
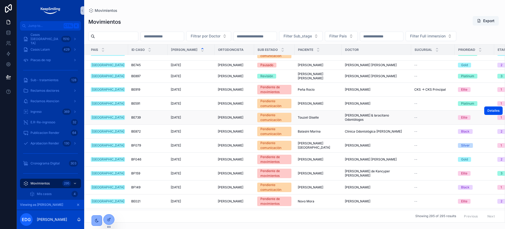
scroll to position [164, 0]
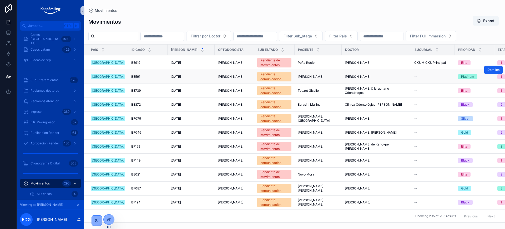
click at [487, 72] on span "Detalles" at bounding box center [493, 70] width 12 height 4
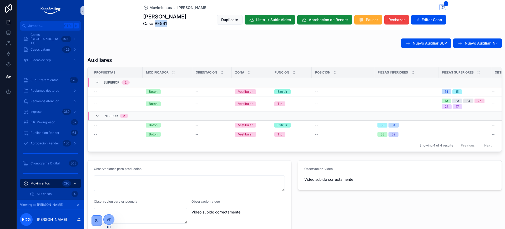
drag, startPoint x: 152, startPoint y: 22, endPoint x: 172, endPoint y: 22, distance: 19.7
click at [171, 22] on span "Caso BE591" at bounding box center [164, 23] width 43 height 6
copy span "BE591"
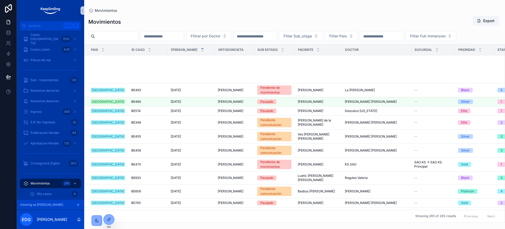
scroll to position [164, 0]
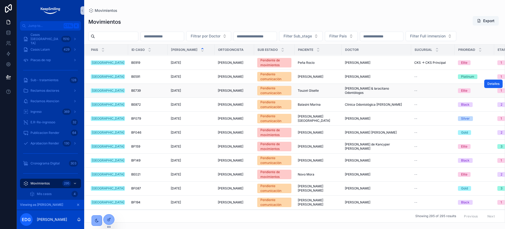
drag, startPoint x: 484, startPoint y: 96, endPoint x: 490, endPoint y: 96, distance: 6.3
click at [490, 86] on span "Detalles" at bounding box center [493, 84] width 12 height 4
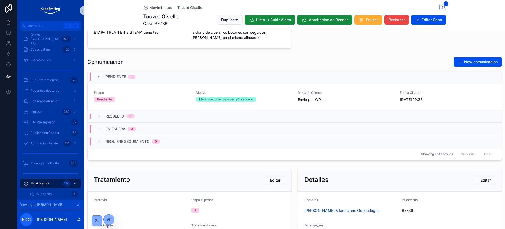
scroll to position [263, 0]
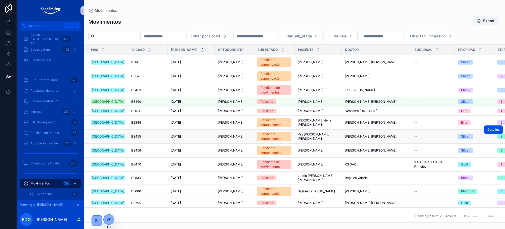
scroll to position [99, 0]
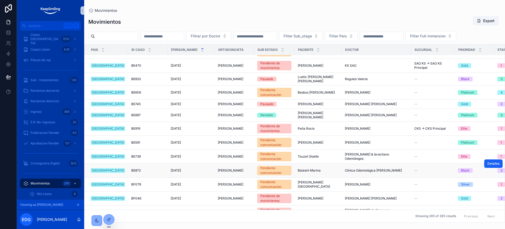
click at [492, 165] on span "Detalles" at bounding box center [493, 163] width 12 height 4
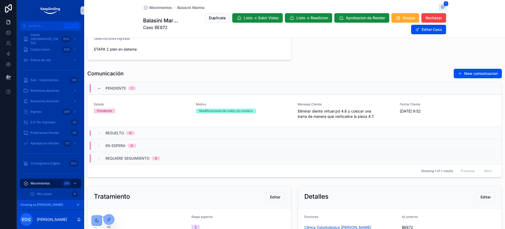
scroll to position [230, 0]
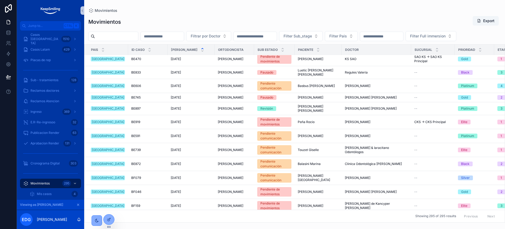
scroll to position [197, 0]
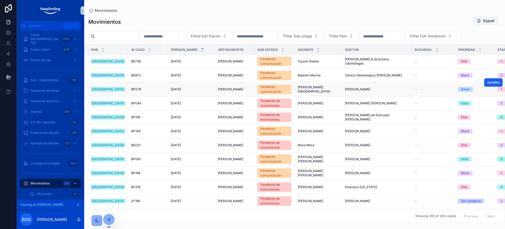
click at [491, 84] on span "Detalles" at bounding box center [493, 82] width 12 height 4
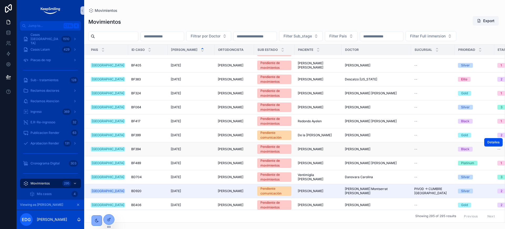
scroll to position [657, 0]
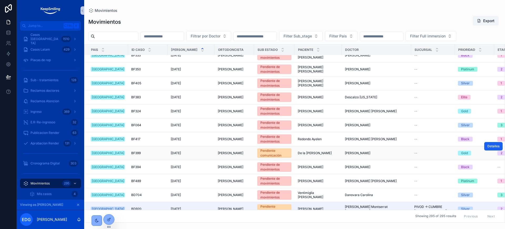
click at [493, 148] on span "Detalles" at bounding box center [493, 146] width 12 height 4
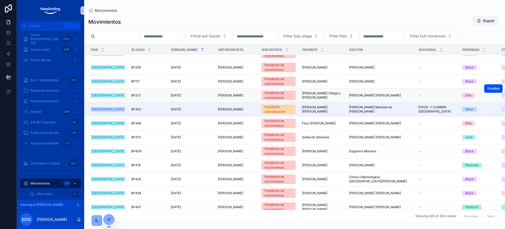
scroll to position [986, 0]
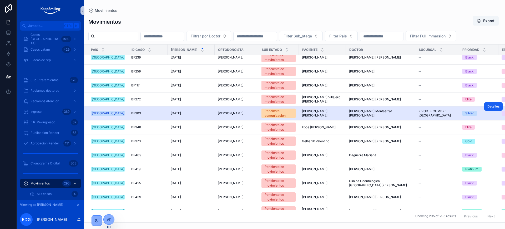
click at [487, 108] on span "Detalles" at bounding box center [493, 106] width 12 height 4
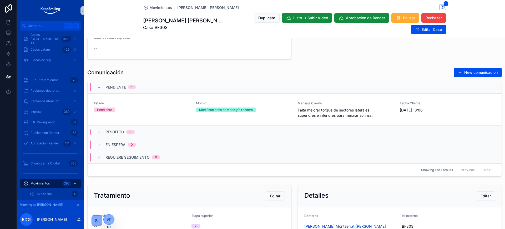
scroll to position [66, 0]
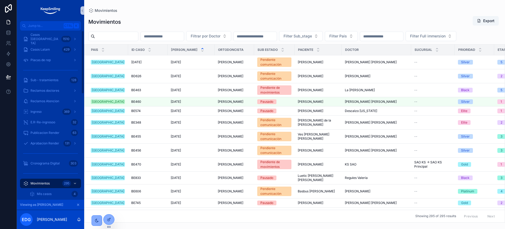
drag, startPoint x: 172, startPoint y: 35, endPoint x: 169, endPoint y: 35, distance: 3.2
click at [172, 35] on input "scrollable content" at bounding box center [162, 36] width 43 height 7
click at [50, 40] on span "Casos [GEOGRAPHIC_DATA]" at bounding box center [45, 39] width 29 height 13
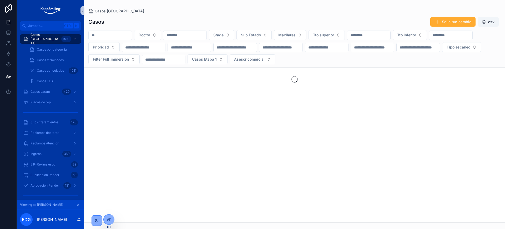
click at [123, 36] on input "scrollable content" at bounding box center [110, 35] width 43 height 7
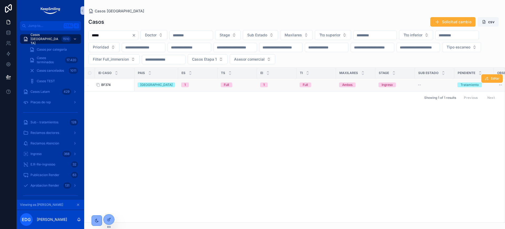
type input "*****"
click at [113, 83] on div "BF374 BF374" at bounding box center [116, 85] width 30 height 4
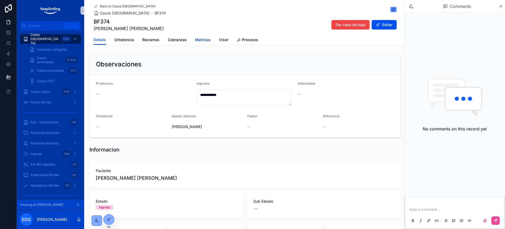
click at [200, 37] on span "Metricas" at bounding box center [203, 39] width 16 height 5
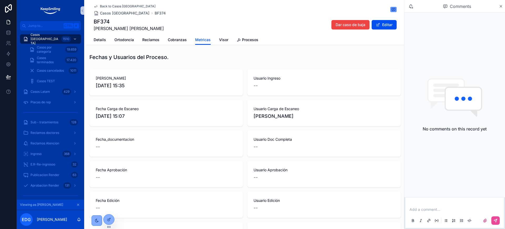
click at [79, 204] on icon "scrollable content" at bounding box center [78, 205] width 2 height 2
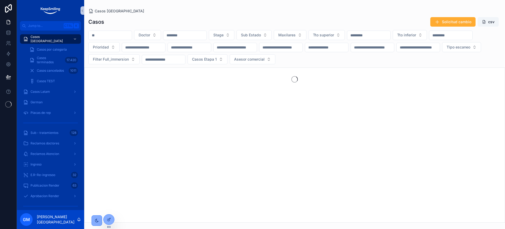
click at [126, 38] on input "scrollable content" at bounding box center [110, 35] width 43 height 7
paste input "*****"
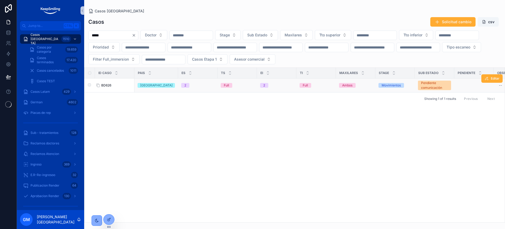
type input "*****"
click at [109, 84] on span "BD626" at bounding box center [106, 85] width 10 height 4
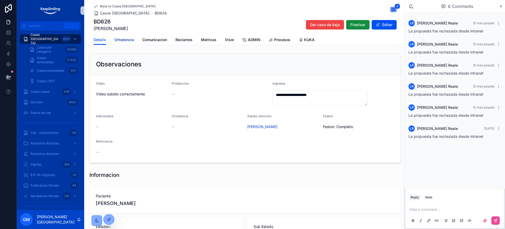
click at [125, 39] on span "Ortodoncia" at bounding box center [123, 39] width 19 height 5
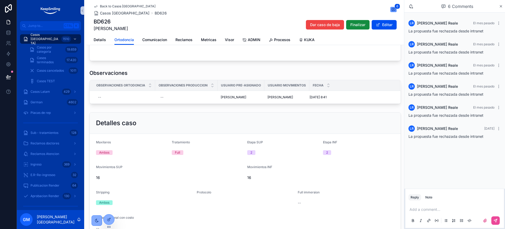
scroll to position [230, 0]
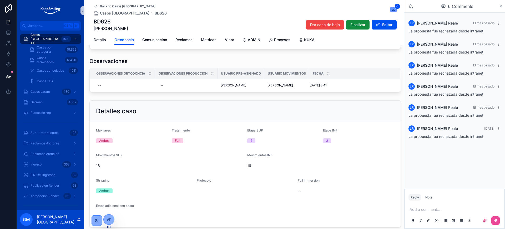
click at [498, 5] on div "6 Comments" at bounding box center [457, 6] width 84 height 9
click at [501, 5] on icon "scrollable content" at bounding box center [501, 6] width 4 height 4
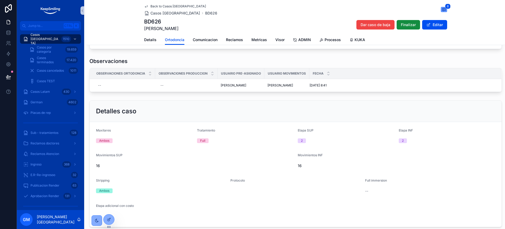
scroll to position [225, 0]
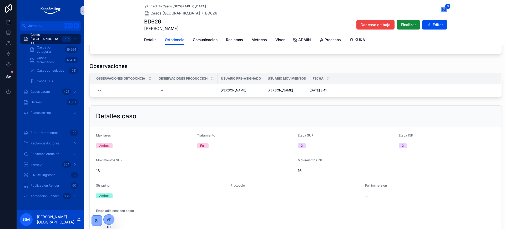
click at [160, 5] on span "Back to Casos [GEOGRAPHIC_DATA]" at bounding box center [177, 6] width 55 height 4
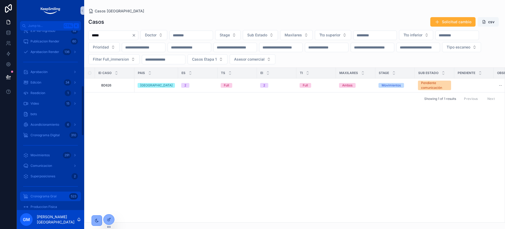
scroll to position [197, 0]
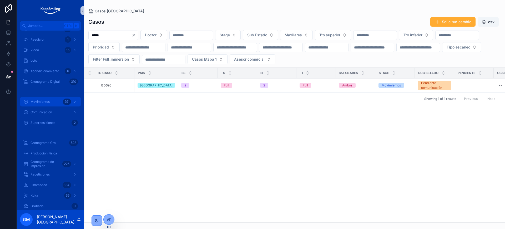
click at [61, 102] on div "Movimientos 291" at bounding box center [50, 101] width 55 height 8
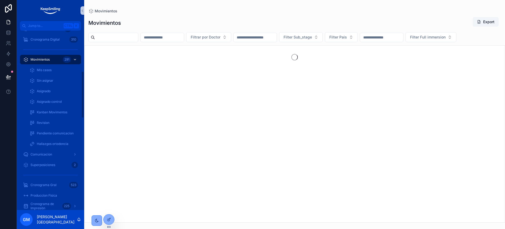
scroll to position [155, 0]
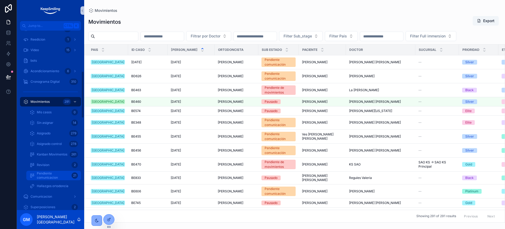
click at [47, 174] on span "Pendiente comunicacion" at bounding box center [53, 175] width 33 height 8
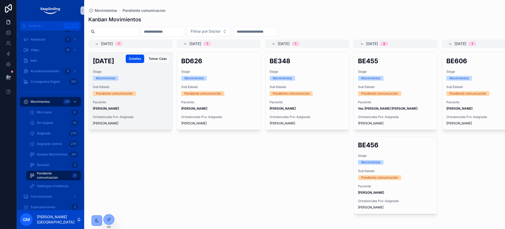
click at [155, 74] on div "Stage Movimientos" at bounding box center [130, 74] width 75 height 11
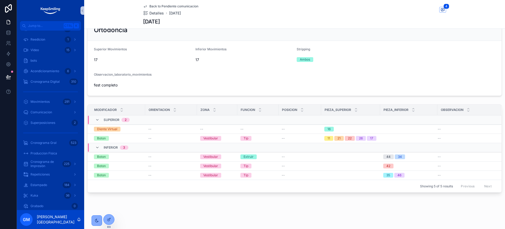
scroll to position [104, 0]
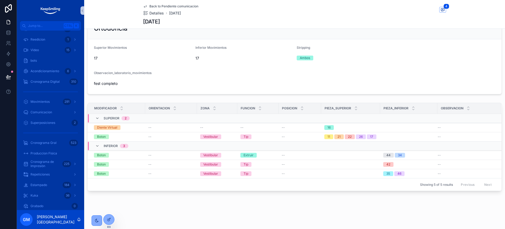
click at [166, 5] on span "Back to Pendiente comunicacion" at bounding box center [173, 6] width 49 height 4
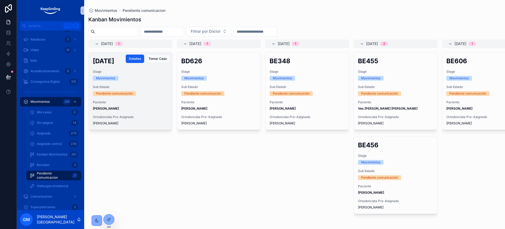
click at [132, 59] on span "Detalles" at bounding box center [135, 59] width 12 height 4
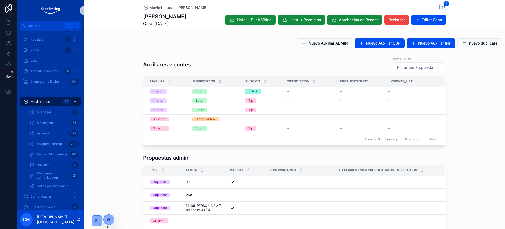
scroll to position [33, 0]
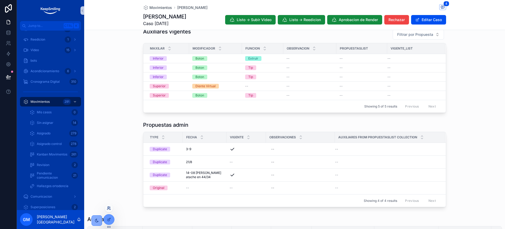
click at [109, 206] on icon at bounding box center [109, 208] width 4 height 4
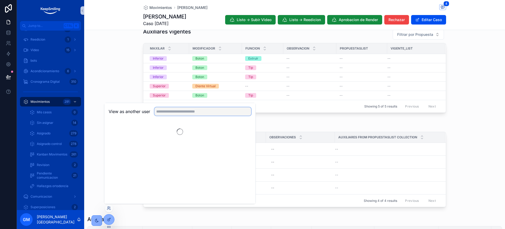
click at [175, 111] on input "text" at bounding box center [202, 111] width 97 height 8
click at [206, 113] on input "****" at bounding box center [202, 111] width 97 height 8
type input "****"
click at [242, 129] on button "Select" at bounding box center [244, 131] width 14 height 8
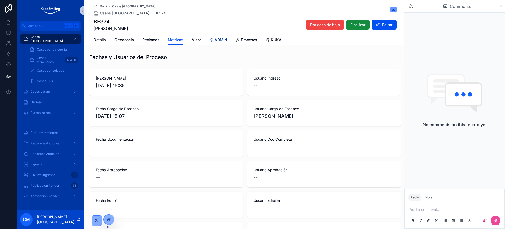
click at [220, 40] on span "ADMIN" at bounding box center [221, 39] width 13 height 5
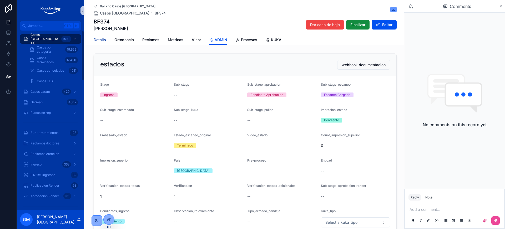
click at [100, 43] on link "Details" at bounding box center [100, 40] width 12 height 11
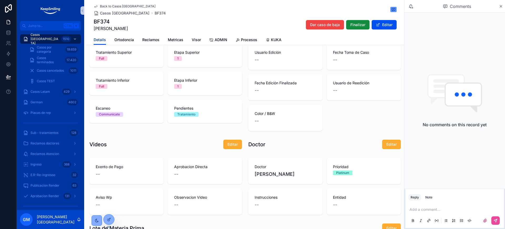
scroll to position [263, 0]
click at [105, 19] on h1 "BF374" at bounding box center [111, 21] width 34 height 7
drag, startPoint x: 91, startPoint y: 20, endPoint x: 106, endPoint y: 4, distance: 22.1
click at [110, 22] on h1 "BF374" at bounding box center [111, 21] width 34 height 7
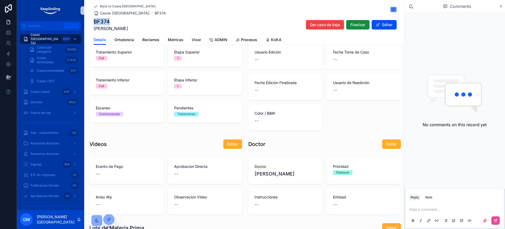
copy h1 "BF374"
click at [501, 7] on icon "scrollable content" at bounding box center [501, 6] width 4 height 4
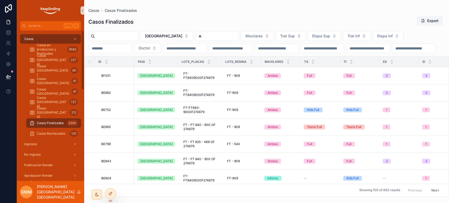
click at [55, 65] on div "Casos [GEOGRAPHIC_DATA] 80" at bounding box center [53, 70] width 61 height 11
click at [57, 62] on div "Casos [GEOGRAPHIC_DATA] 227" at bounding box center [53, 60] width 48 height 8
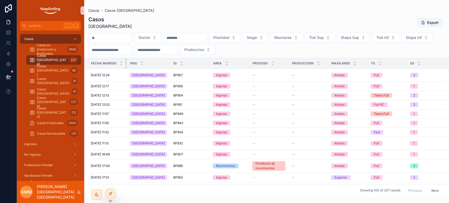
click at [126, 62] on tr "Fecha ingreso Pais ID Area Proceso Produccion Maxilares TS ES TI EI Paciente Do…" at bounding box center [405, 63] width 643 height 11
click at [48, 95] on div "Casos [GEOGRAPHIC_DATA] 61" at bounding box center [53, 91] width 48 height 8
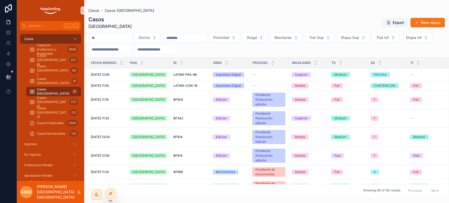
click at [126, 62] on th "Pais" at bounding box center [148, 63] width 44 height 11
drag, startPoint x: 126, startPoint y: 61, endPoint x: 119, endPoint y: 60, distance: 7.4
click at [114, 60] on th "Fecha ingreso" at bounding box center [105, 63] width 42 height 11
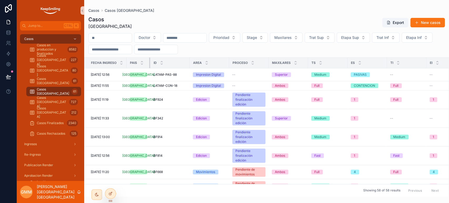
drag, startPoint x: 165, startPoint y: 61, endPoint x: 145, endPoint y: 61, distance: 20.2
click at [145, 61] on th "Pais" at bounding box center [138, 63] width 24 height 11
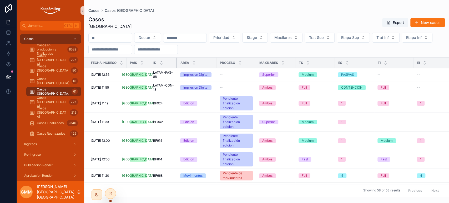
drag, startPoint x: 186, startPoint y: 61, endPoint x: 159, endPoint y: 60, distance: 27.1
click at [169, 61] on th "ID" at bounding box center [163, 63] width 27 height 11
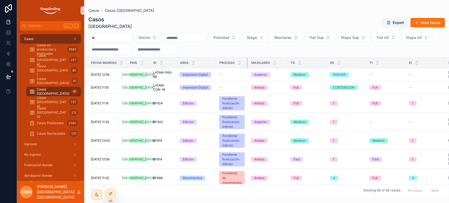
drag, startPoint x: 252, startPoint y: 63, endPoint x: 241, endPoint y: 63, distance: 11.1
click at [241, 63] on th "Proceso" at bounding box center [232, 63] width 32 height 11
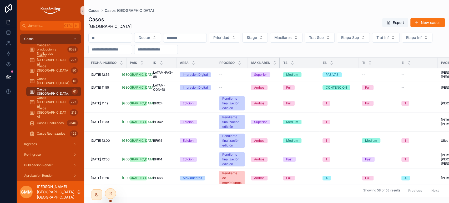
drag, startPoint x: 283, startPoint y: 63, endPoint x: 269, endPoint y: 64, distance: 14.5
click at [269, 64] on th "Maxilares" at bounding box center [264, 63] width 32 height 11
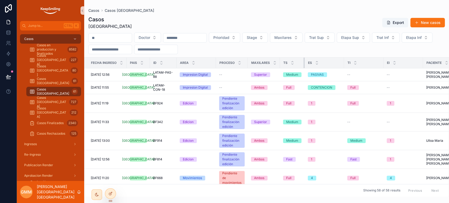
drag, startPoint x: 316, startPoint y: 62, endPoint x: 297, endPoint y: 65, distance: 19.0
click at [297, 65] on th "TS" at bounding box center [292, 63] width 25 height 11
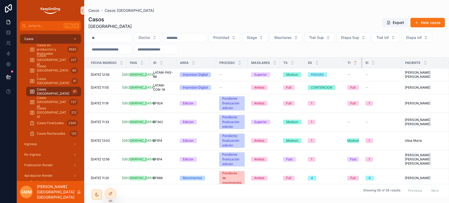
drag, startPoint x: 379, startPoint y: 62, endPoint x: 353, endPoint y: 60, distance: 25.5
click at [353, 60] on th "TI" at bounding box center [353, 63] width 18 height 11
drag, startPoint x: 398, startPoint y: 63, endPoint x: 374, endPoint y: 63, distance: 23.9
click at [374, 63] on tr "Fecha ingreso Pais ID Area Proceso Maxilares TS ES TI EI Paciente Doctor Fecha …" at bounding box center [343, 63] width 518 height 11
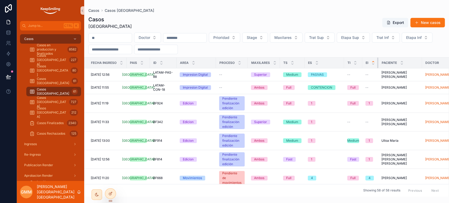
drag, startPoint x: 398, startPoint y: 63, endPoint x: 370, endPoint y: 61, distance: 27.4
click at [370, 61] on th "EI" at bounding box center [370, 63] width 16 height 11
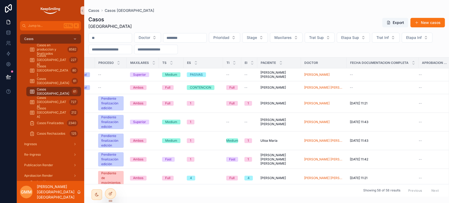
scroll to position [0, 122]
drag, startPoint x: 414, startPoint y: 62, endPoint x: 362, endPoint y: 62, distance: 52.3
click at [362, 62] on th "Fecha documentacion completa" at bounding box center [382, 63] width 72 height 11
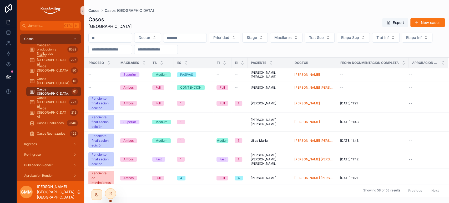
click at [330, 62] on div "Doctor" at bounding box center [313, 63] width 45 height 8
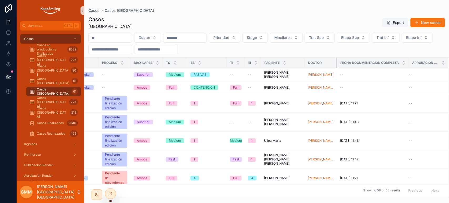
scroll to position [0, 119]
drag, startPoint x: 332, startPoint y: 63, endPoint x: 318, endPoint y: 61, distance: 13.5
click at [318, 61] on th "Doctor" at bounding box center [320, 63] width 32 height 11
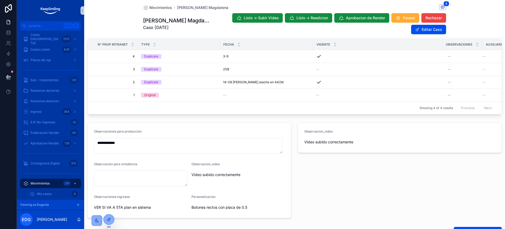
scroll to position [164, 0]
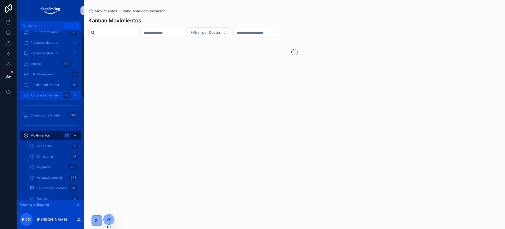
scroll to position [99, 0]
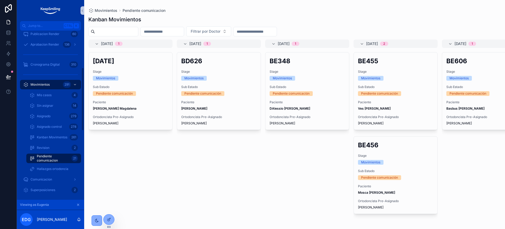
click at [38, 155] on span "Pendiente comunicacion" at bounding box center [53, 158] width 33 height 8
click at [78, 204] on icon "scrollable content" at bounding box center [78, 204] width 4 height 4
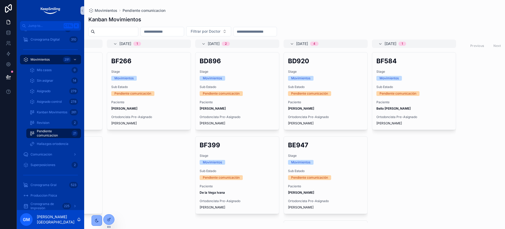
scroll to position [0, 690]
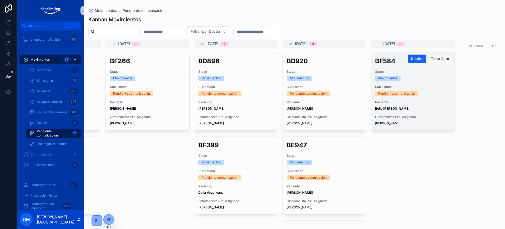
click at [417, 59] on span "Detalles" at bounding box center [417, 59] width 12 height 4
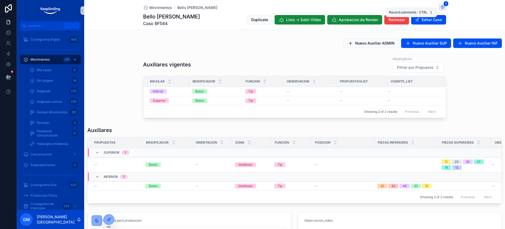
click at [441, 6] on icon "scrollable content" at bounding box center [442, 7] width 4 height 4
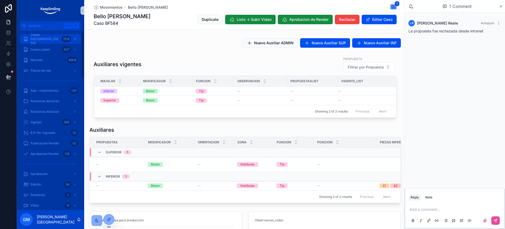
click at [58, 38] on div "Casos [GEOGRAPHIC_DATA] 1516" at bounding box center [50, 39] width 55 height 8
